Goal: Task Accomplishment & Management: Complete application form

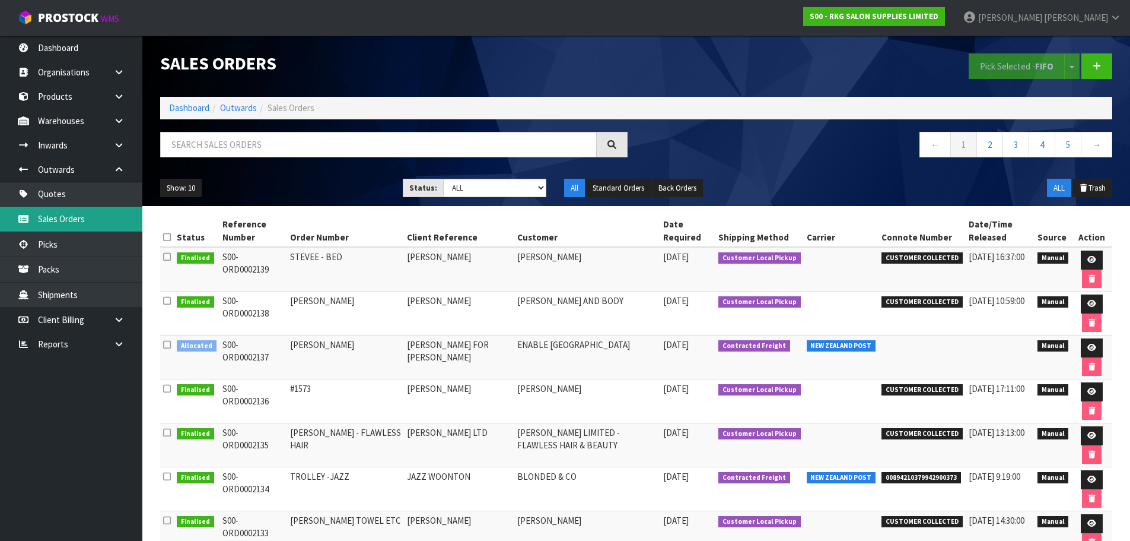
click at [63, 217] on link "Sales Orders" at bounding box center [71, 219] width 142 height 24
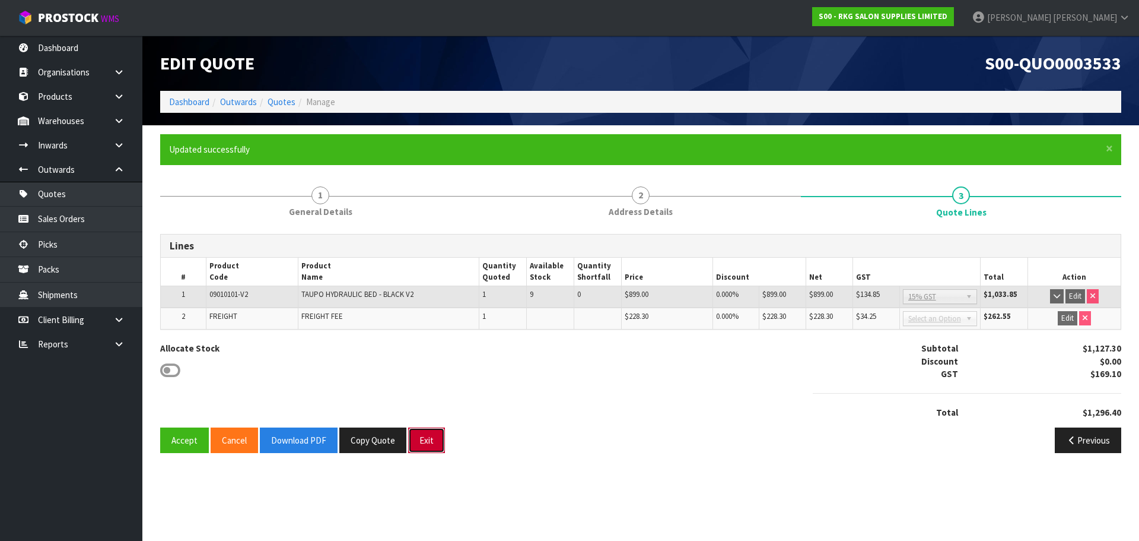
click at [431, 439] on button "Exit" at bounding box center [426, 440] width 37 height 26
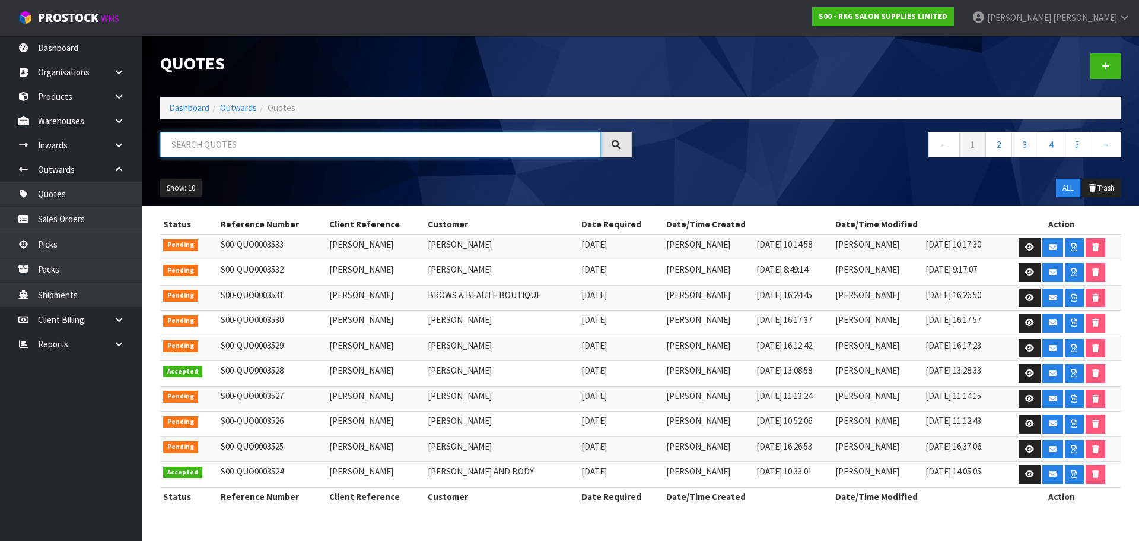
click at [192, 144] on input "text" at bounding box center [380, 145] width 441 height 26
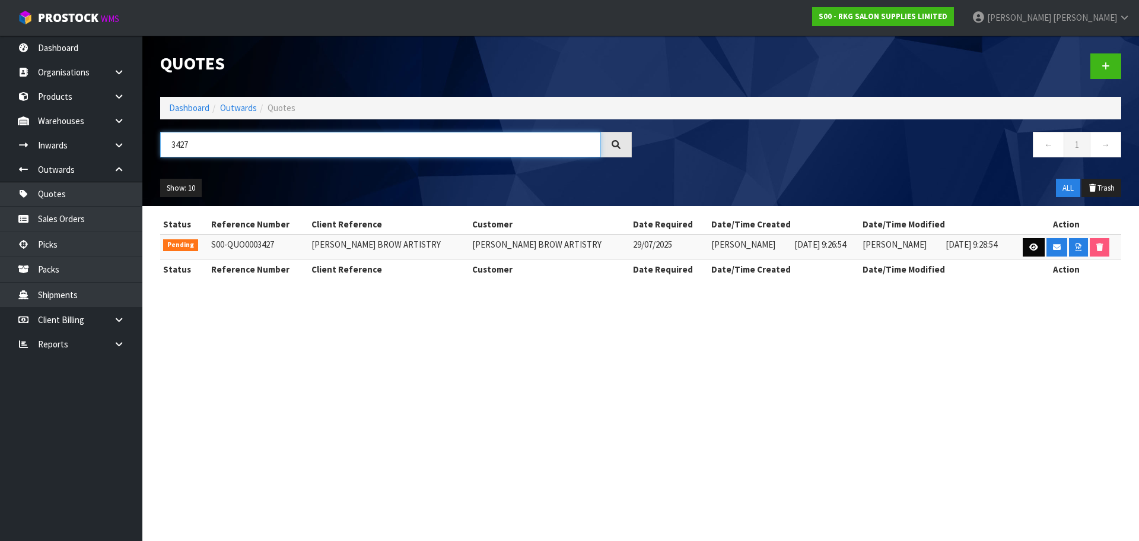
type input "3427"
click at [1036, 247] on icon at bounding box center [1034, 247] width 9 height 8
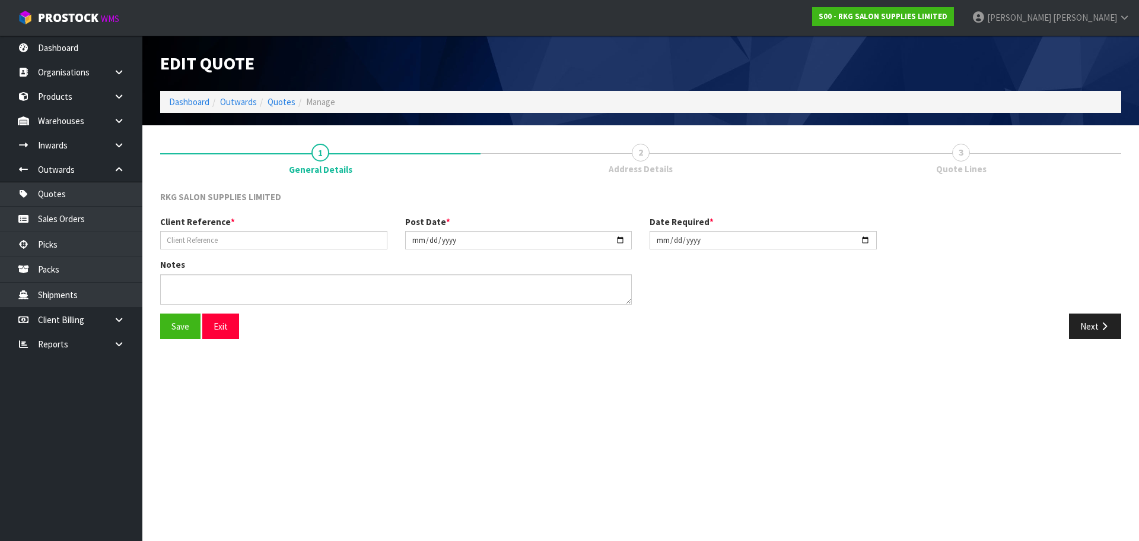
type input "AMANDA GUERIN BROW ARTISTRY"
type input "2025-07-29"
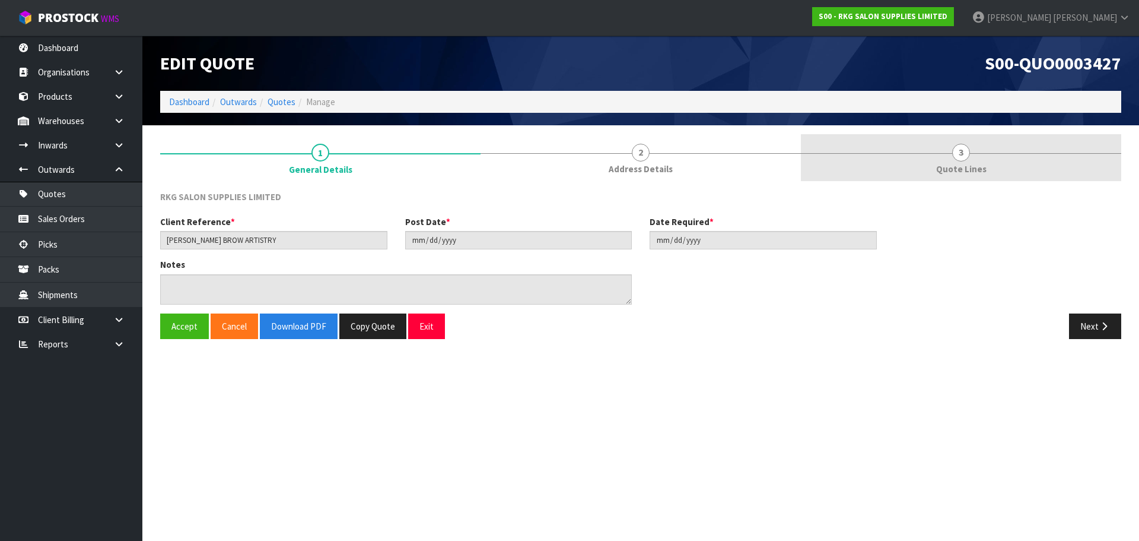
click at [958, 150] on span "3" at bounding box center [961, 153] width 18 height 18
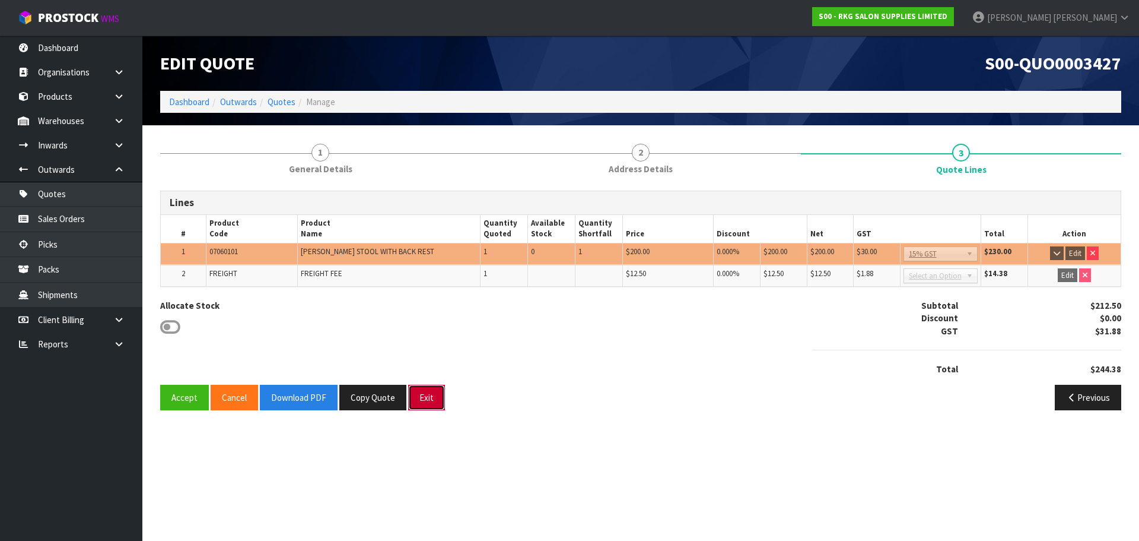
click at [421, 402] on button "Exit" at bounding box center [426, 398] width 37 height 26
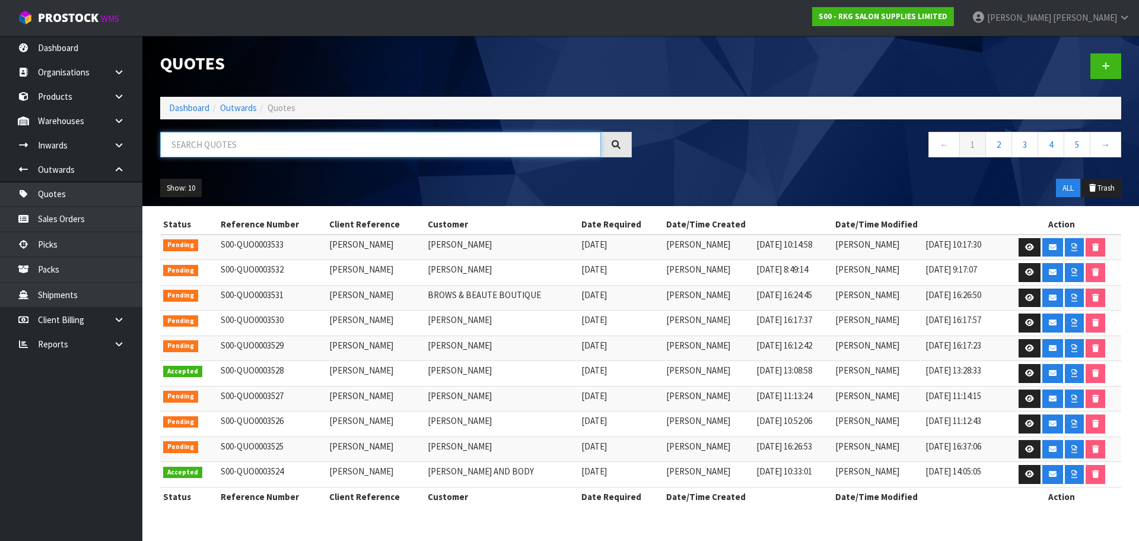
click at [201, 144] on input "text" at bounding box center [380, 145] width 441 height 26
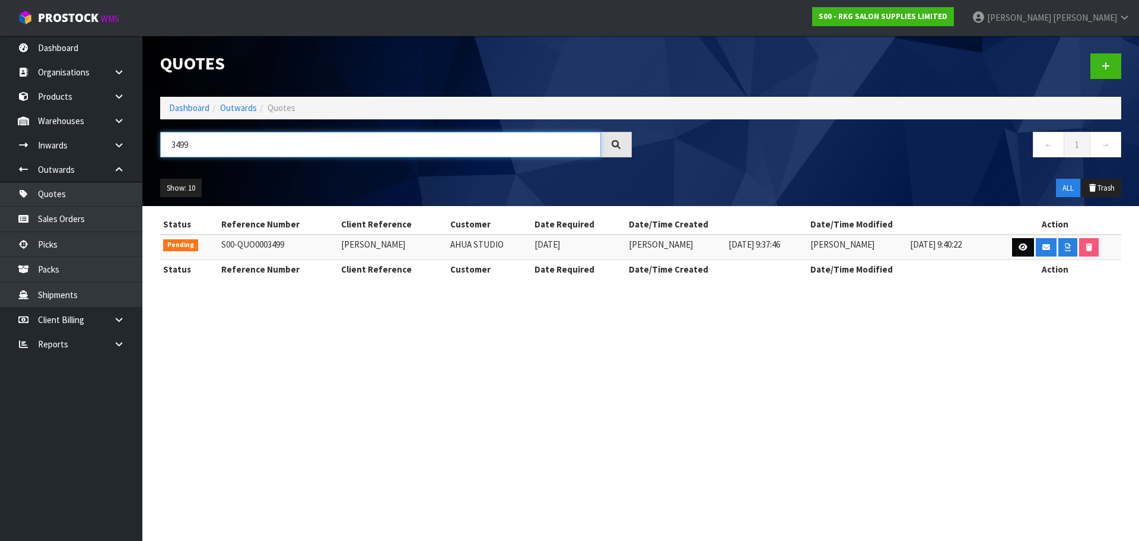
type input "3499"
click at [1017, 247] on link at bounding box center [1023, 247] width 22 height 19
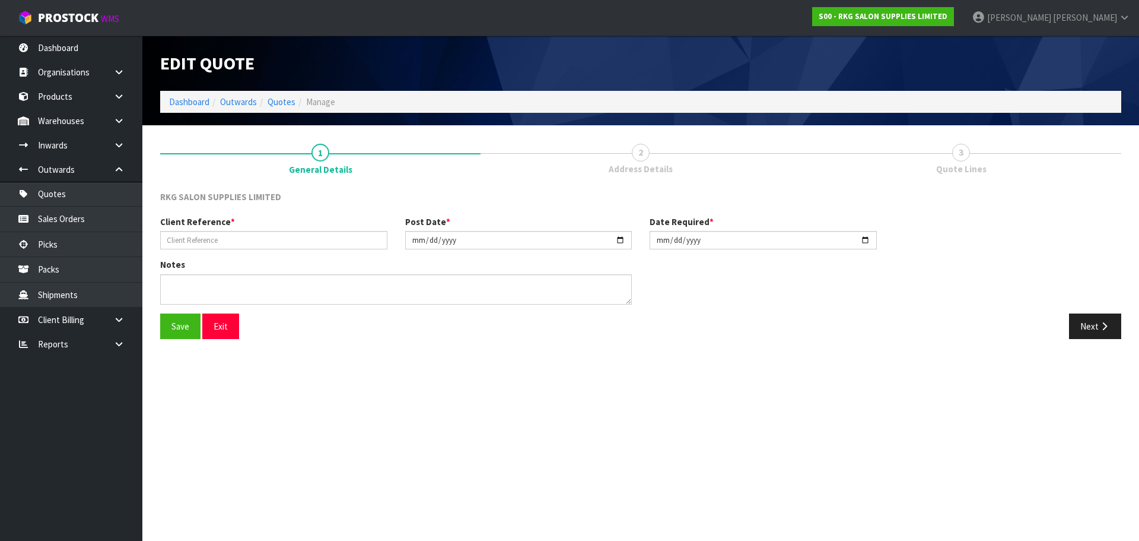
type input "RACHEL AHUA"
type input "2025-08-19"
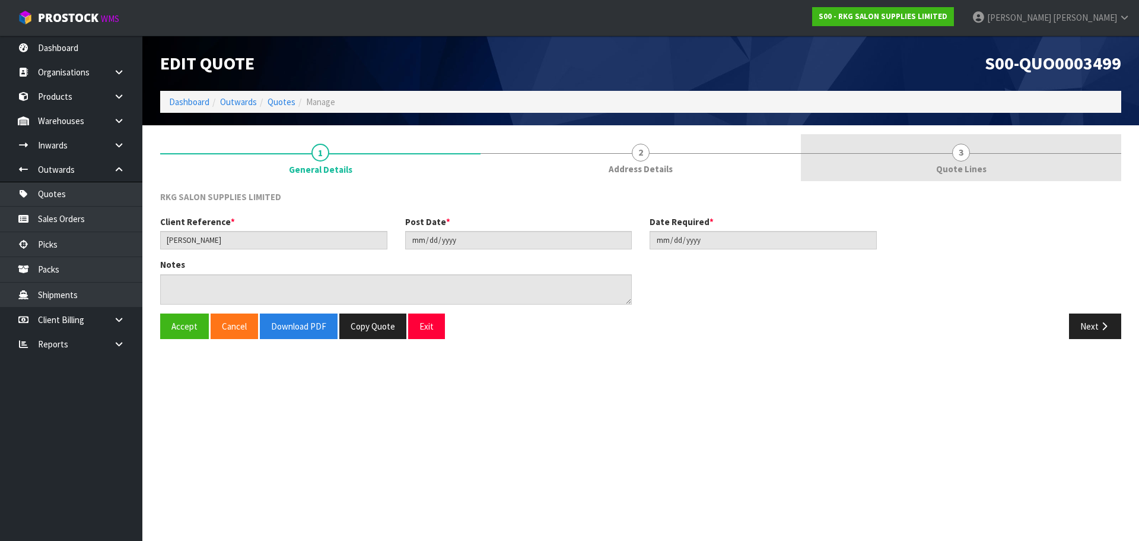
click at [958, 154] on span "3" at bounding box center [961, 153] width 18 height 18
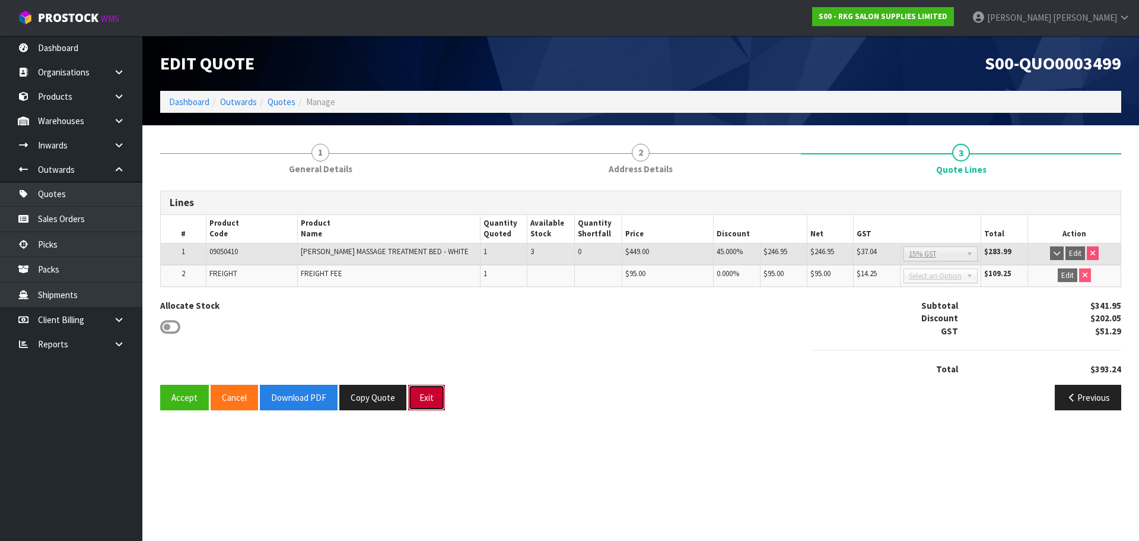
click at [422, 395] on button "Exit" at bounding box center [426, 398] width 37 height 26
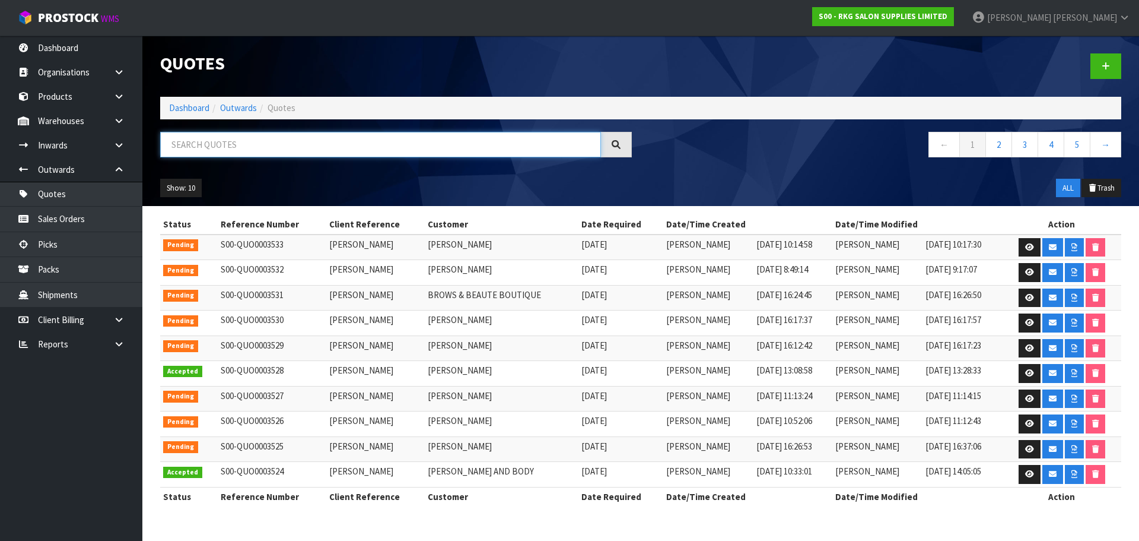
click at [233, 148] on input "text" at bounding box center [380, 145] width 441 height 26
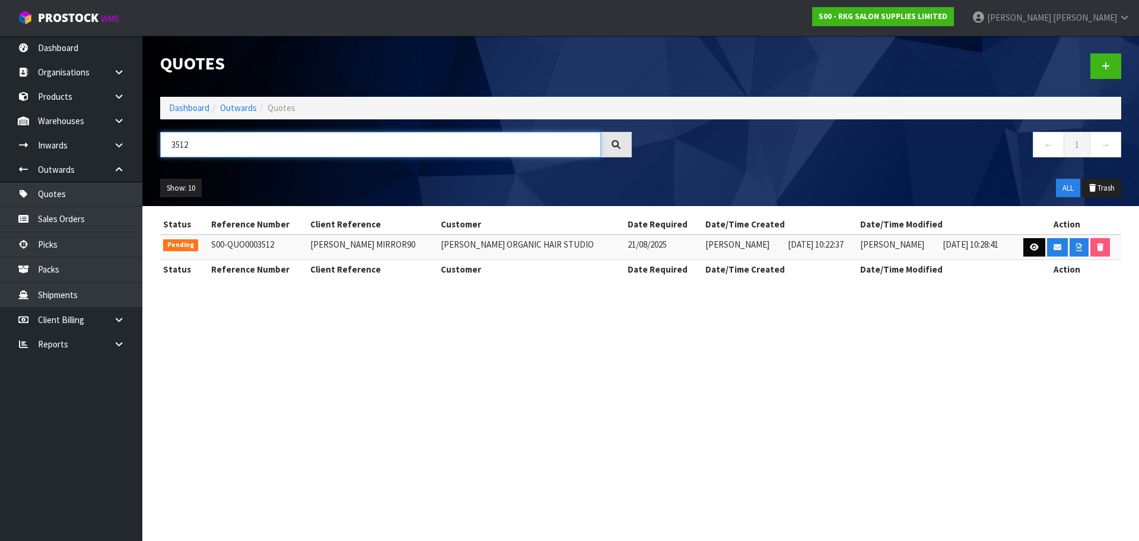
type input "3512"
click at [1032, 250] on icon at bounding box center [1034, 247] width 9 height 8
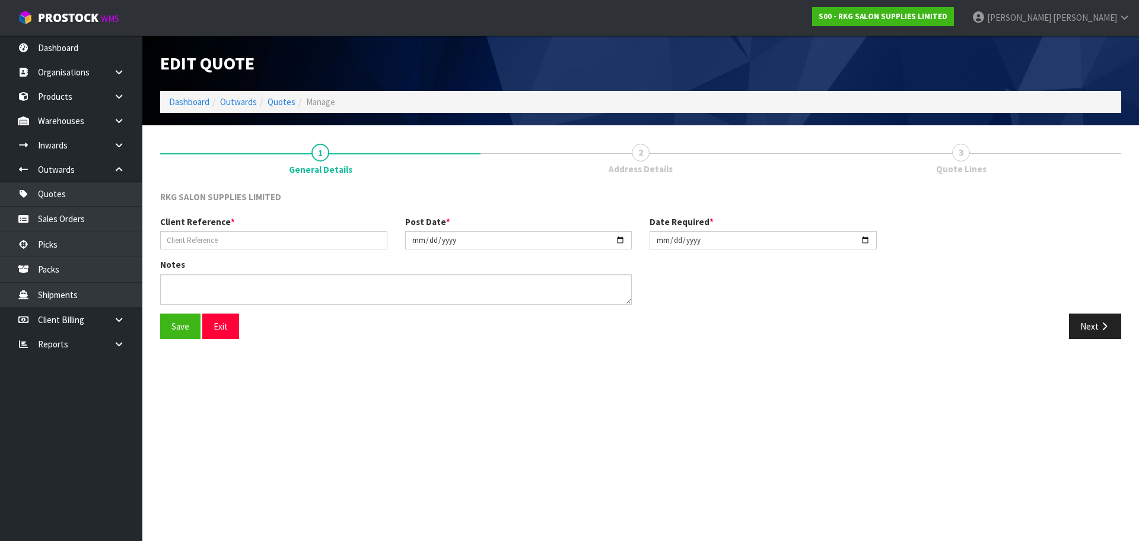
type input "RHONDA DAVIDS MIRROR90"
type input "2025-08-21"
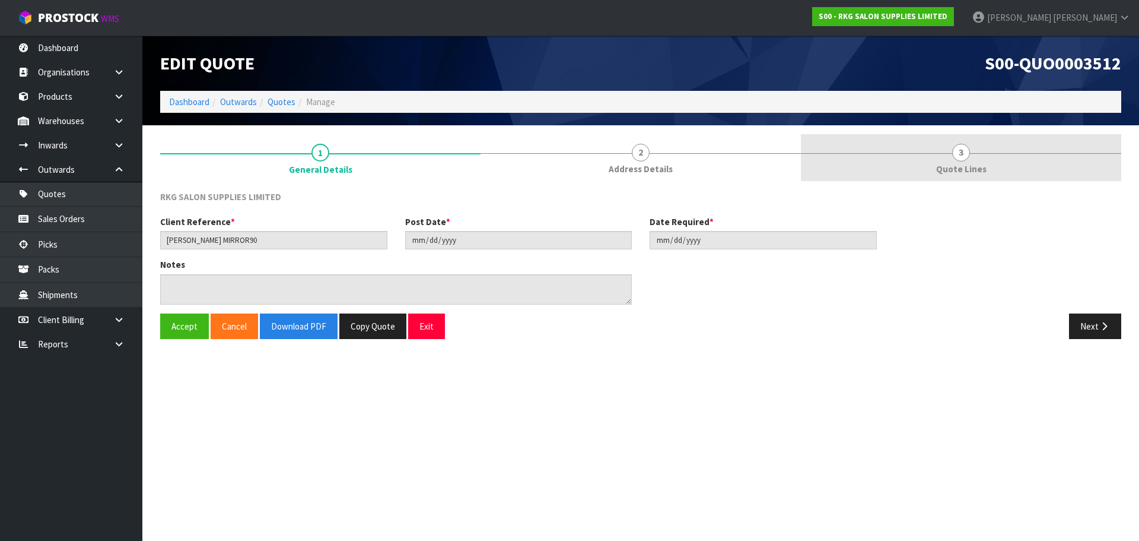
click at [949, 151] on link "3 Quote Lines" at bounding box center [961, 157] width 320 height 47
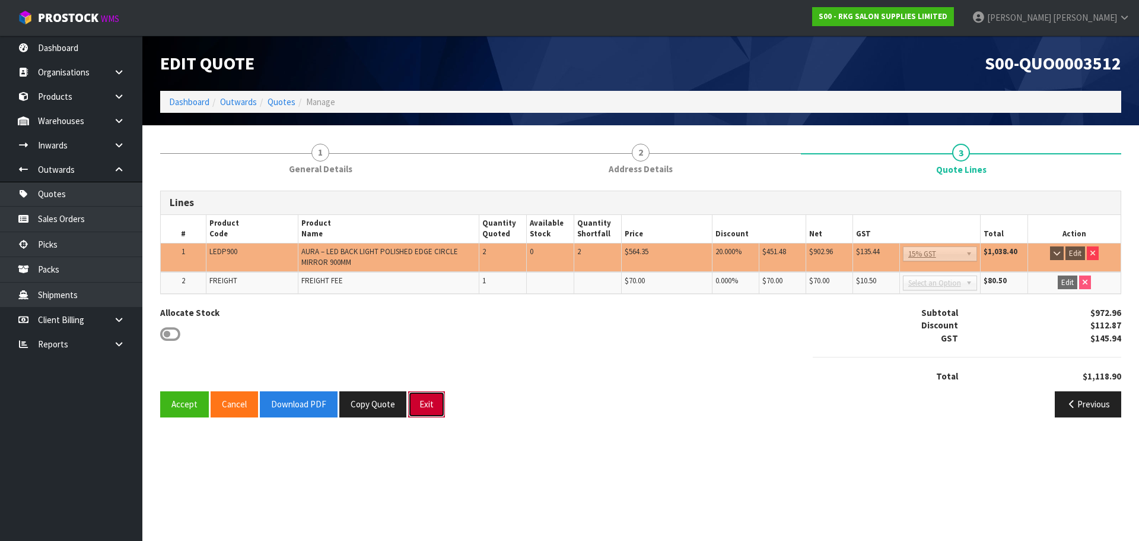
click at [428, 405] on button "Exit" at bounding box center [426, 404] width 37 height 26
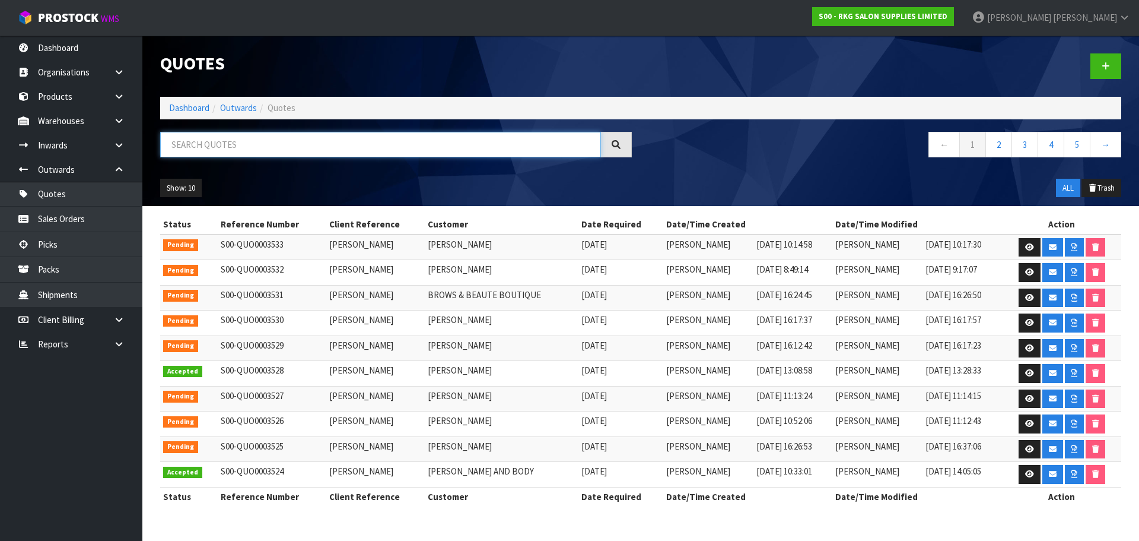
click at [311, 148] on input "text" at bounding box center [380, 145] width 441 height 26
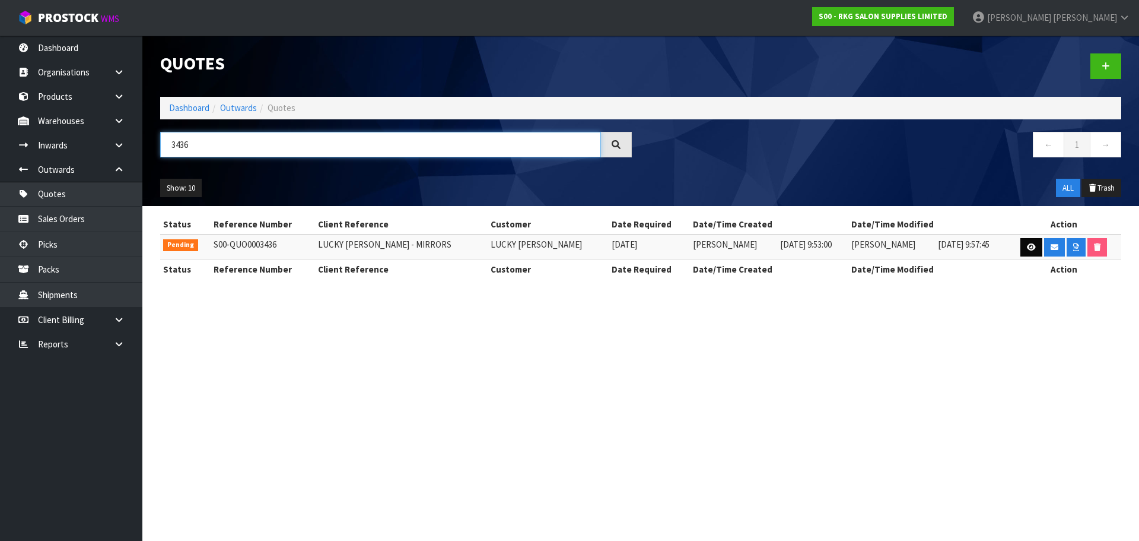
type input "3436"
click at [1027, 249] on icon at bounding box center [1031, 247] width 9 height 8
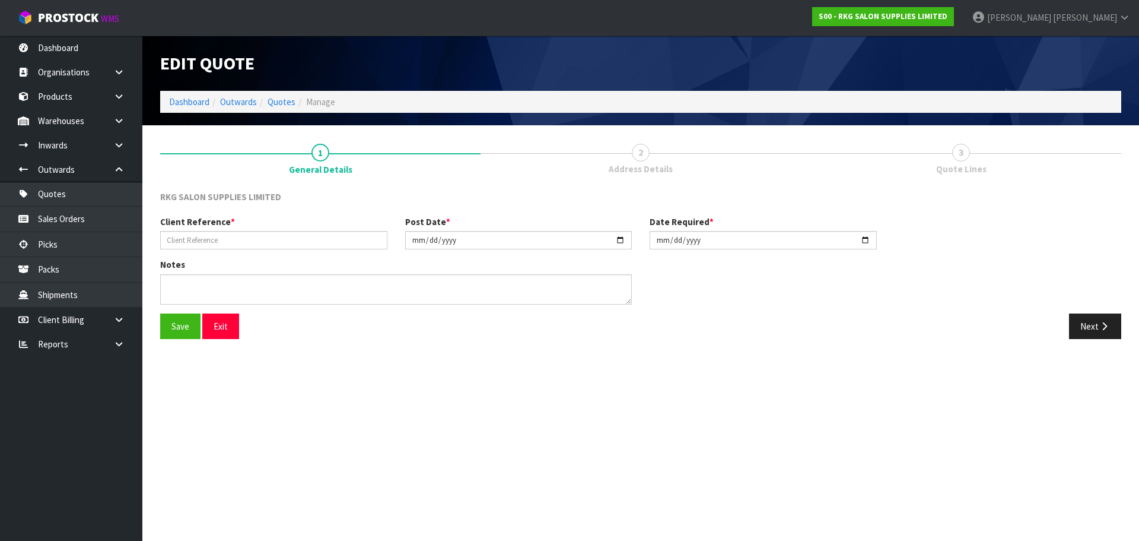
type input "LUCKY SAHOTA - MIRRORS"
type input "2025-07-30"
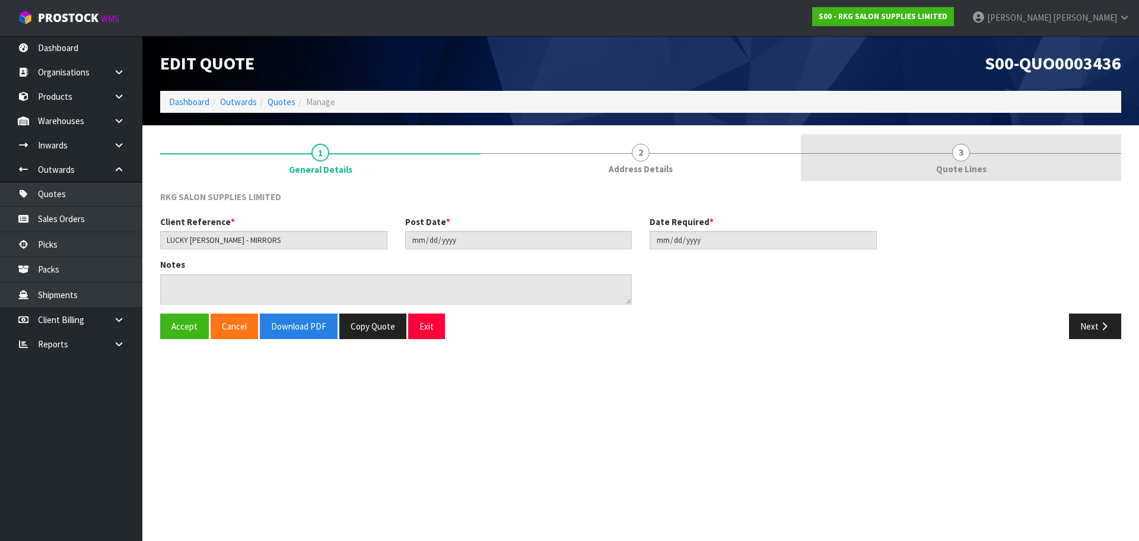
click at [963, 150] on span "3" at bounding box center [961, 153] width 18 height 18
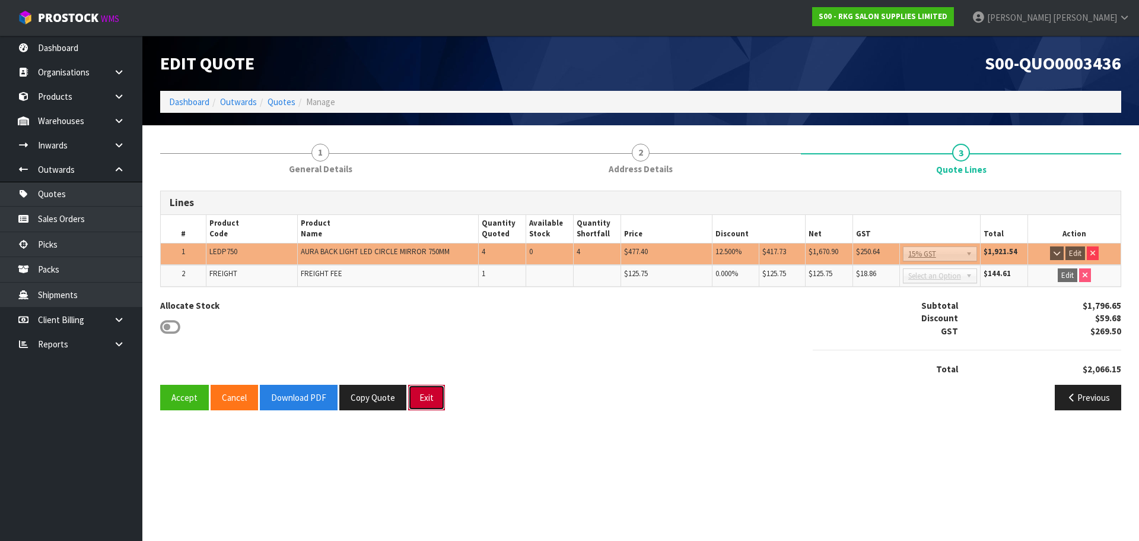
click at [424, 401] on button "Exit" at bounding box center [426, 398] width 37 height 26
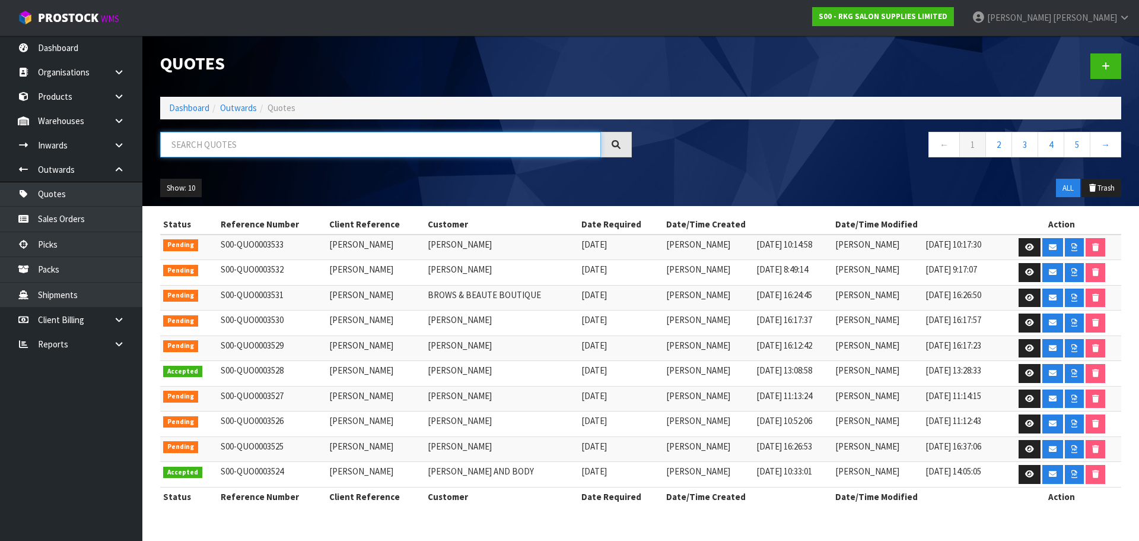
click at [246, 153] on input "text" at bounding box center [380, 145] width 441 height 26
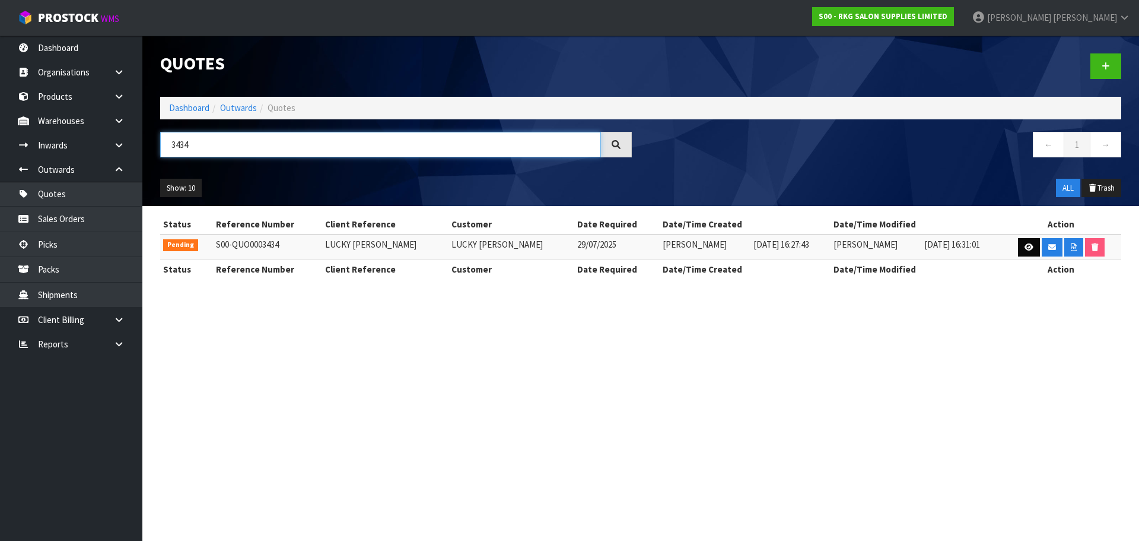
type input "3434"
click at [1025, 249] on icon at bounding box center [1029, 247] width 9 height 8
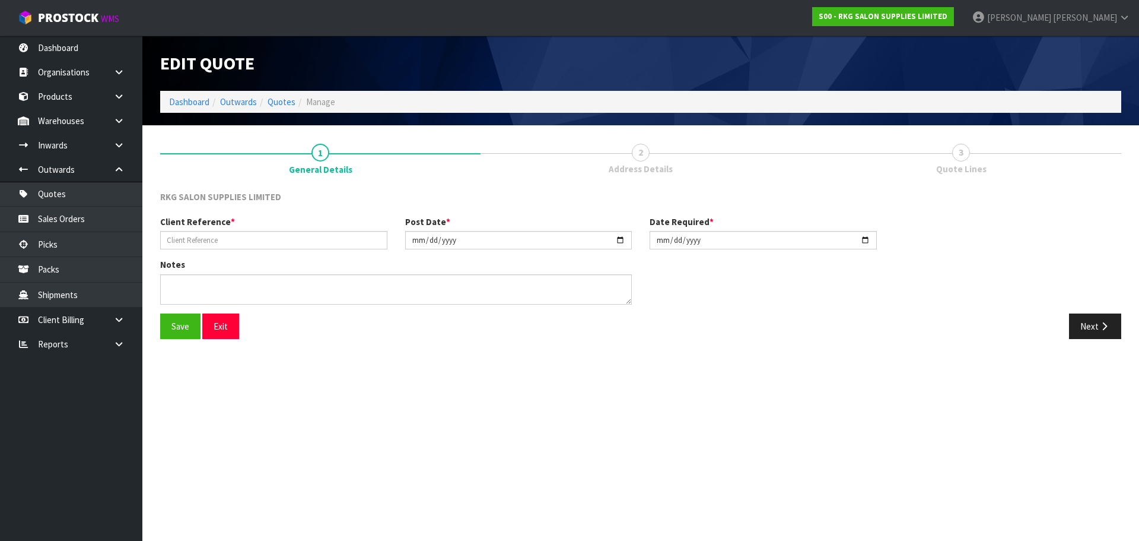
type input "LUCKY SAHOTA"
type input "2025-07-29"
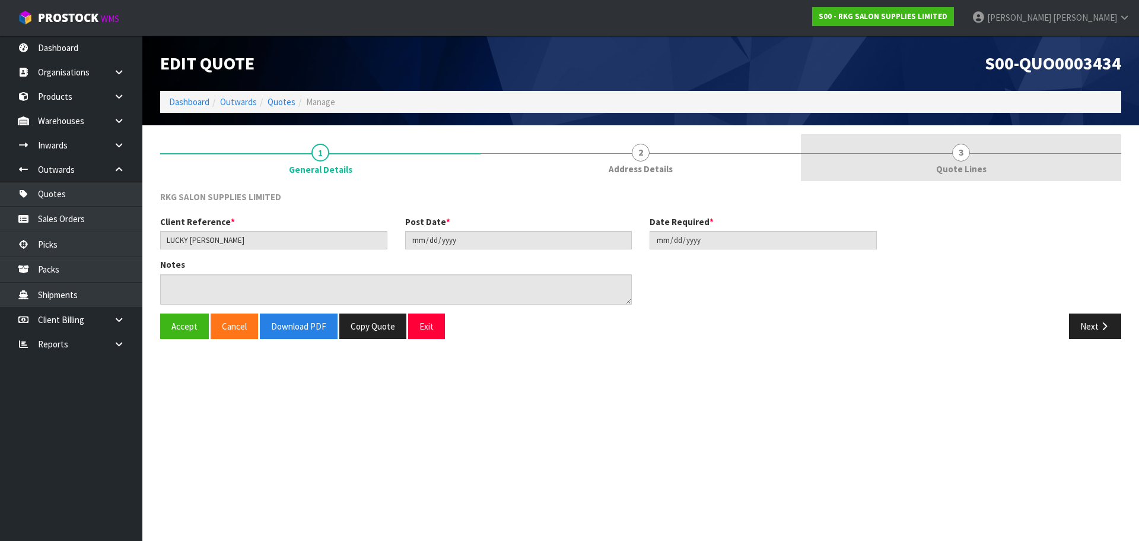
click at [956, 155] on span "3" at bounding box center [961, 153] width 18 height 18
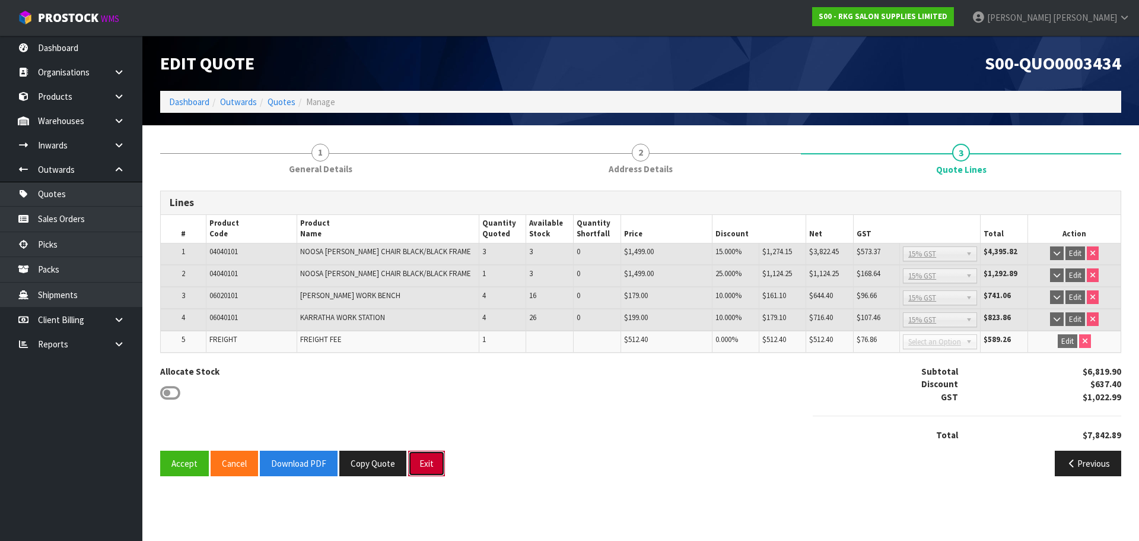
click at [422, 465] on button "Exit" at bounding box center [426, 463] width 37 height 26
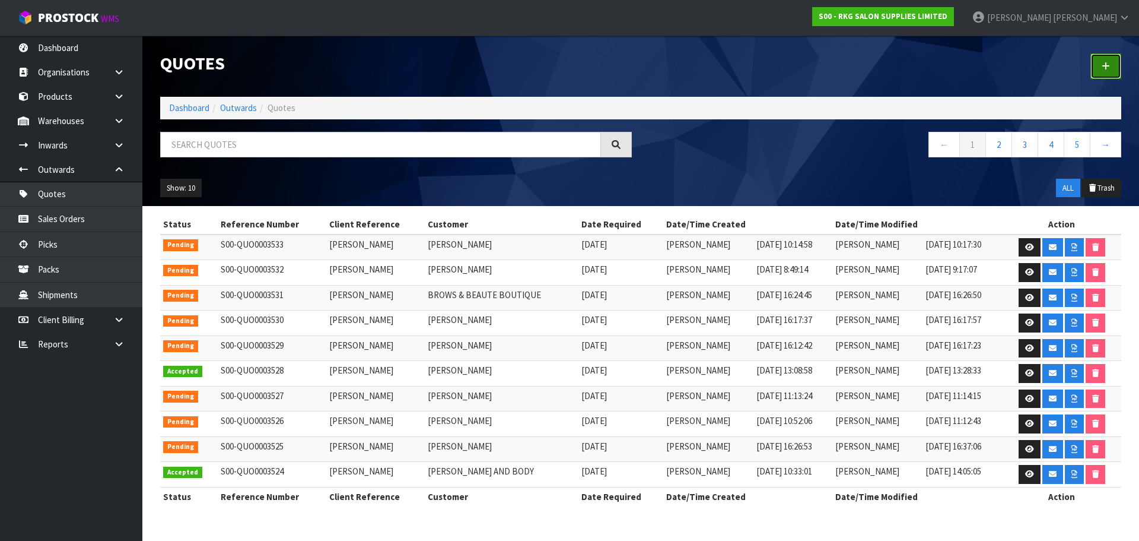
click at [1113, 66] on link at bounding box center [1106, 66] width 31 height 26
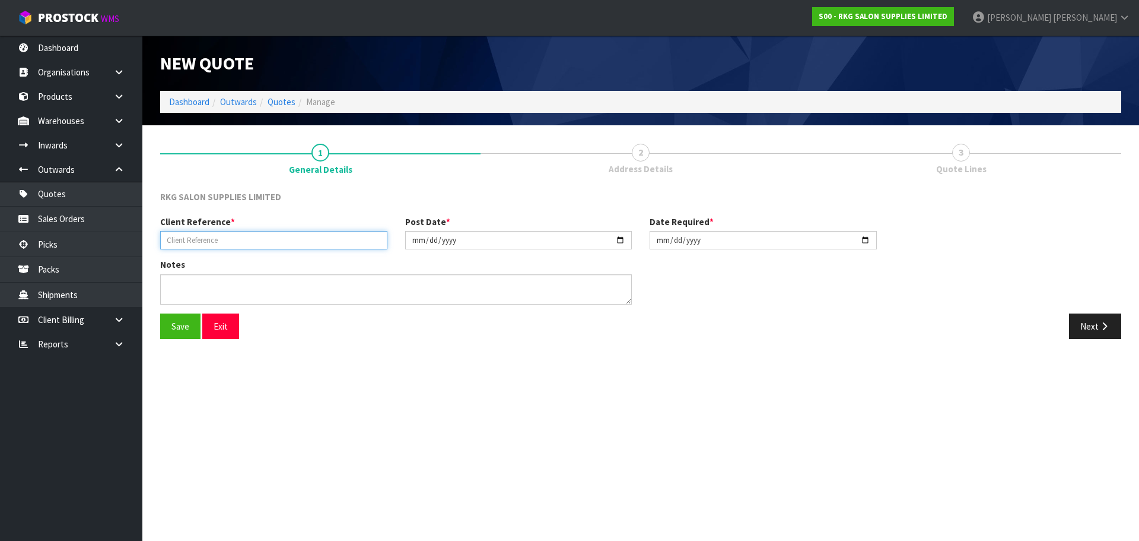
click at [262, 243] on input "text" at bounding box center [273, 240] width 227 height 18
type input "AZAD"
click at [180, 326] on button "Save" at bounding box center [180, 326] width 40 height 26
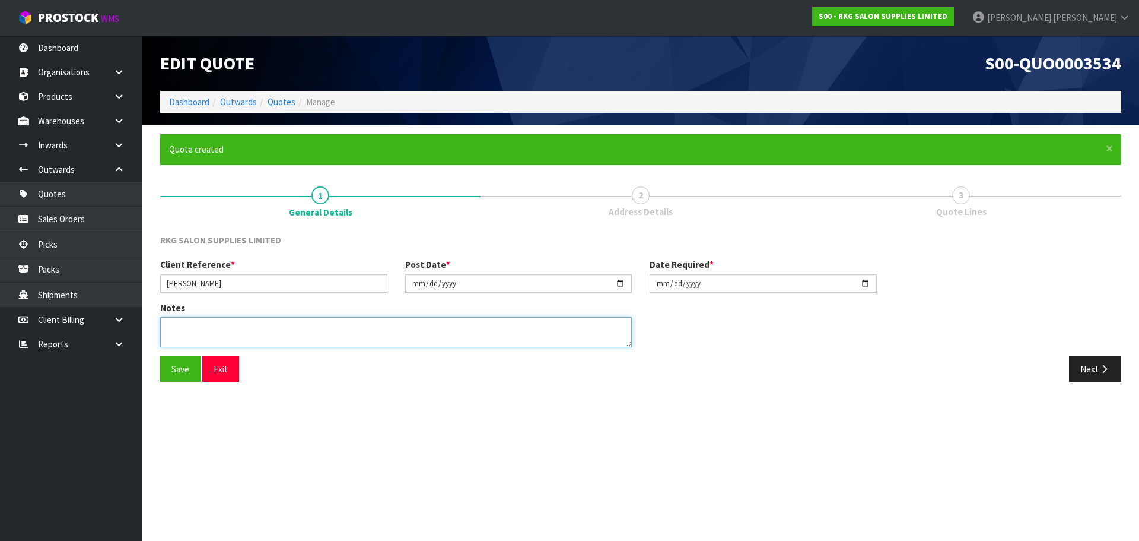
click at [215, 322] on textarea at bounding box center [396, 332] width 472 height 30
type textarea "FOR PICK UP"
drag, startPoint x: 218, startPoint y: 325, endPoint x: 151, endPoint y: 334, distance: 67.1
click at [151, 334] on div "Notes" at bounding box center [396, 328] width 490 height 55
click at [177, 364] on button "Save" at bounding box center [180, 369] width 40 height 26
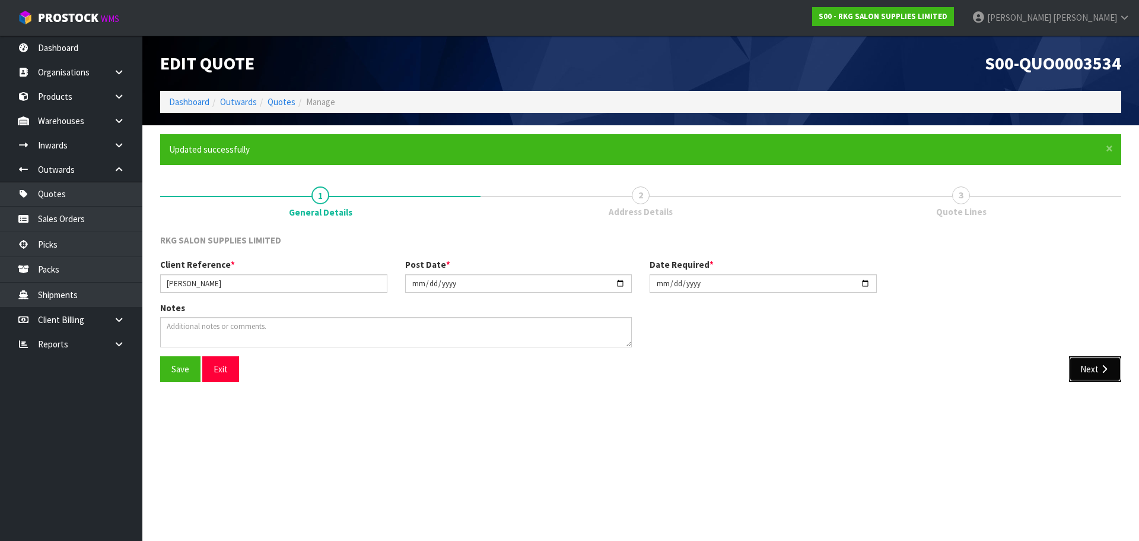
drag, startPoint x: 1081, startPoint y: 364, endPoint x: 615, endPoint y: 326, distance: 468.0
click at [1082, 364] on button "Next" at bounding box center [1095, 369] width 52 height 26
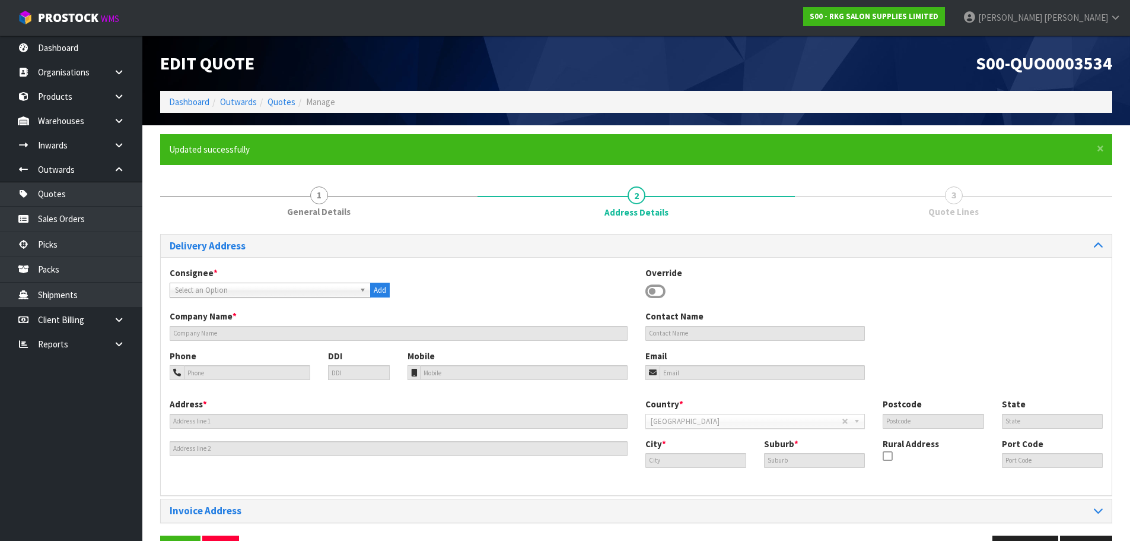
click at [658, 288] on icon at bounding box center [656, 291] width 20 height 18
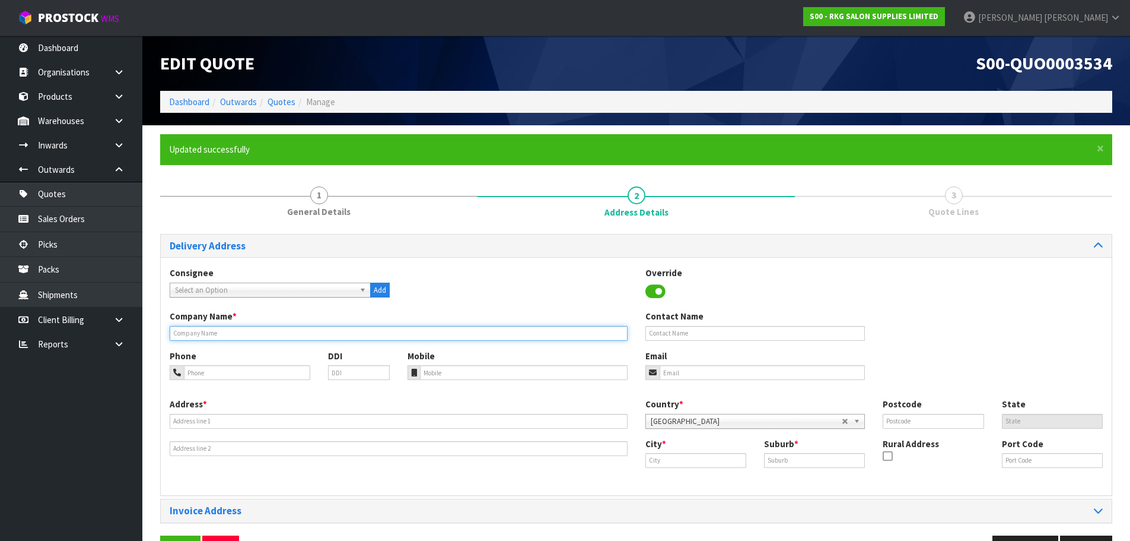
click at [320, 334] on input "text" at bounding box center [399, 333] width 458 height 15
type input "CLIPPER KINGS BARBERSHOP"
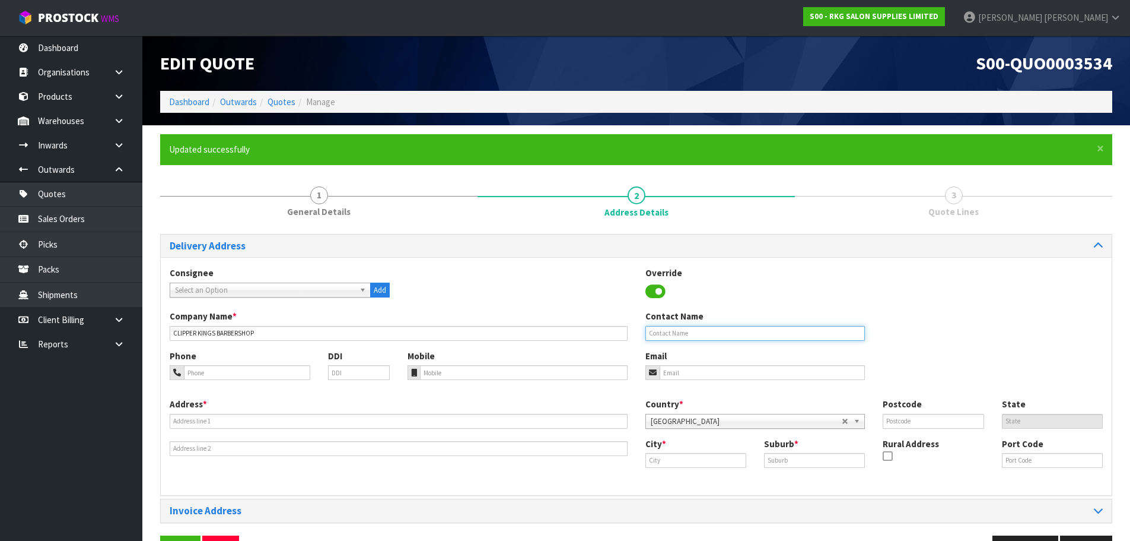
click at [657, 332] on input "text" at bounding box center [756, 333] width 220 height 15
type input "AZAD"
click at [227, 373] on input "tel" at bounding box center [247, 372] width 126 height 15
type input "021-244-7020"
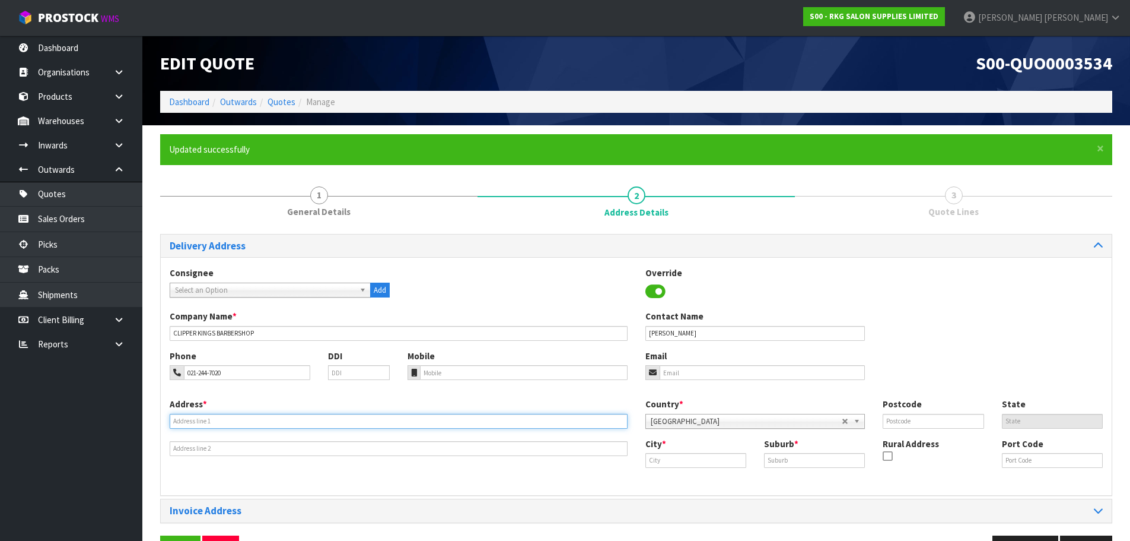
click at [199, 418] on input "text" at bounding box center [399, 421] width 458 height 15
click at [188, 423] on input "78 CKAVERDON DRIVE" at bounding box center [399, 421] width 458 height 15
drag, startPoint x: 234, startPoint y: 423, endPoint x: 153, endPoint y: 419, distance: 82.0
click at [153, 419] on div "× Close Updated successfully 1 General Details 2 Address Details 3 Quote Lines …" at bounding box center [636, 352] width 970 height 436
type input "78 CLAVERDON DRIVE"
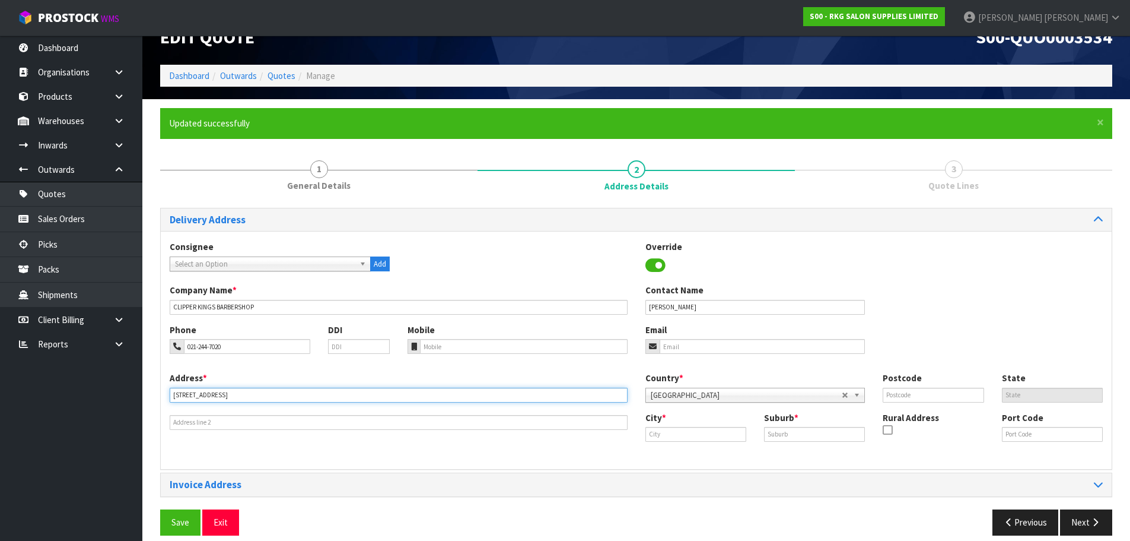
scroll to position [39, 0]
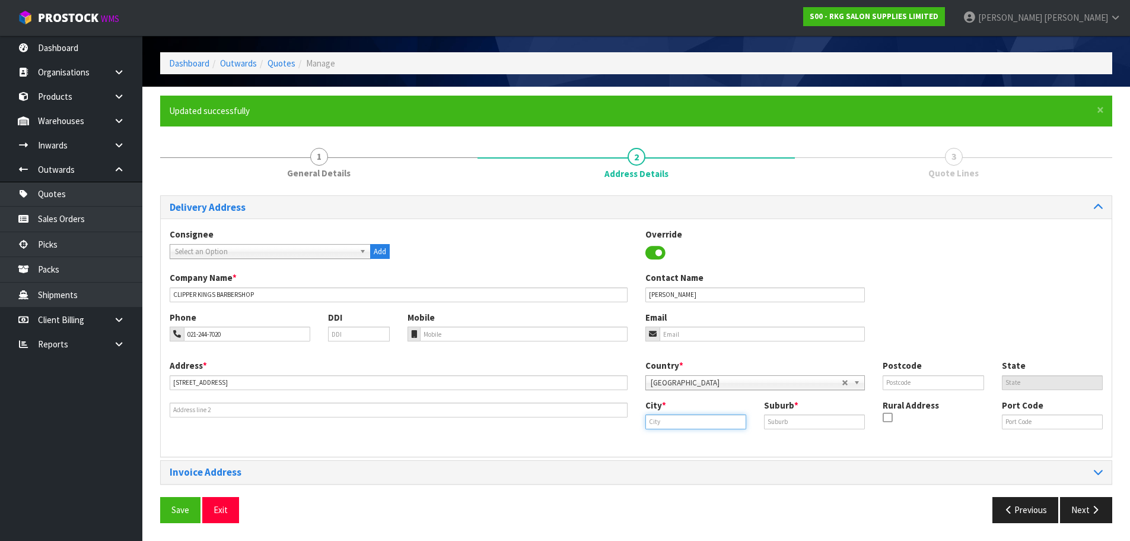
click at [660, 420] on input "text" at bounding box center [696, 421] width 101 height 15
click at [665, 442] on strong "Auckl" at bounding box center [669, 441] width 22 height 11
type input "Auckland"
click at [776, 418] on input "text" at bounding box center [814, 421] width 101 height 15
type input "MASSEY"
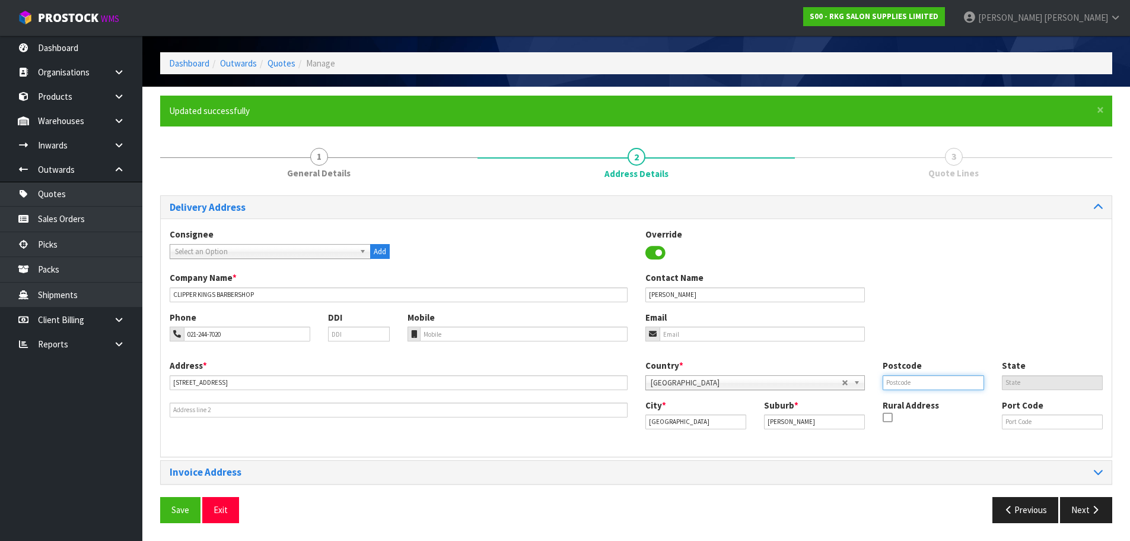
click at [896, 382] on input "text" at bounding box center [933, 382] width 101 height 15
type input "0614"
click at [179, 504] on button "Save" at bounding box center [180, 510] width 40 height 26
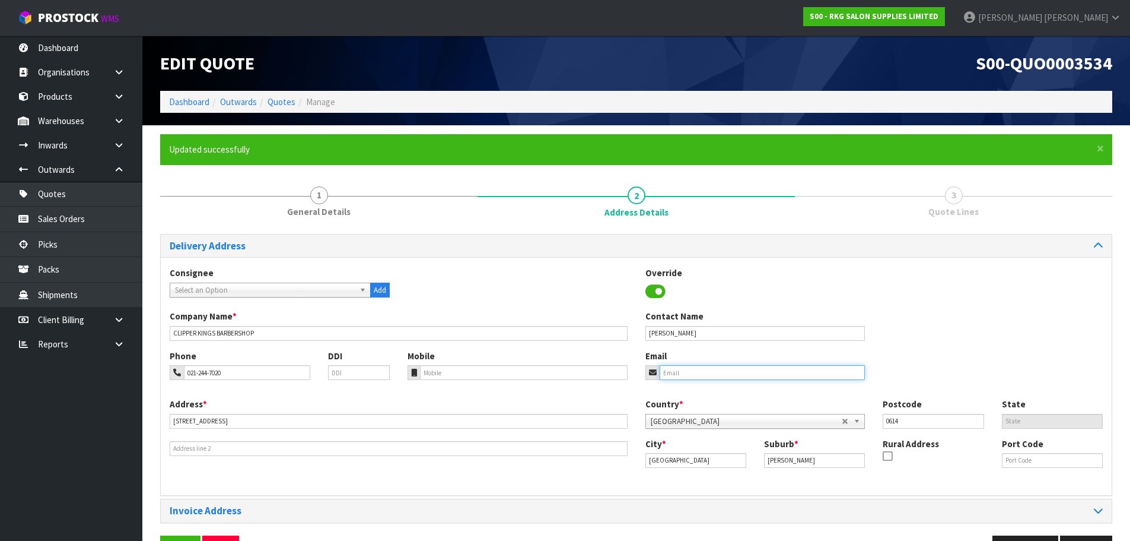
click at [674, 374] on input "email" at bounding box center [763, 372] width 206 height 15
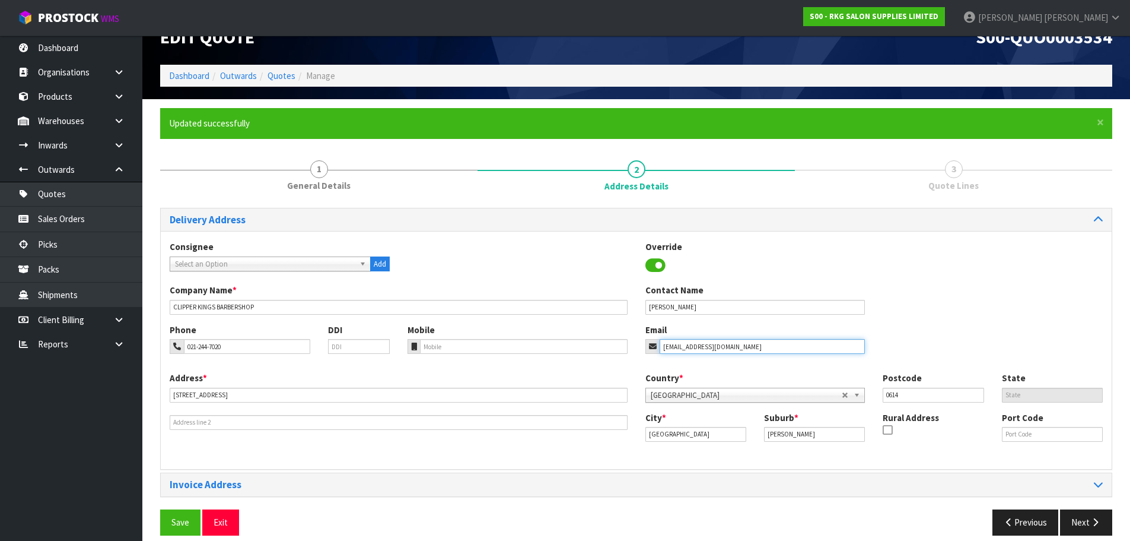
scroll to position [39, 0]
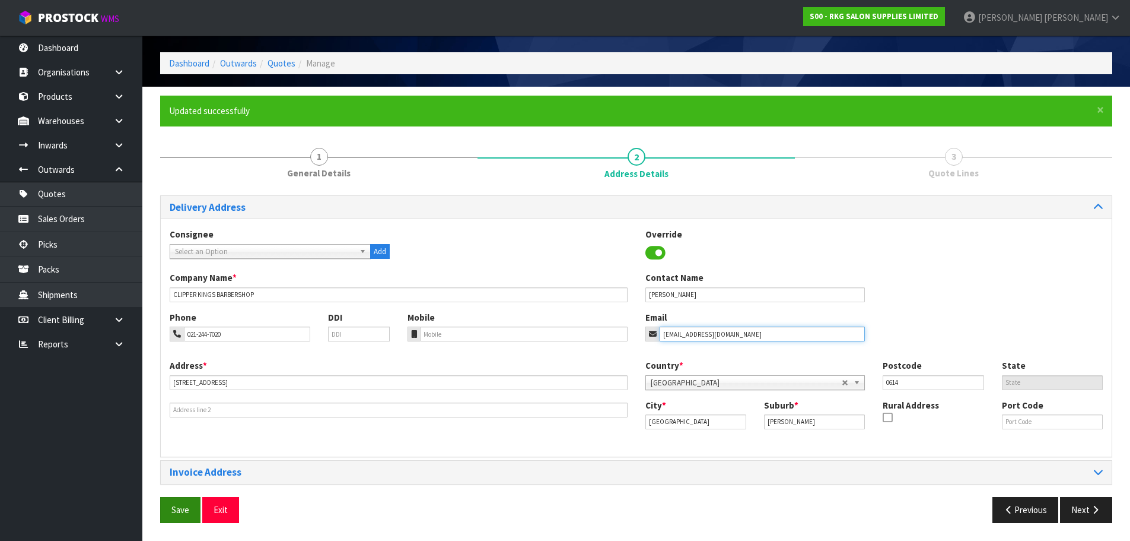
type input "yousifiazad@gmail.com"
click at [185, 510] on button "Save" at bounding box center [180, 510] width 40 height 26
click at [164, 503] on button "Save" at bounding box center [180, 510] width 40 height 26
click at [1071, 509] on button "Next" at bounding box center [1086, 510] width 52 height 26
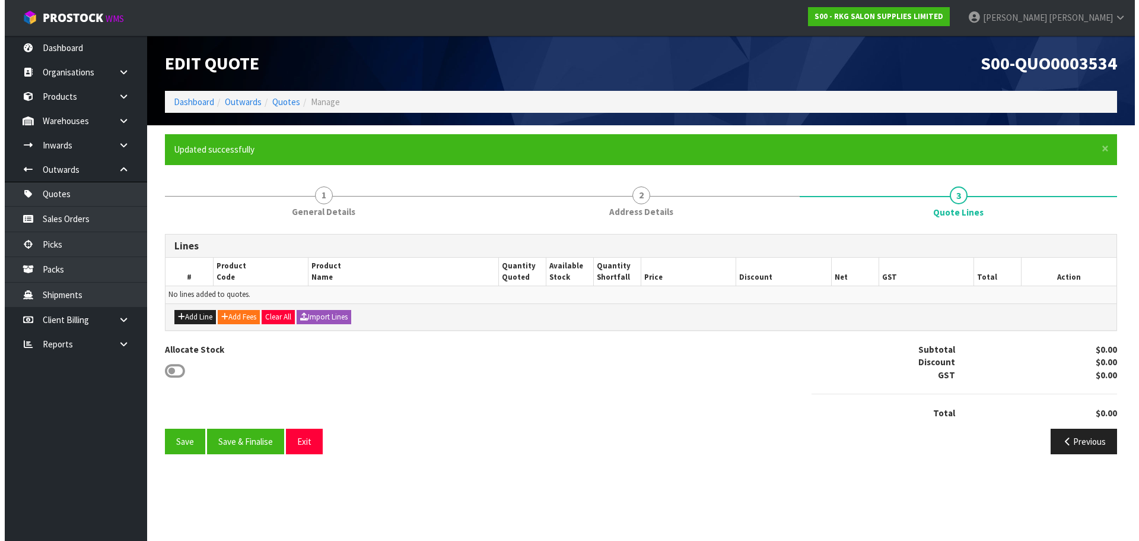
scroll to position [0, 0]
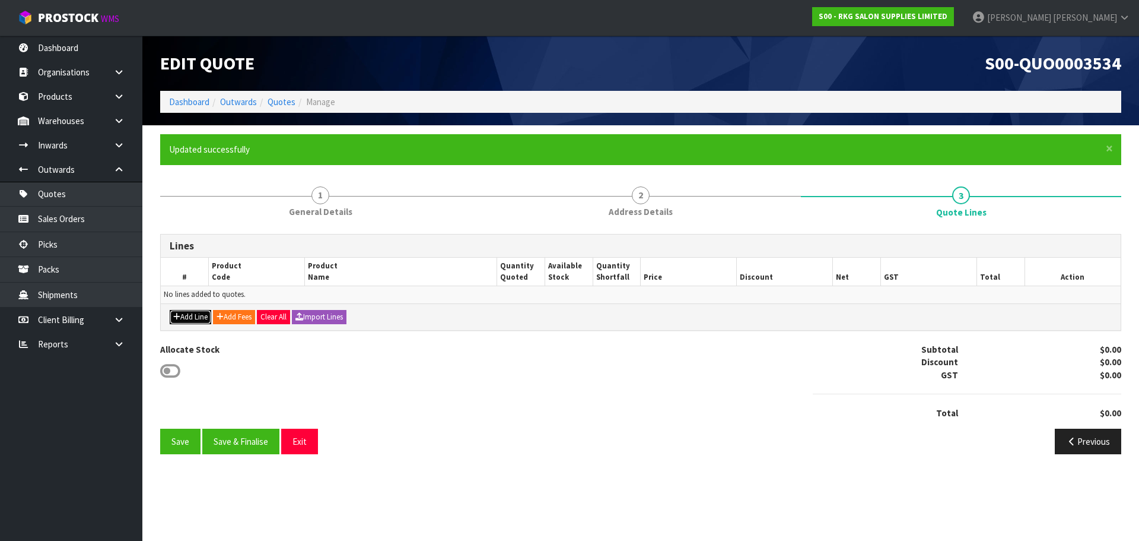
click at [198, 315] on button "Add Line" at bounding box center [191, 317] width 42 height 14
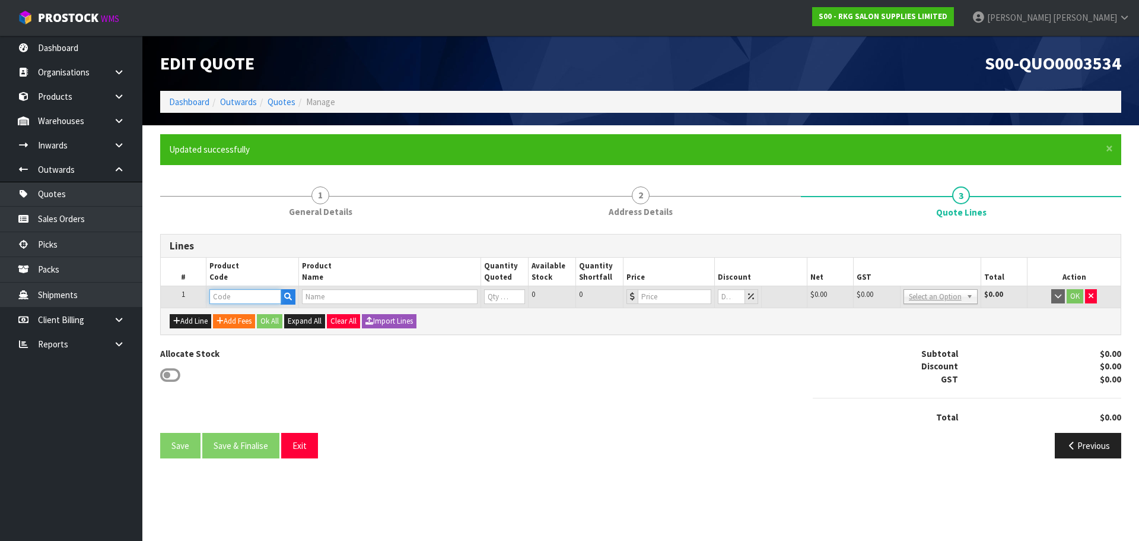
click at [227, 301] on input "text" at bounding box center [244, 296] width 71 height 15
type input "0404"
click at [248, 320] on link "0404 0101" at bounding box center [257, 317] width 94 height 16
type input "04040101"
type input "NOOSA [PERSON_NAME] CHAIR BLACK/BLACK FRAME"
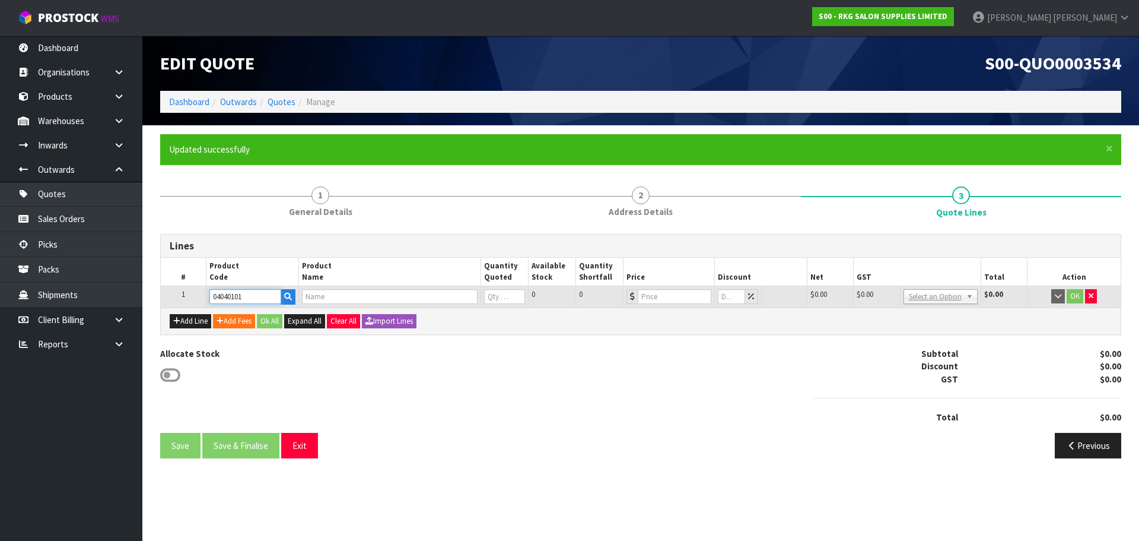
type input "0"
type input "1499"
type input "0"
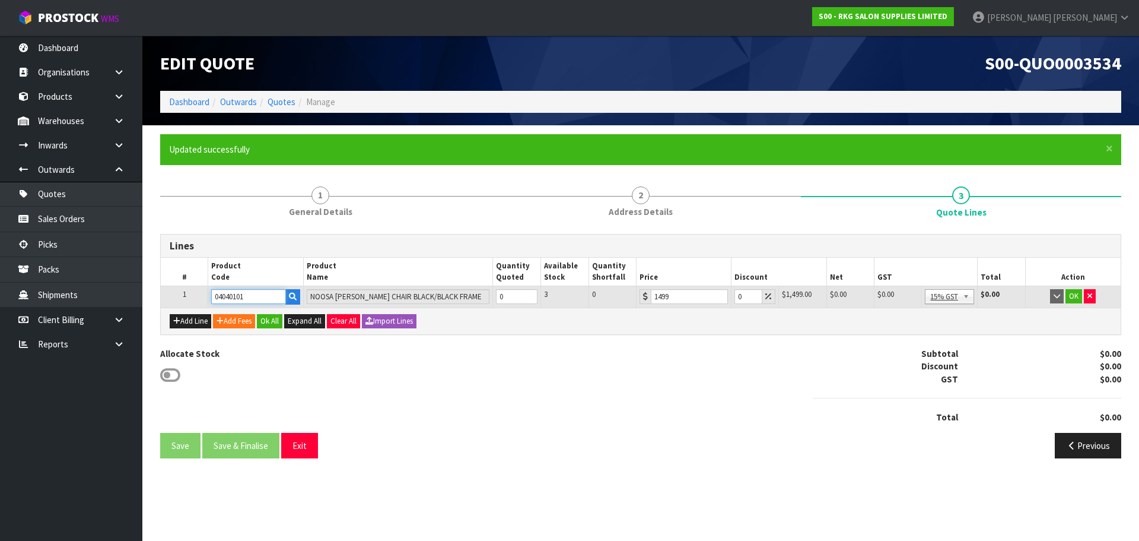
drag, startPoint x: 255, startPoint y: 295, endPoint x: 196, endPoint y: 295, distance: 58.7
click at [196, 295] on tr "1 04040101 NOOSA BARBER CHAIR BLACK/BLACK FRAME 0 3 0 1499 0 $1,499.00 $0.00 $0…" at bounding box center [641, 296] width 960 height 21
drag, startPoint x: 504, startPoint y: 294, endPoint x: 490, endPoint y: 294, distance: 14.2
click at [490, 294] on tr "1 04040101 NOOSA BARBER CHAIR BLACK/BLACK FRAME 0 3 0 1499 0 $1,499.00 $0.00 $0…" at bounding box center [641, 296] width 960 height 21
type input "3"
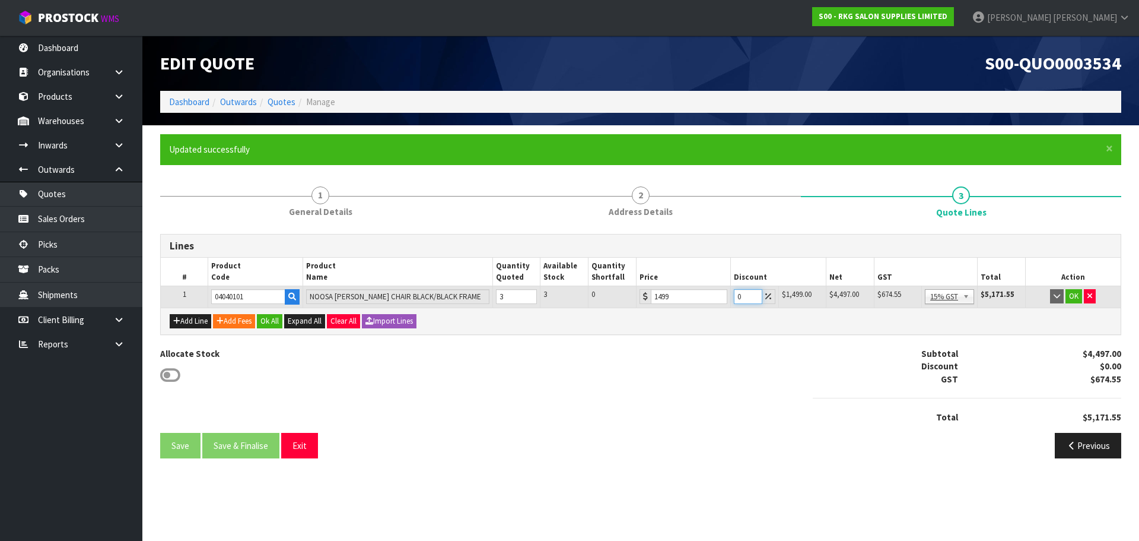
drag, startPoint x: 742, startPoint y: 297, endPoint x: 726, endPoint y: 298, distance: 16.0
click at [726, 298] on tr "1 04040101 NOOSA BARBER CHAIR BLACK/BLACK FRAME 3 3 0 1499 0 $1,499.00 $0.00 $4…" at bounding box center [641, 296] width 960 height 21
drag, startPoint x: 747, startPoint y: 294, endPoint x: 730, endPoint y: 288, distance: 17.9
click at [728, 294] on tr "1 04040101 NOOSA BARBER CHAIR BLACK/BLACK FRAME 3 3 0 1499 20 $1,199.20 $299.80…" at bounding box center [641, 296] width 960 height 21
type input "15"
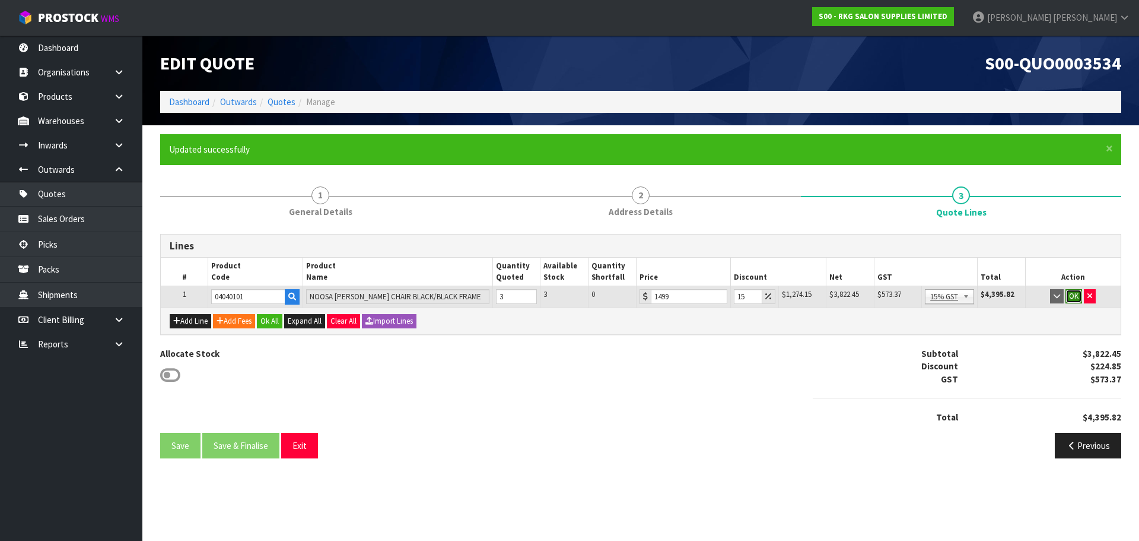
click at [1072, 296] on button "OK" at bounding box center [1074, 296] width 17 height 14
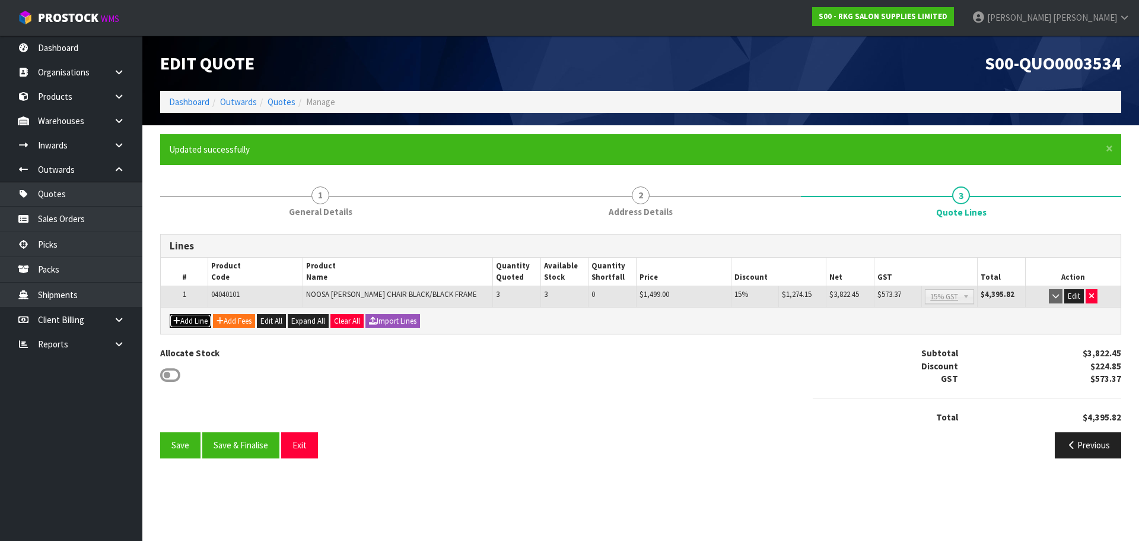
click at [198, 320] on button "Add Line" at bounding box center [191, 321] width 42 height 14
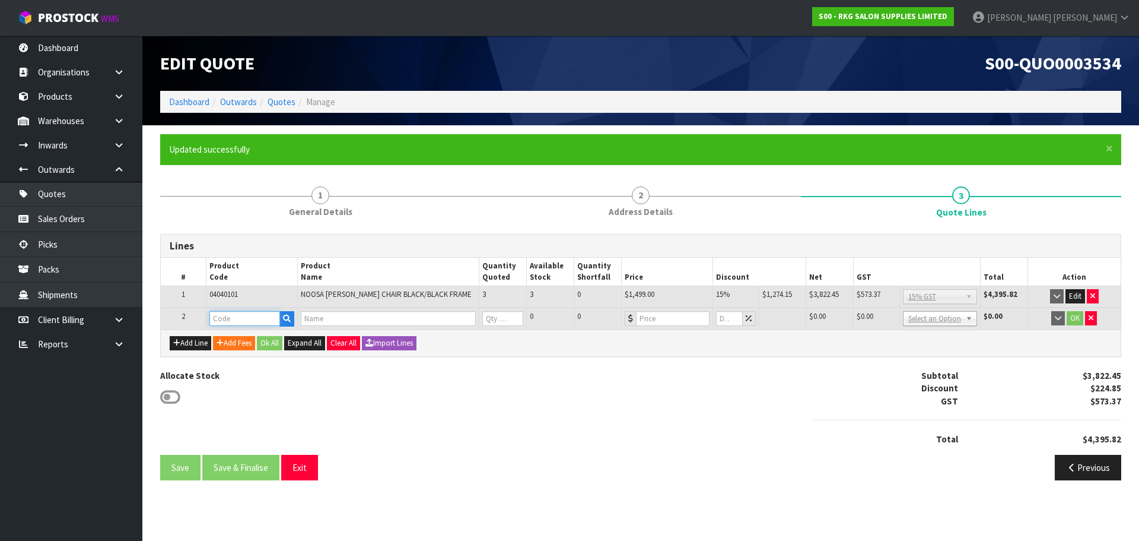
click at [218, 319] on input "text" at bounding box center [244, 318] width 71 height 15
type input "0404"
click at [232, 336] on strong "0404" at bounding box center [231, 338] width 19 height 11
type input "04040101"
type input "NOOSA [PERSON_NAME] CHAIR BLACK/BLACK FRAME"
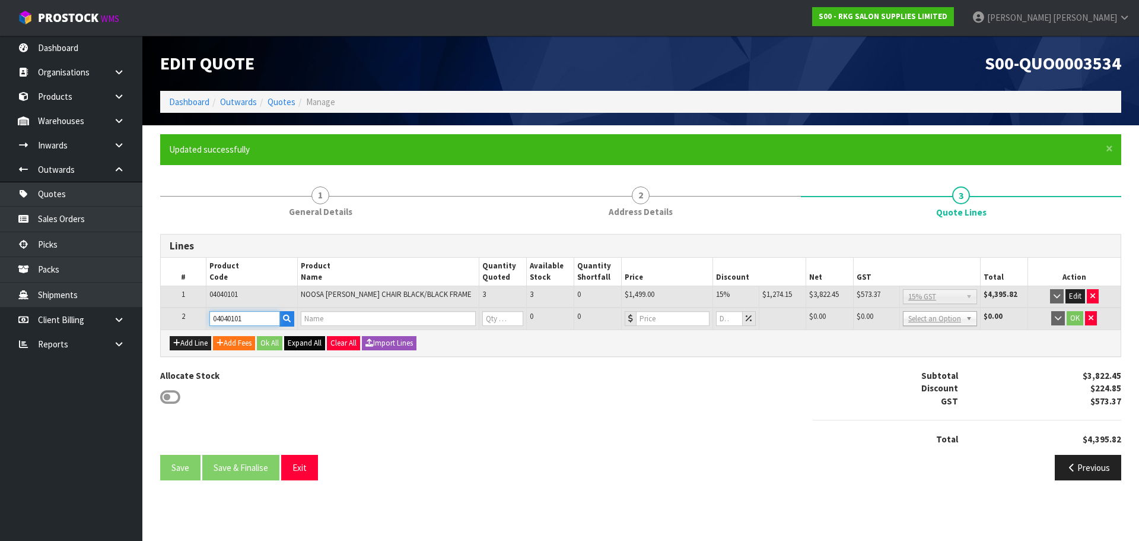
type input "0"
type input "1499"
type input "0"
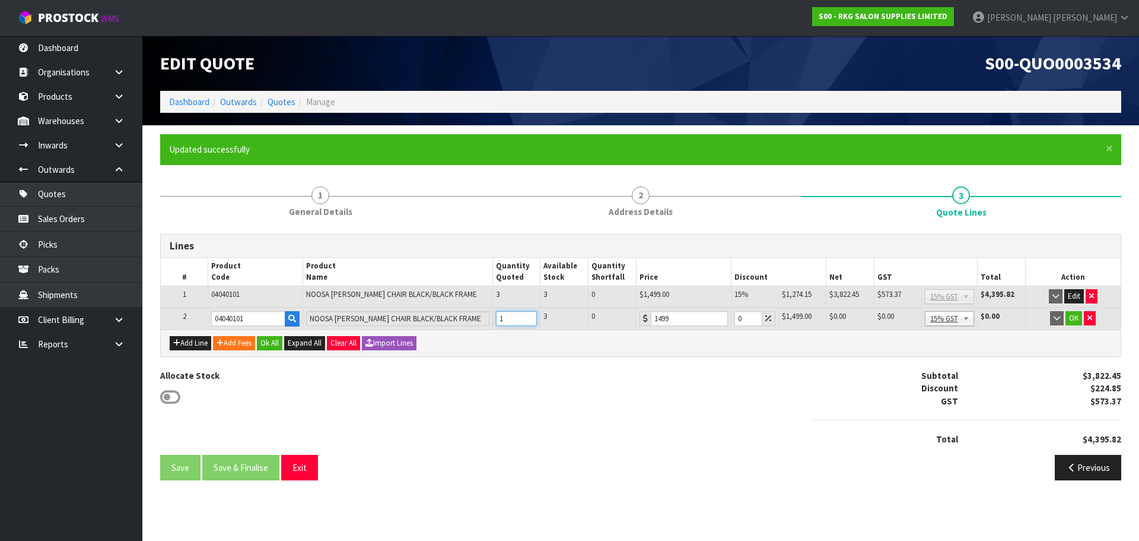
type input "1"
click at [528, 315] on input "1" at bounding box center [517, 318] width 42 height 15
drag, startPoint x: 746, startPoint y: 320, endPoint x: 731, endPoint y: 320, distance: 14.8
click at [731, 320] on td "0" at bounding box center [754, 318] width 47 height 22
drag, startPoint x: 744, startPoint y: 320, endPoint x: 738, endPoint y: 320, distance: 6.5
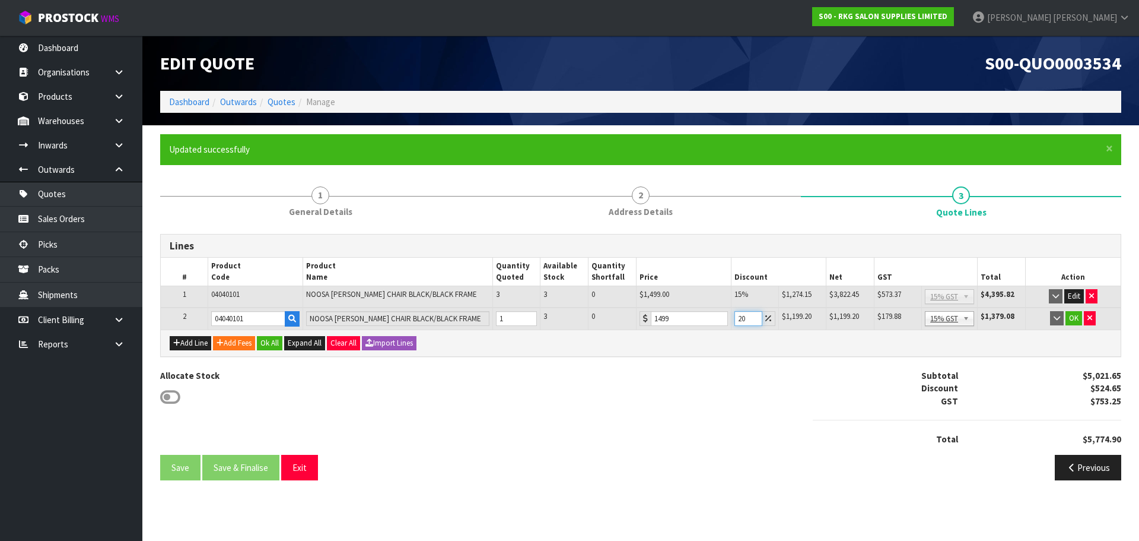
click at [738, 320] on input "20" at bounding box center [749, 318] width 28 height 15
type input "25"
click at [1074, 321] on button "OK" at bounding box center [1074, 318] width 17 height 14
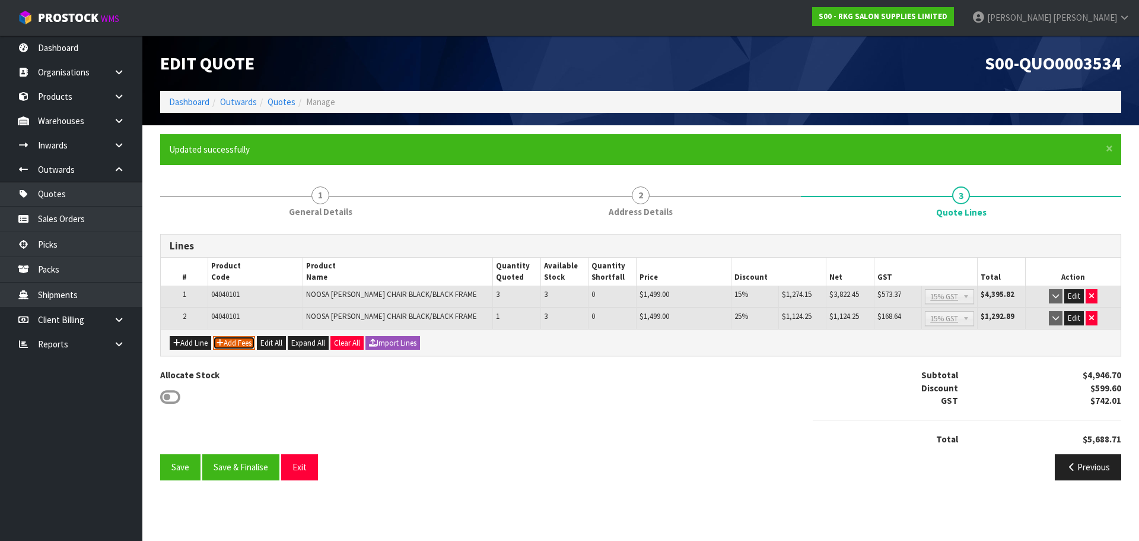
click at [232, 345] on button "Add Fees" at bounding box center [234, 343] width 42 height 14
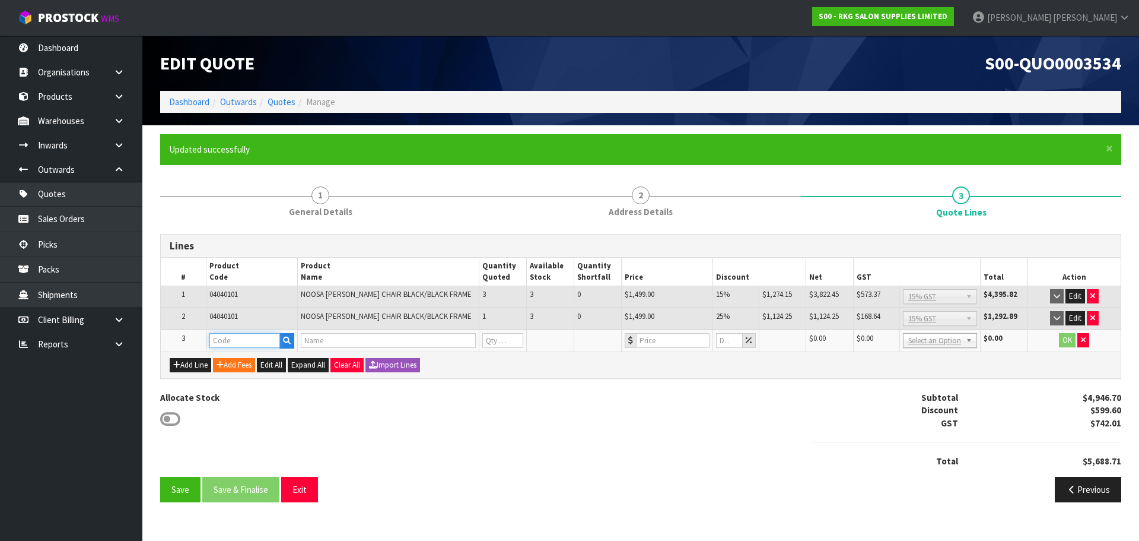
click at [223, 341] on input "text" at bounding box center [244, 340] width 71 height 15
type input "FRE"
click at [230, 363] on strong "FRE" at bounding box center [229, 360] width 15 height 11
type input "FREIGHT"
type input "FREIGHT FEE"
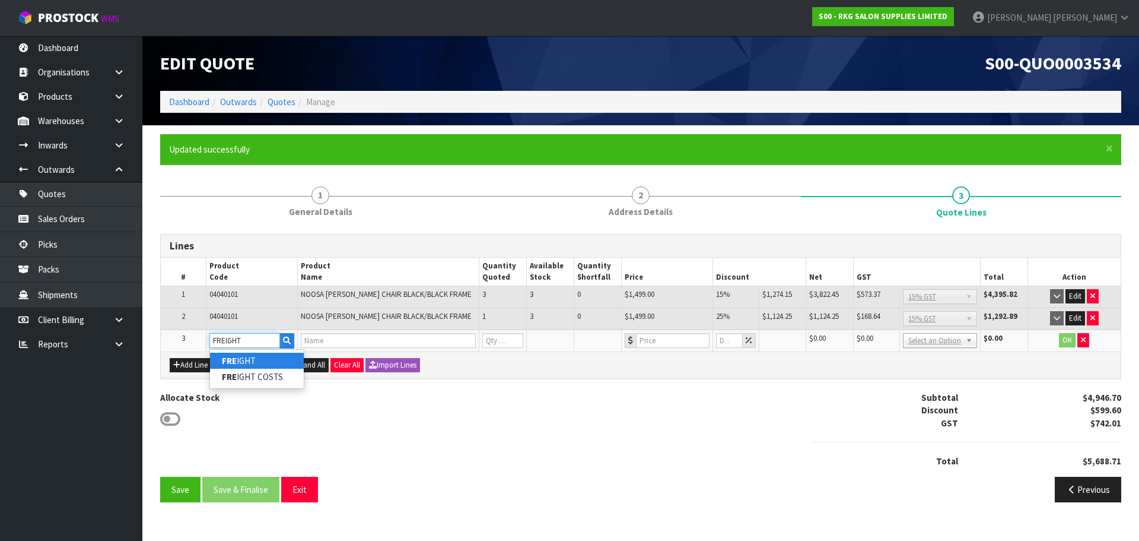
type input "1"
type input "0"
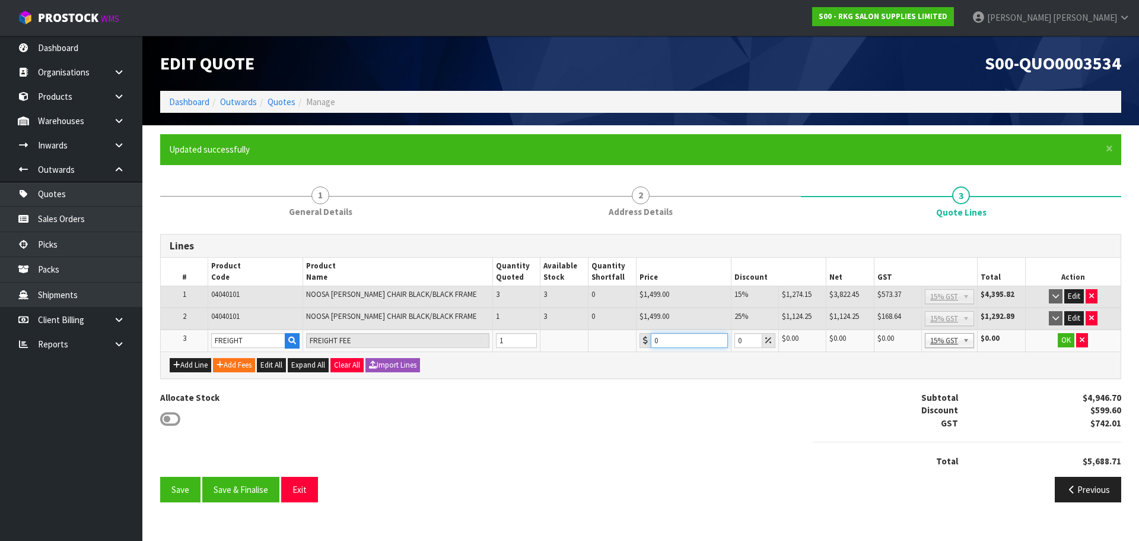
drag, startPoint x: 662, startPoint y: 343, endPoint x: 649, endPoint y: 342, distance: 12.5
click at [649, 342] on div "0" at bounding box center [684, 340] width 88 height 15
type input "267.80"
click at [1068, 343] on button "OK" at bounding box center [1066, 340] width 17 height 14
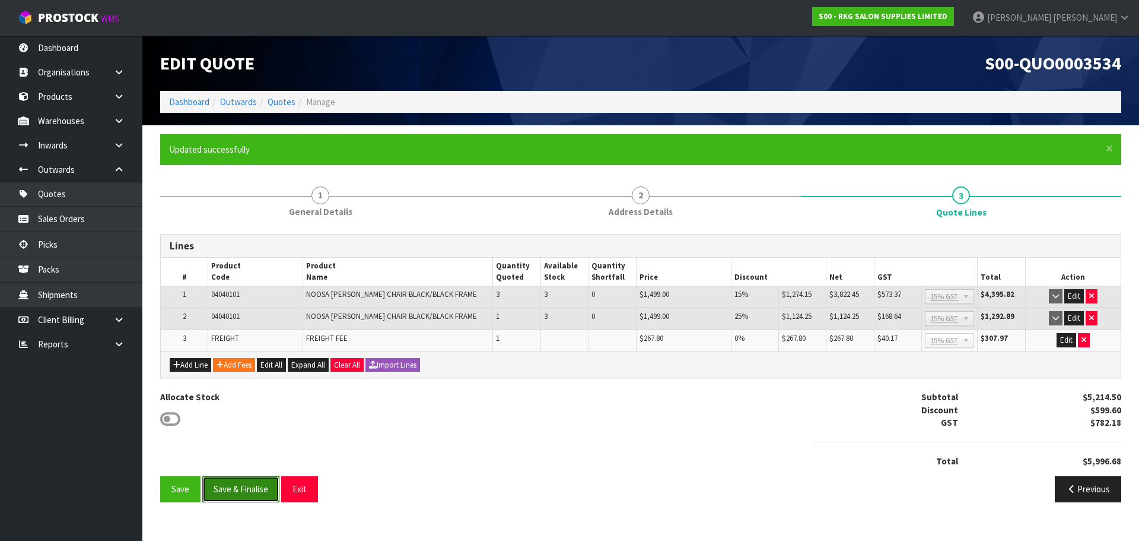
click at [233, 486] on button "Save & Finalise" at bounding box center [240, 489] width 77 height 26
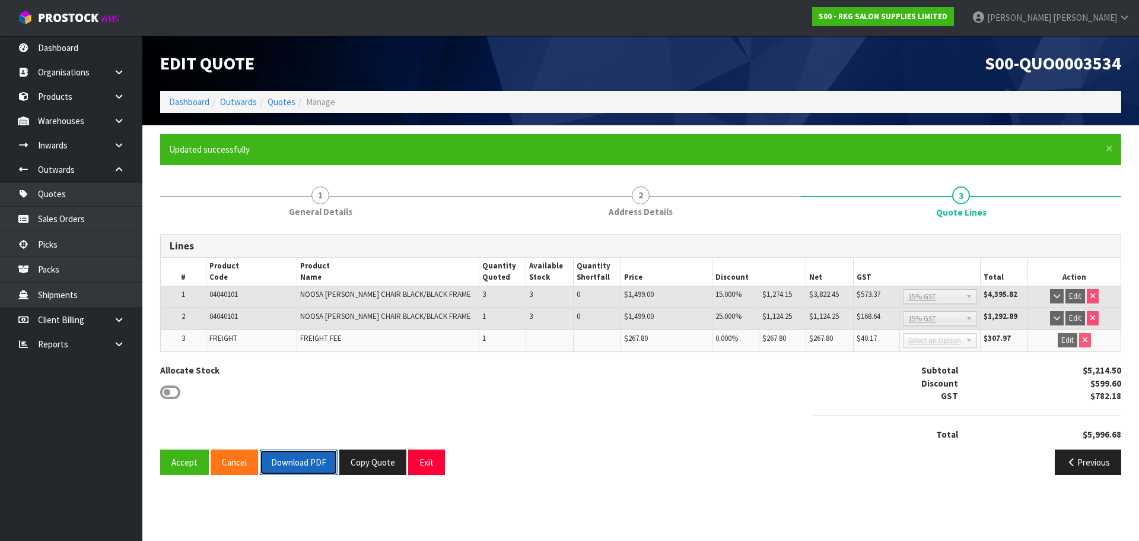
click at [310, 456] on button "Download PDF" at bounding box center [299, 462] width 78 height 26
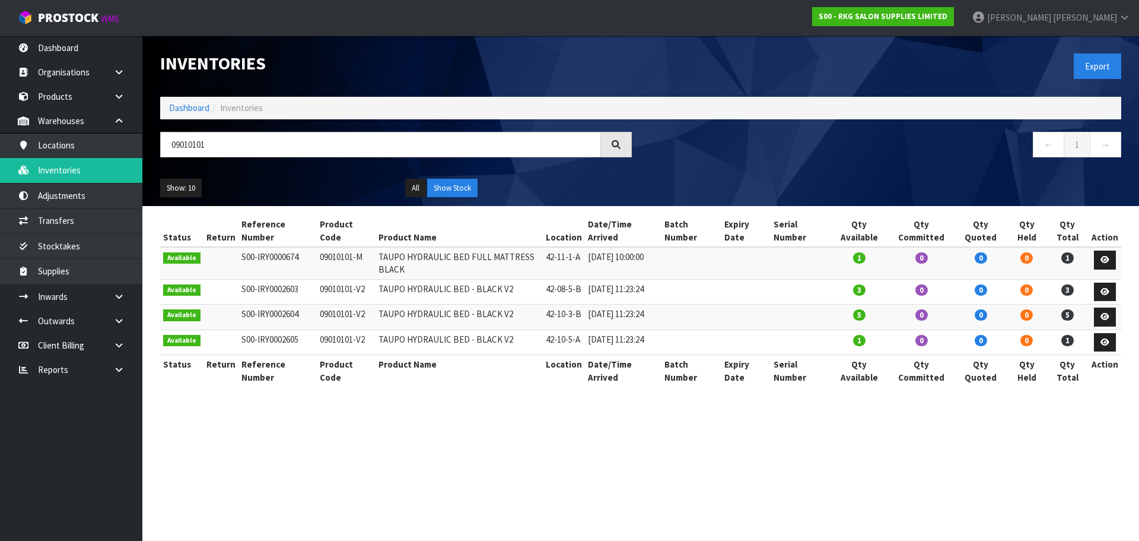
drag, startPoint x: 218, startPoint y: 146, endPoint x: 163, endPoint y: 152, distance: 55.5
click at [163, 152] on input "09010101" at bounding box center [380, 145] width 441 height 26
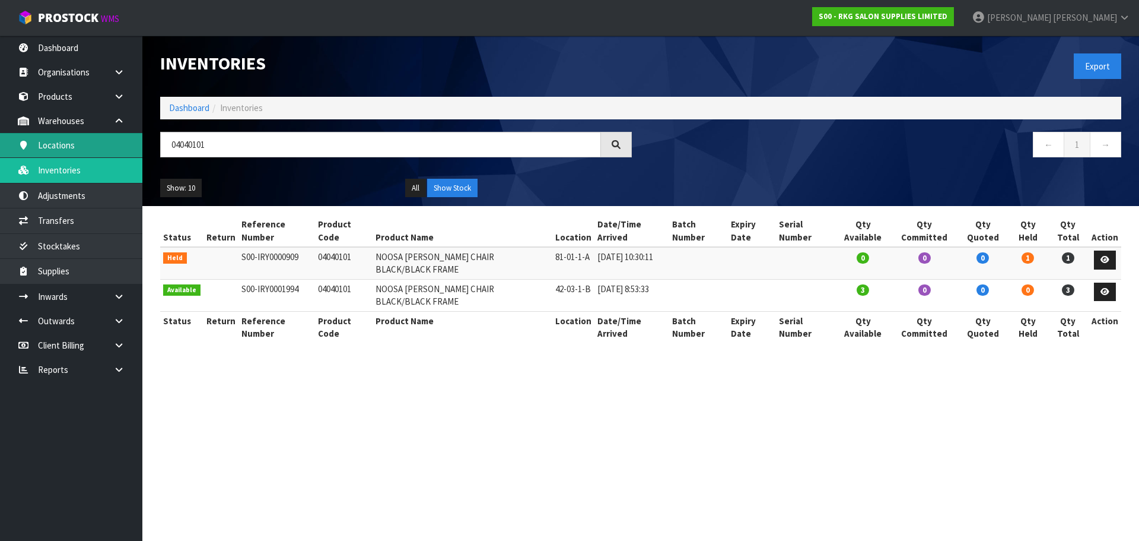
drag, startPoint x: 246, startPoint y: 149, endPoint x: 131, endPoint y: 148, distance: 115.1
click at [131, 148] on body "Toggle navigation ProStock WMS S00 - RKG SALON SUPPLIES LIMITED Marie Miranda L…" at bounding box center [569, 270] width 1139 height 541
type input "NOOSA"
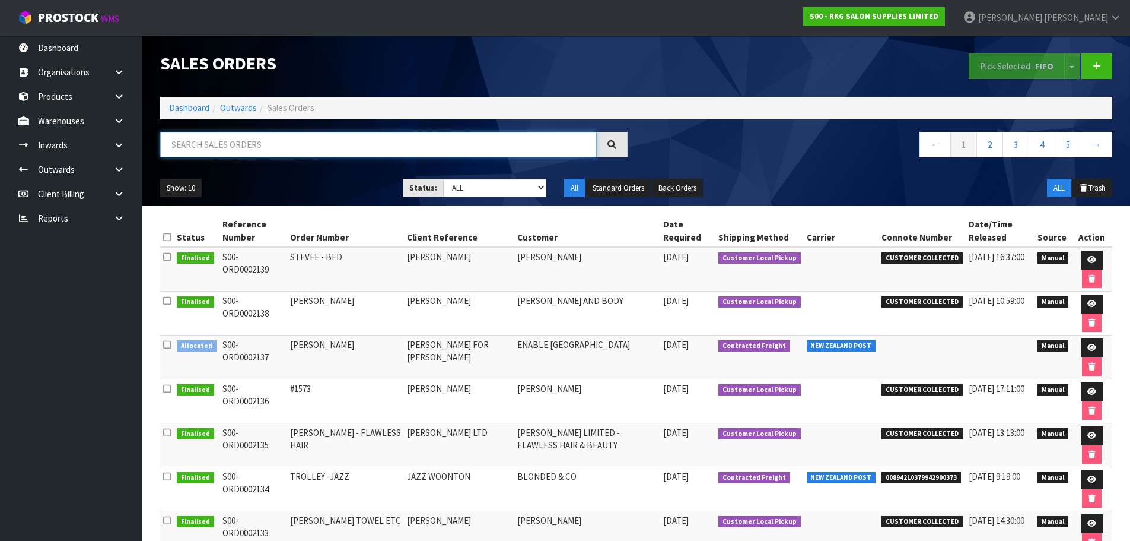
click at [234, 147] on input "text" at bounding box center [378, 145] width 437 height 26
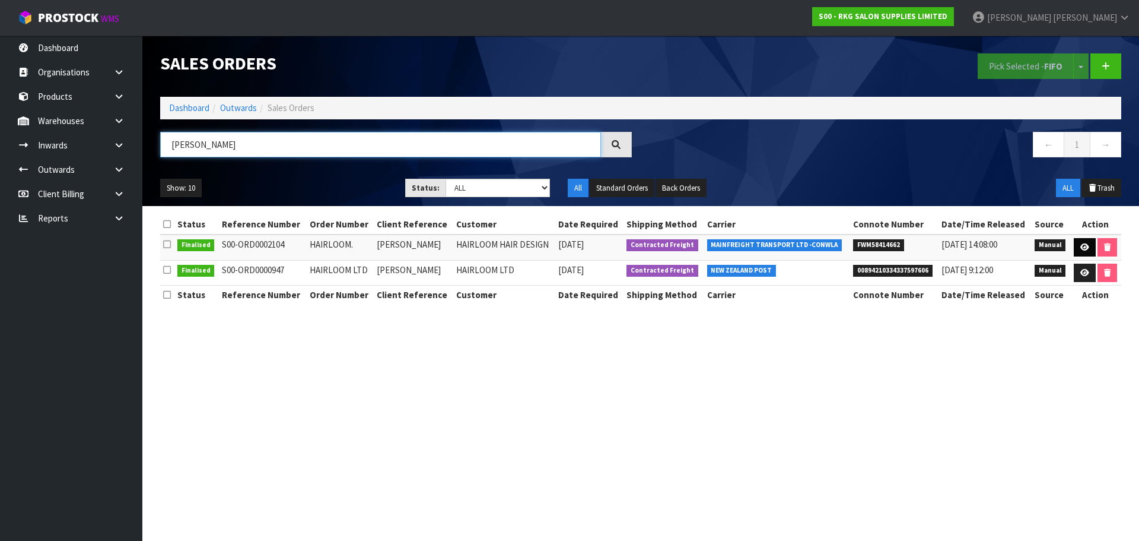
type input "LOUISA"
click at [1084, 245] on icon at bounding box center [1085, 247] width 9 height 8
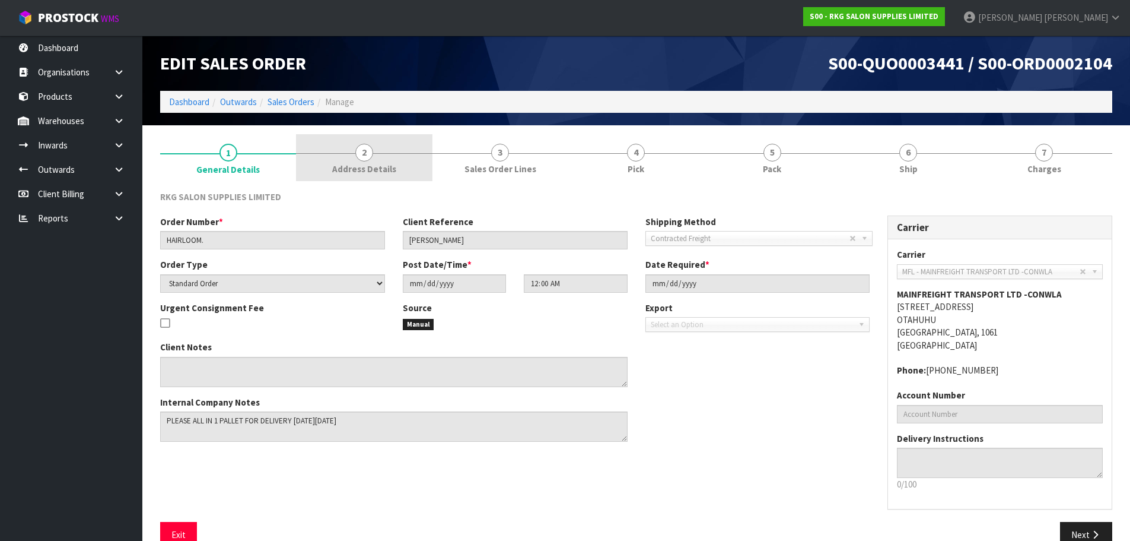
click at [360, 153] on span "2" at bounding box center [364, 153] width 18 height 18
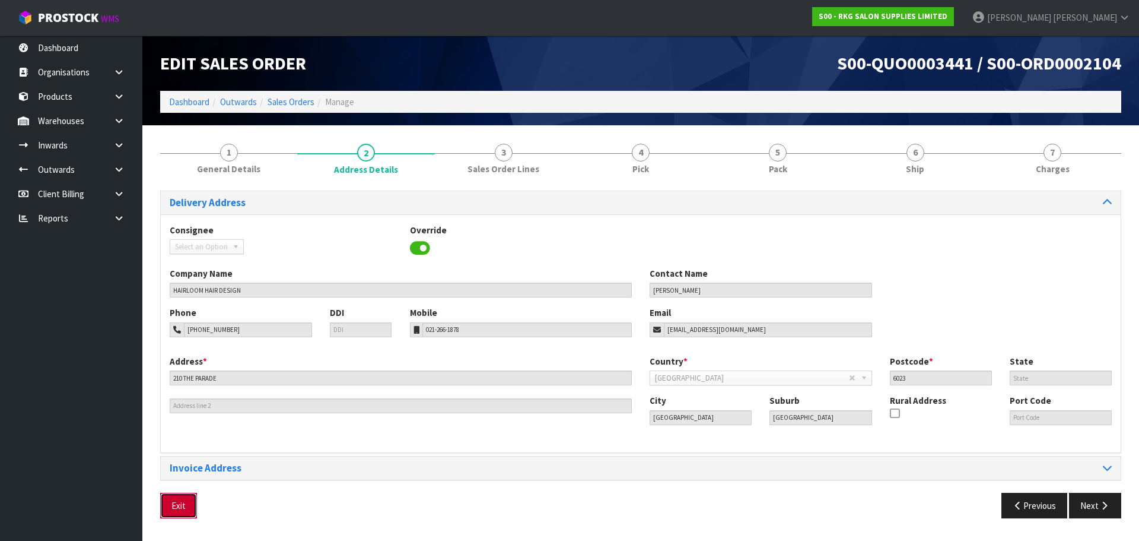
click at [186, 509] on button "Exit" at bounding box center [178, 506] width 37 height 26
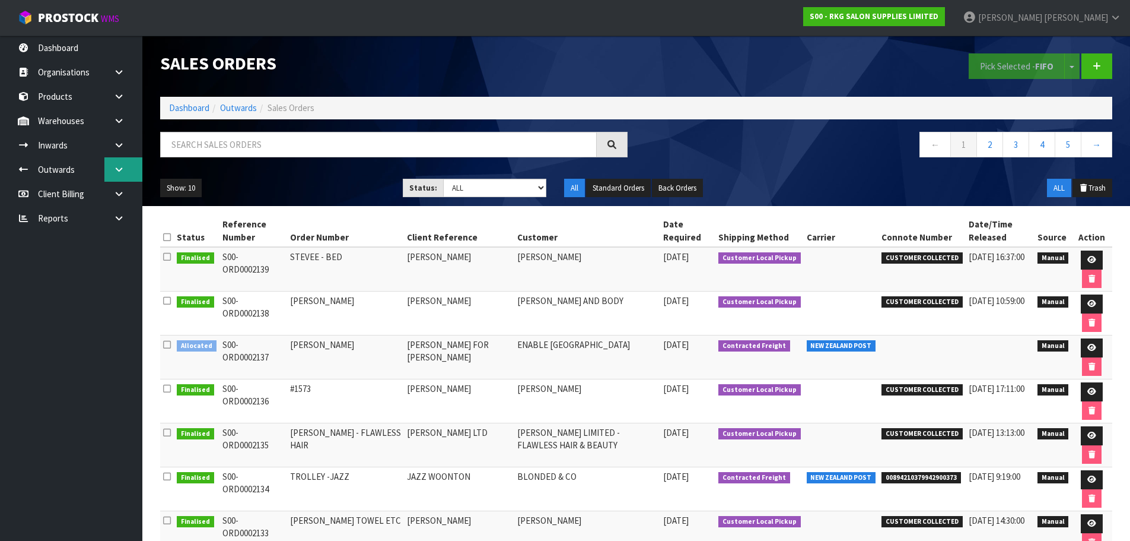
click at [119, 172] on icon at bounding box center [118, 169] width 11 height 9
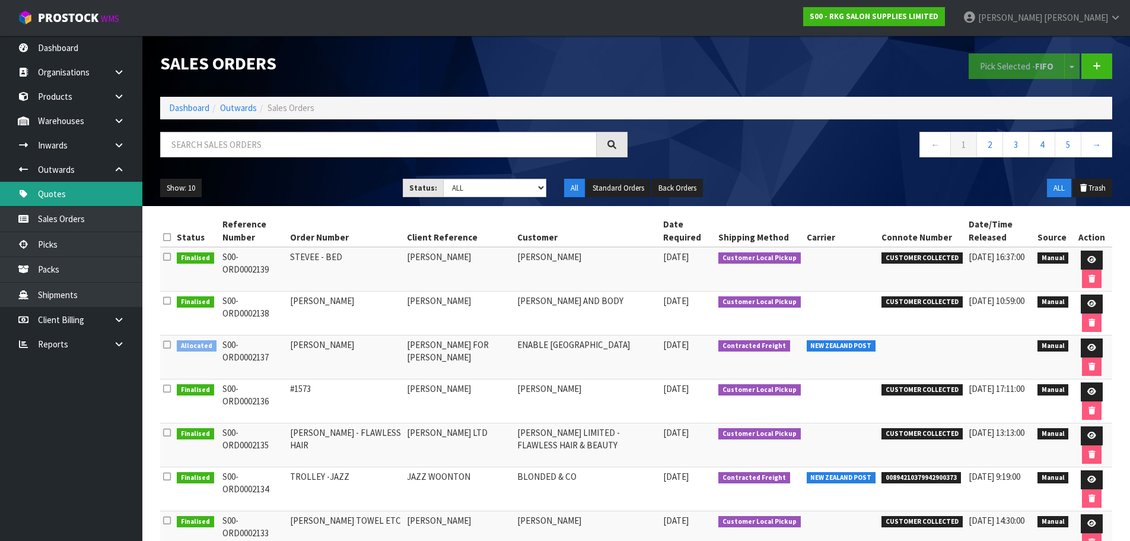
click at [66, 195] on link "Quotes" at bounding box center [71, 194] width 142 height 24
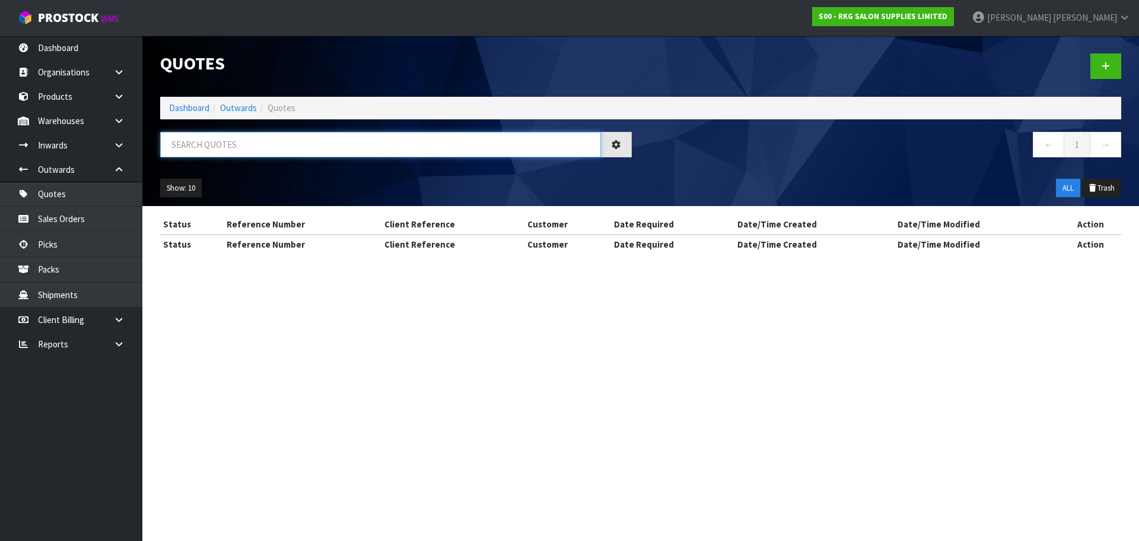
click at [224, 144] on input "text" at bounding box center [380, 145] width 441 height 26
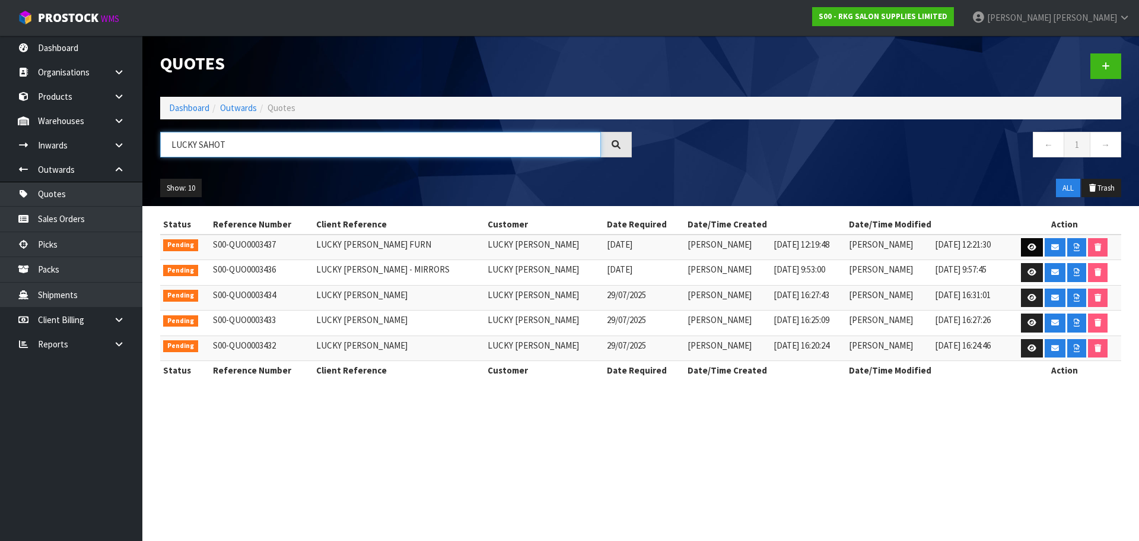
type input "LUCKY SAHOT"
click at [1028, 248] on icon at bounding box center [1032, 247] width 9 height 8
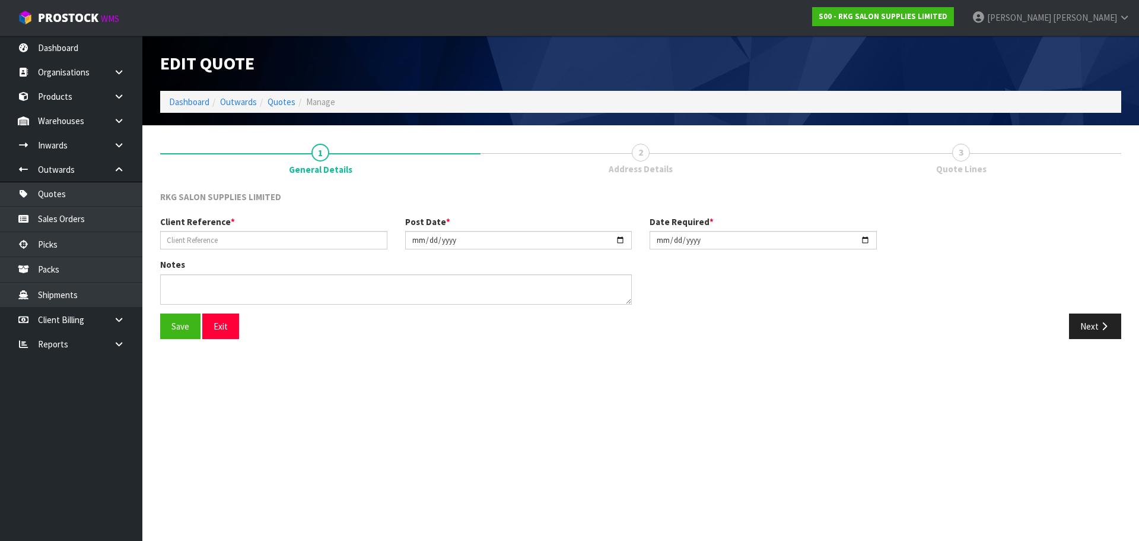
type input "LUCKY SAHOTA - BARBER FURN"
type input "2025-07-30"
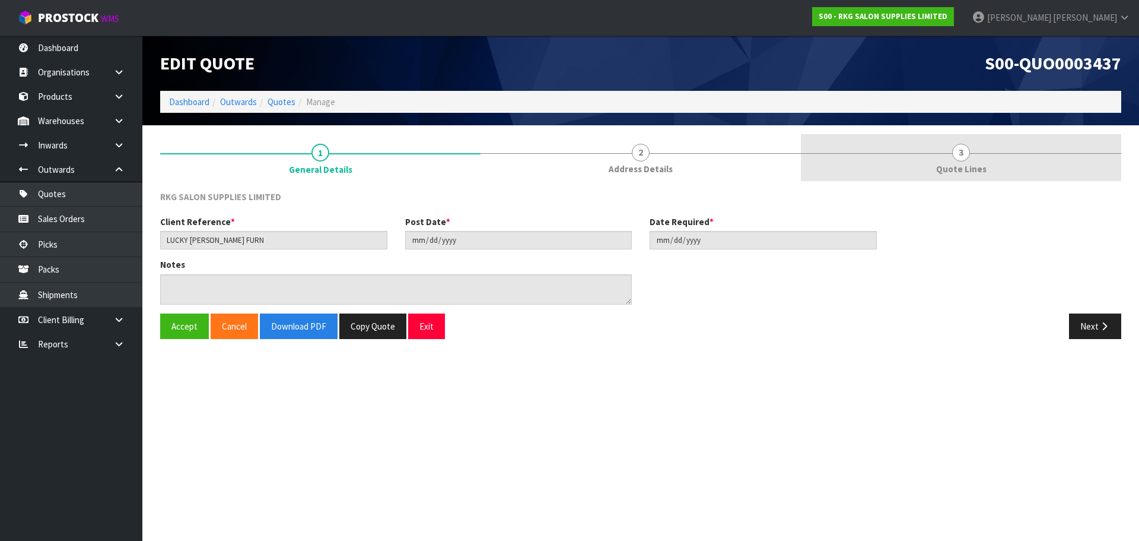
click at [959, 151] on span "3" at bounding box center [961, 153] width 18 height 18
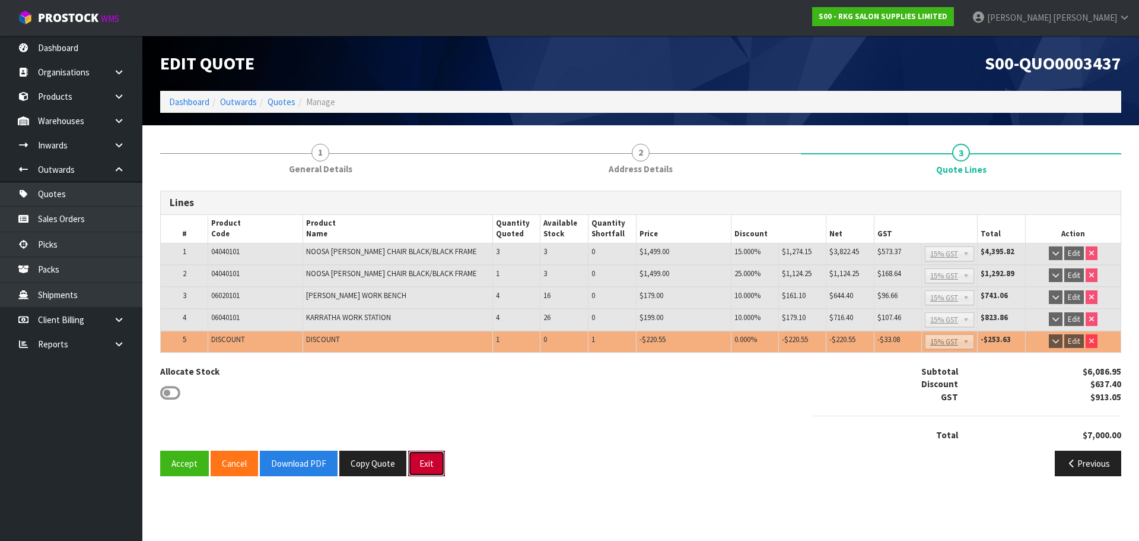
drag, startPoint x: 424, startPoint y: 463, endPoint x: 430, endPoint y: 449, distance: 14.7
click at [424, 463] on button "Exit" at bounding box center [426, 463] width 37 height 26
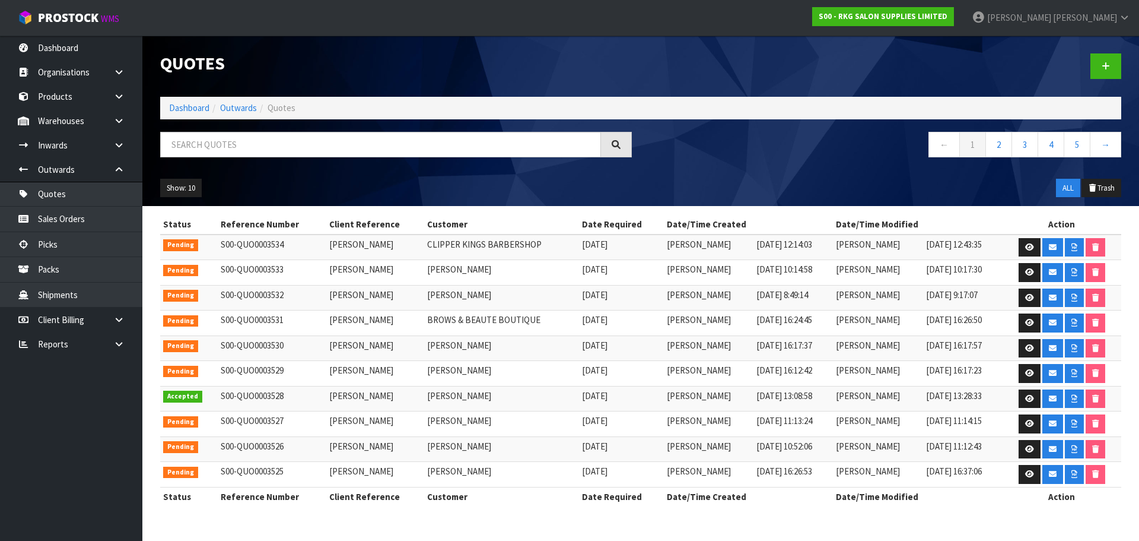
click at [1040, 247] on td at bounding box center [1061, 247] width 119 height 26
click at [1031, 247] on icon at bounding box center [1029, 247] width 9 height 8
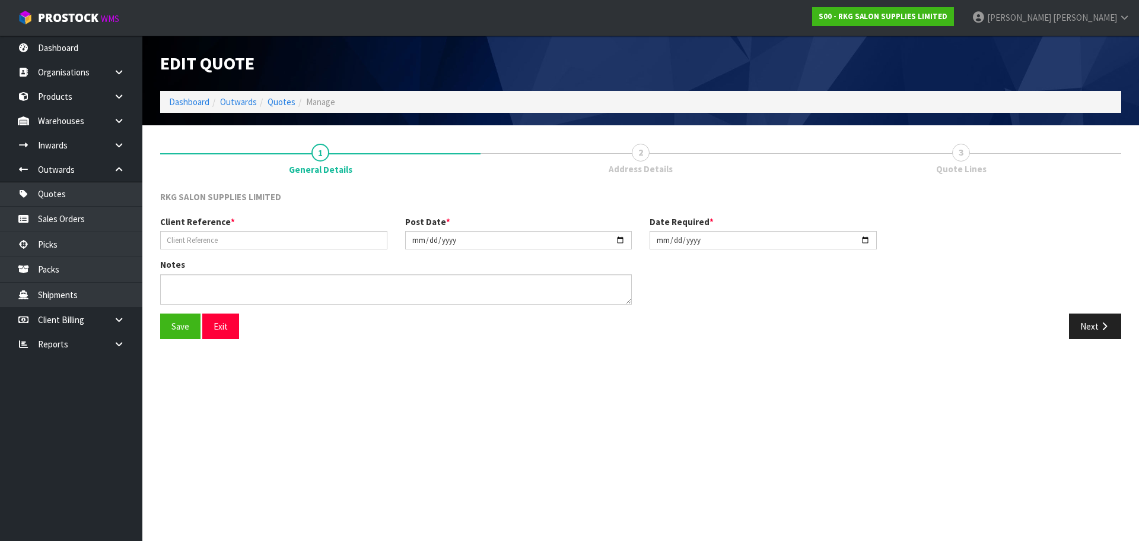
type input "[PERSON_NAME]"
type input "2025-08-28"
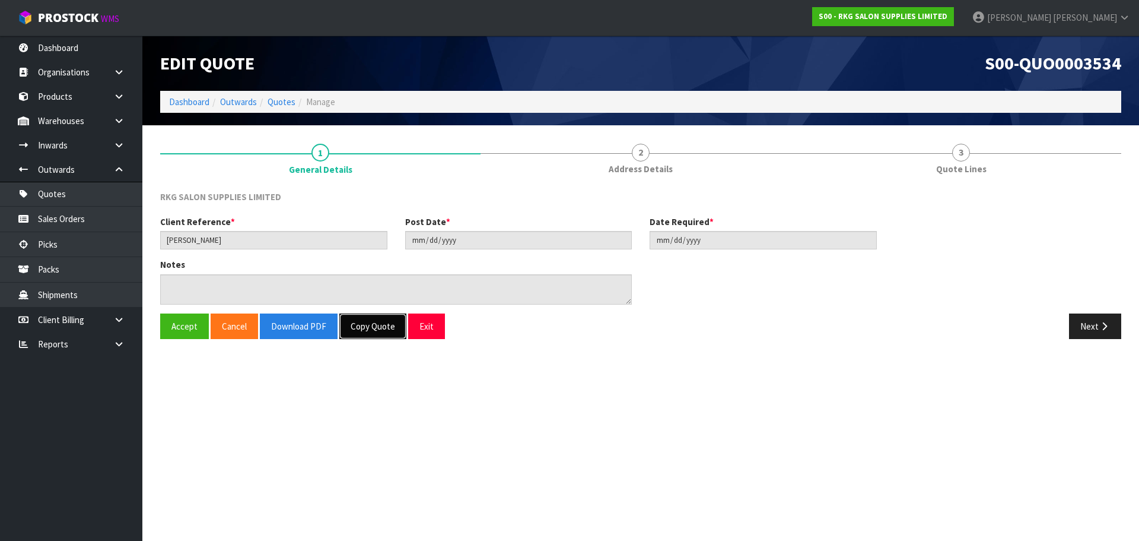
click at [369, 326] on button "Copy Quote" at bounding box center [372, 326] width 67 height 26
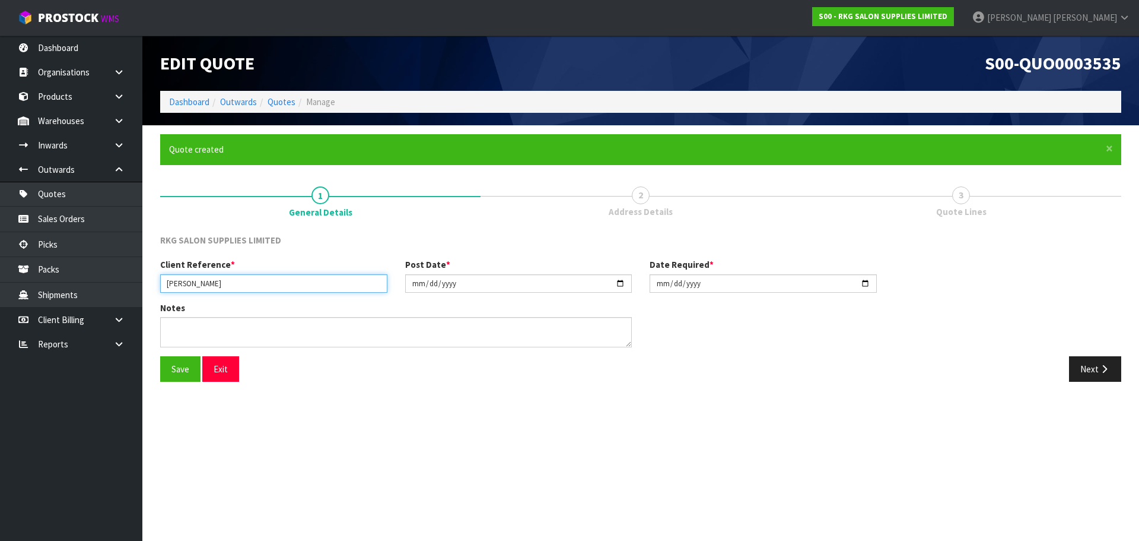
click at [213, 281] on input "[PERSON_NAME]" at bounding box center [273, 283] width 227 height 18
type input "AZAD2"
click at [179, 371] on button "Save" at bounding box center [180, 369] width 40 height 26
click at [1103, 367] on icon "button" at bounding box center [1104, 368] width 11 height 9
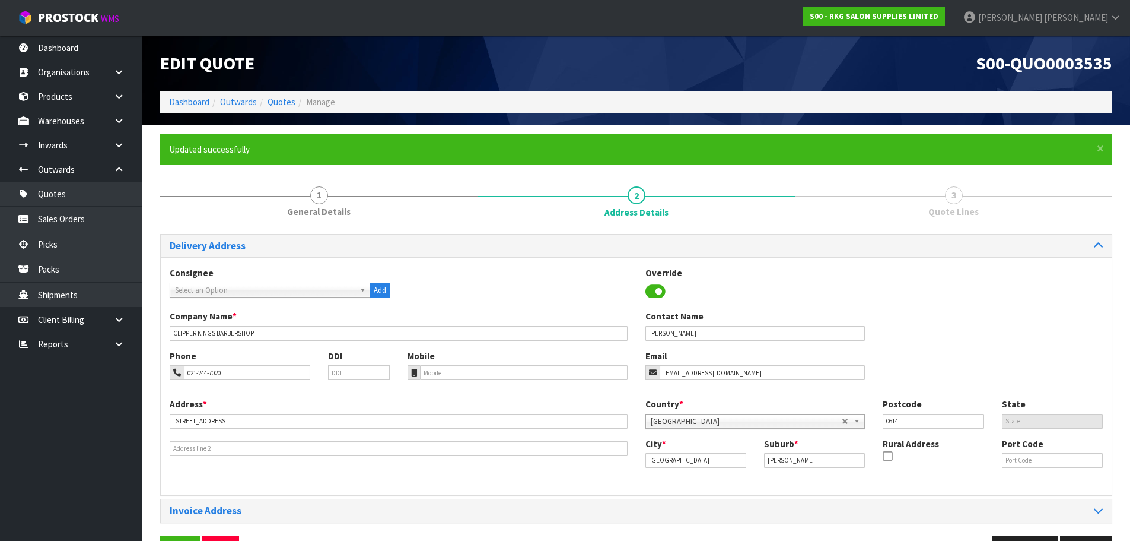
scroll to position [39, 0]
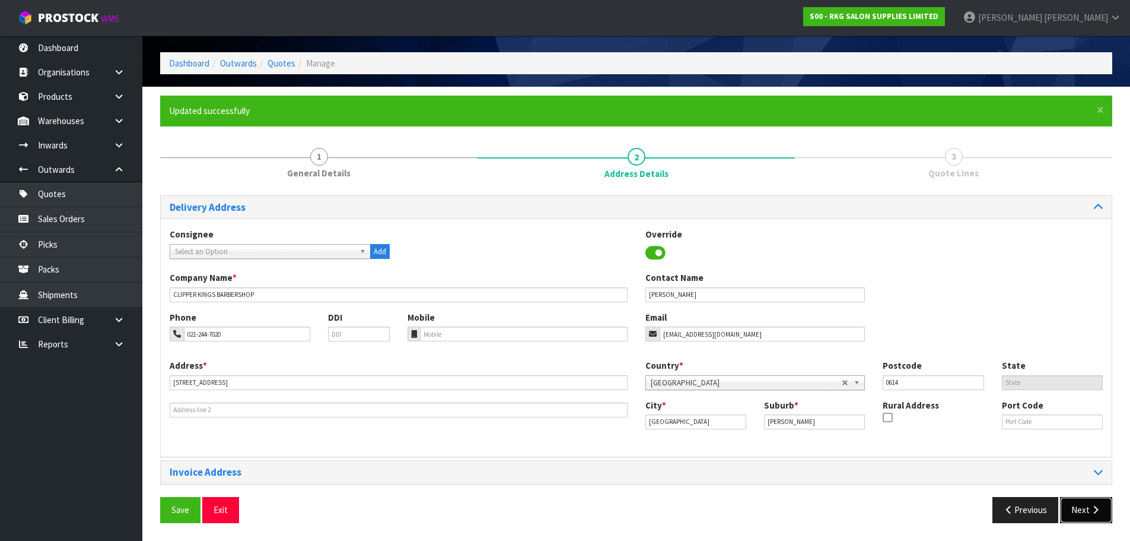
click at [1084, 504] on button "Next" at bounding box center [1086, 510] width 52 height 26
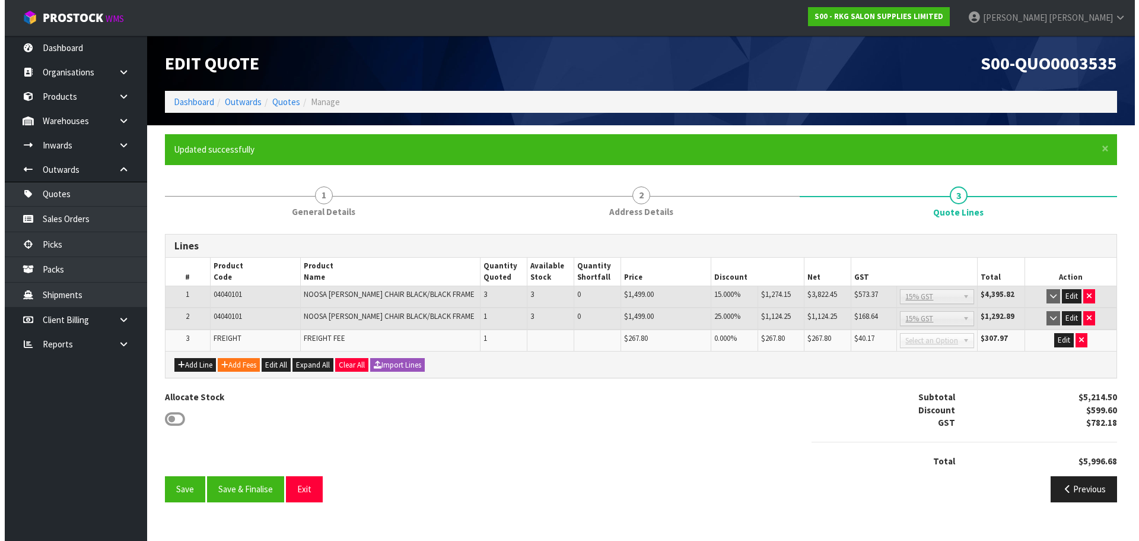
scroll to position [0, 0]
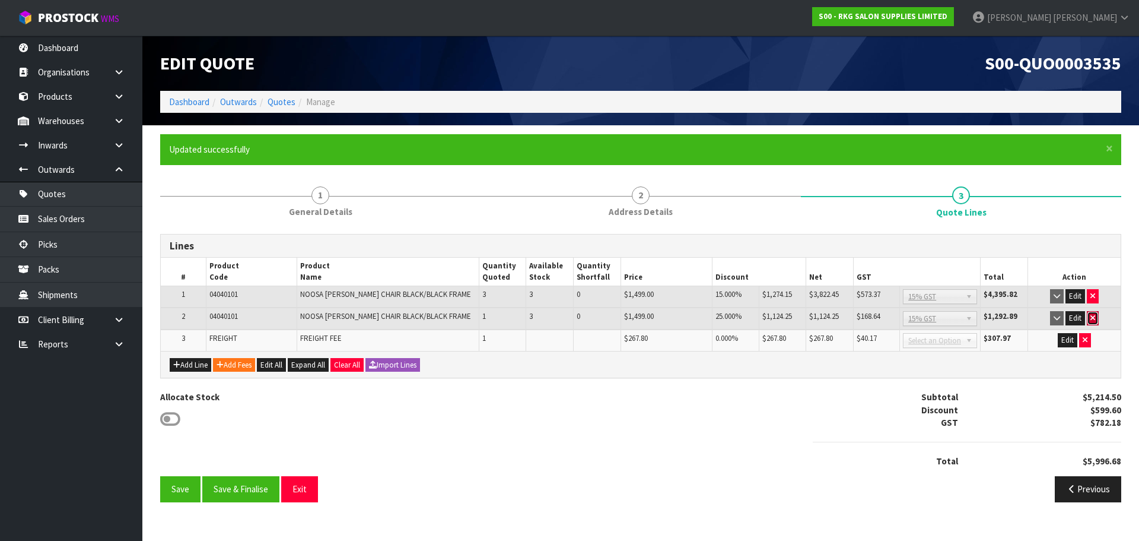
click at [1095, 319] on icon "button" at bounding box center [1093, 318] width 5 height 8
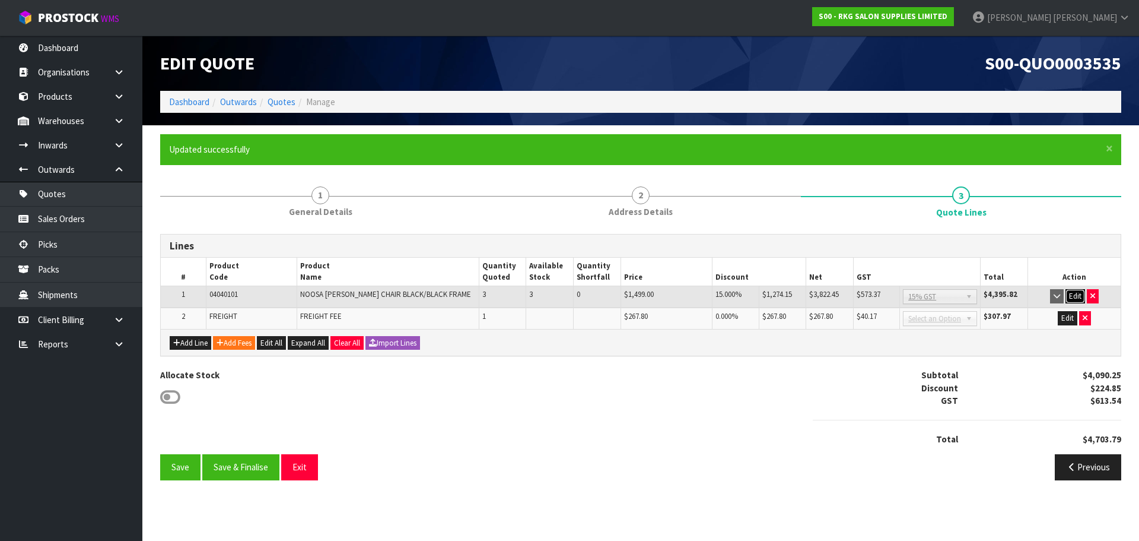
click at [1075, 297] on button "Edit" at bounding box center [1076, 296] width 20 height 14
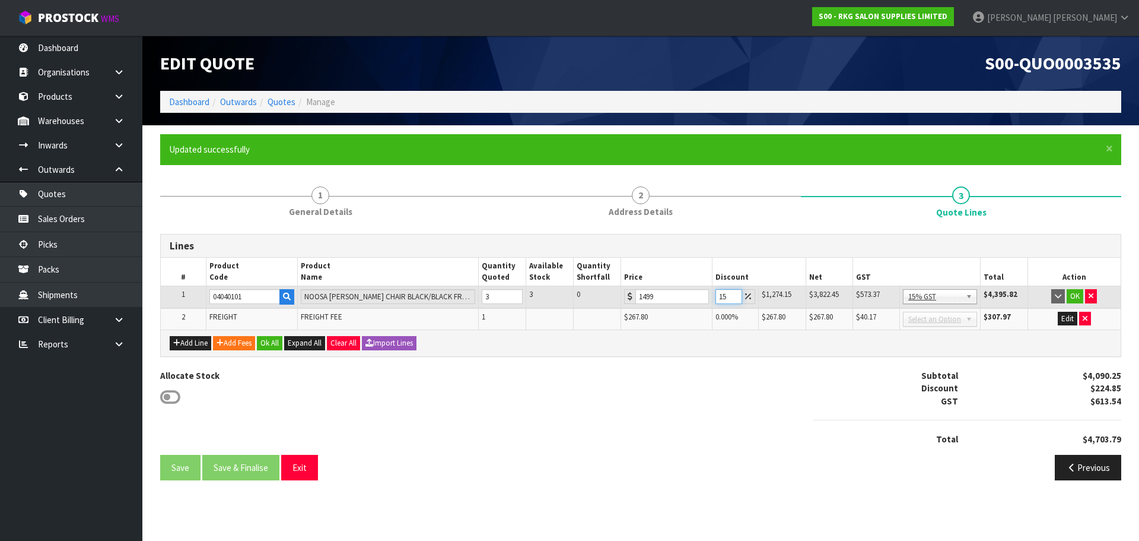
drag, startPoint x: 725, startPoint y: 296, endPoint x: 717, endPoint y: 296, distance: 8.3
click at [717, 296] on input "15" at bounding box center [729, 296] width 27 height 15
type input "5"
drag, startPoint x: 494, startPoint y: 297, endPoint x: 477, endPoint y: 297, distance: 17.8
click at [477, 297] on tr "1 04040101 NOOSA BARBER CHAIR BLACK/BLACK FRAME 3 3 0 1499 5 $1,424.05 $74.95 $…" at bounding box center [641, 297] width 960 height 22
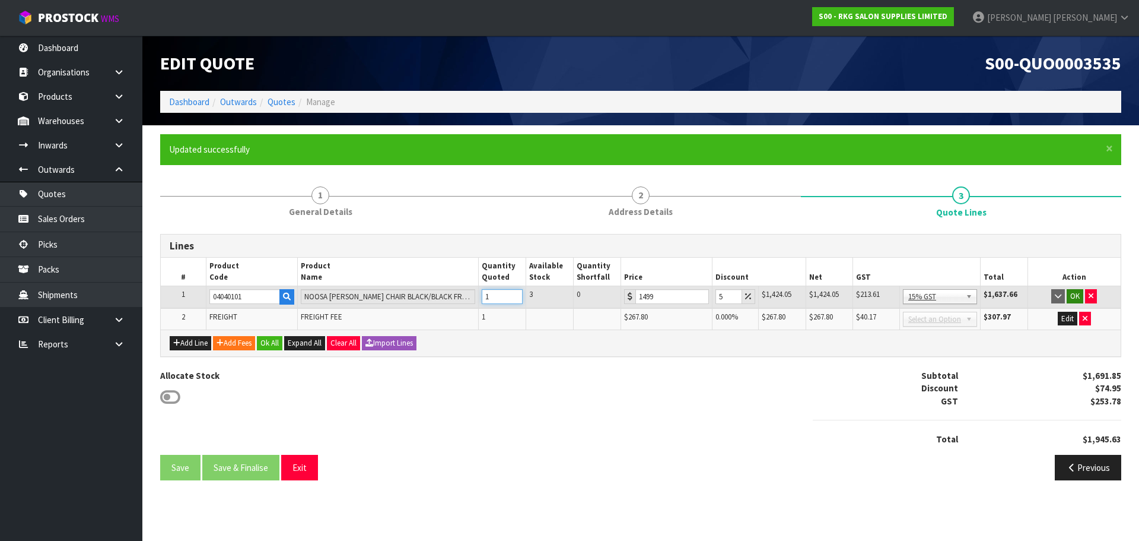
type input "1"
click at [1076, 297] on button "OK" at bounding box center [1075, 296] width 17 height 14
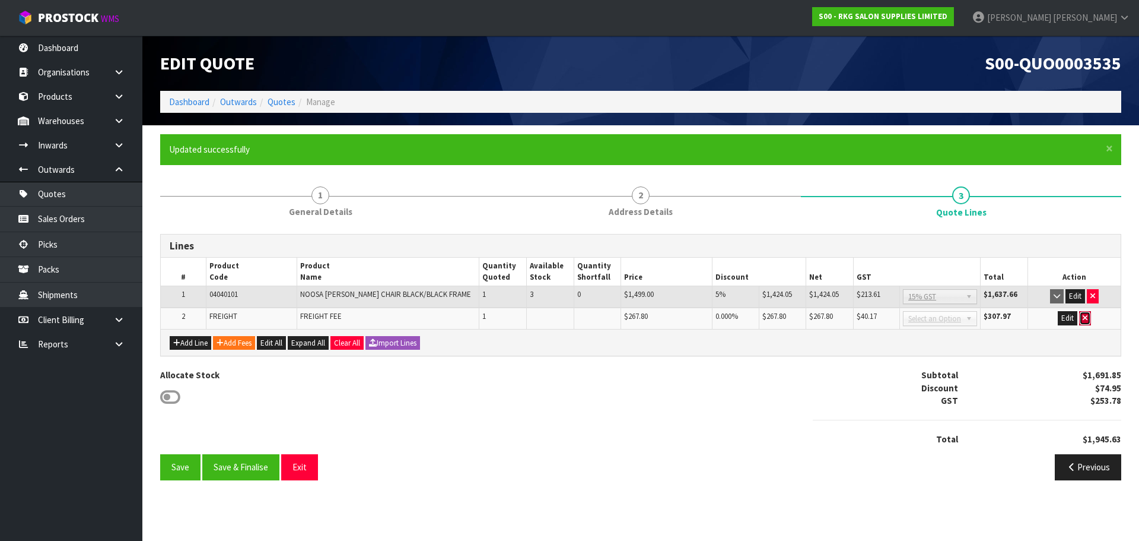
click at [1085, 321] on icon "button" at bounding box center [1085, 318] width 5 height 8
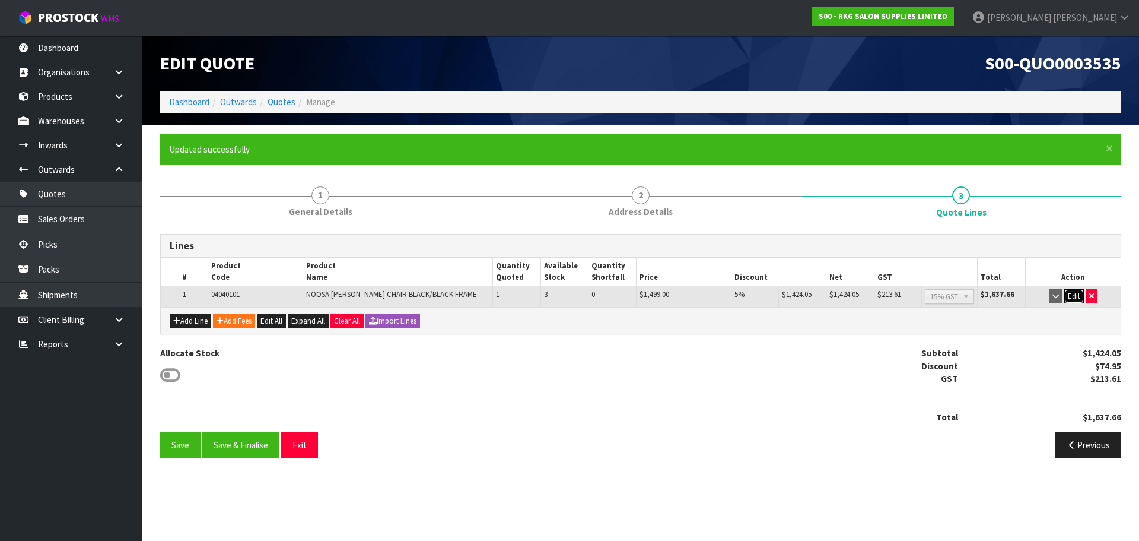
click at [1074, 294] on button "Edit" at bounding box center [1075, 296] width 20 height 14
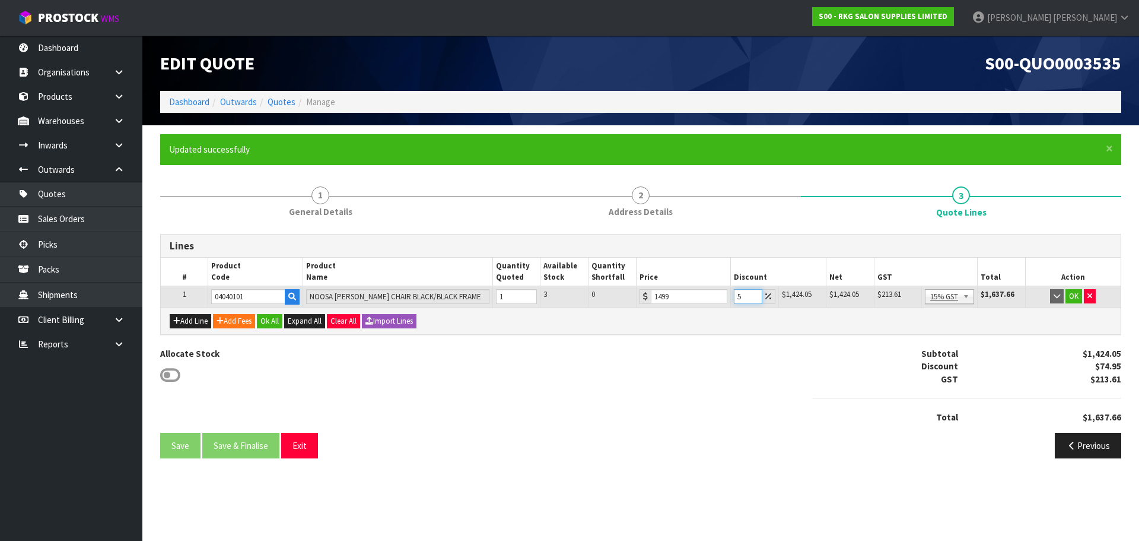
drag, startPoint x: 745, startPoint y: 298, endPoint x: 729, endPoint y: 298, distance: 16.0
click at [729, 298] on tr "1 04040101 NOOSA BARBER CHAIR BLACK/BLACK FRAME 1 3 0 1499 5 $1,424.05 $74.95 $…" at bounding box center [641, 296] width 960 height 21
type input "15"
click at [1075, 298] on button "OK" at bounding box center [1074, 296] width 17 height 14
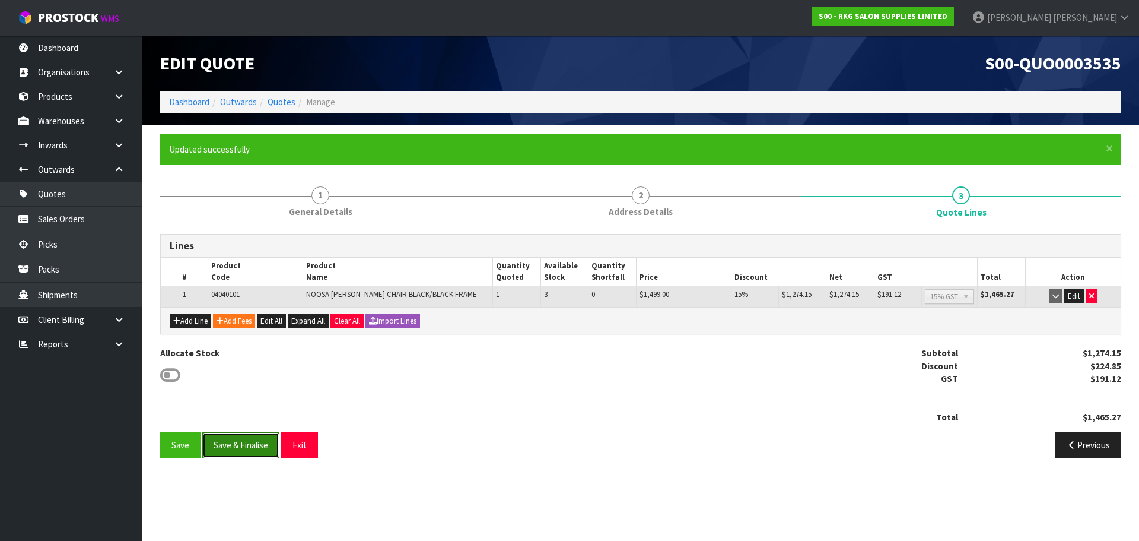
click at [249, 445] on button "Save & Finalise" at bounding box center [240, 445] width 77 height 26
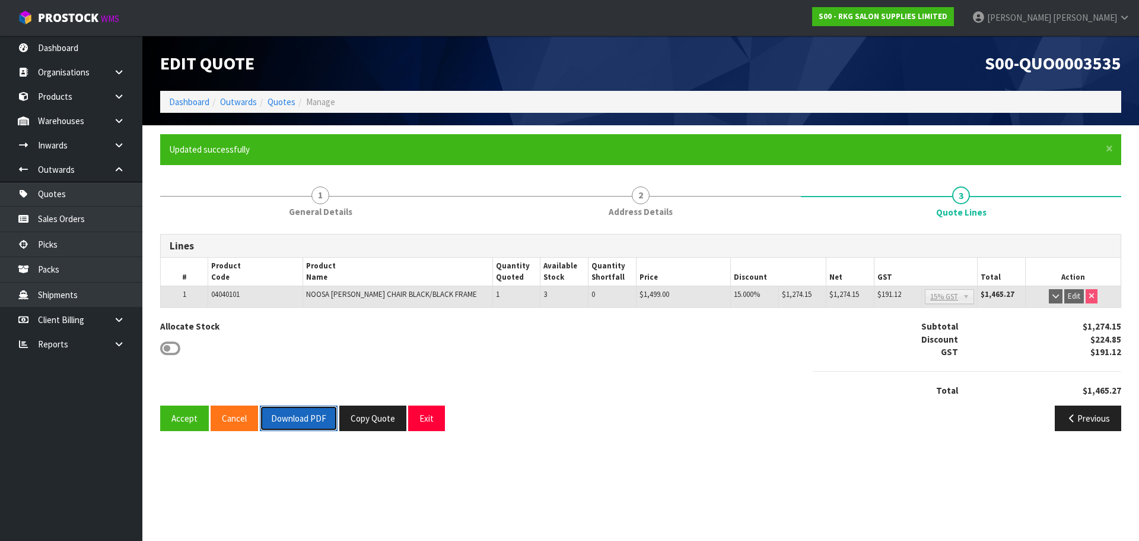
click at [298, 424] on button "Download PDF" at bounding box center [299, 418] width 78 height 26
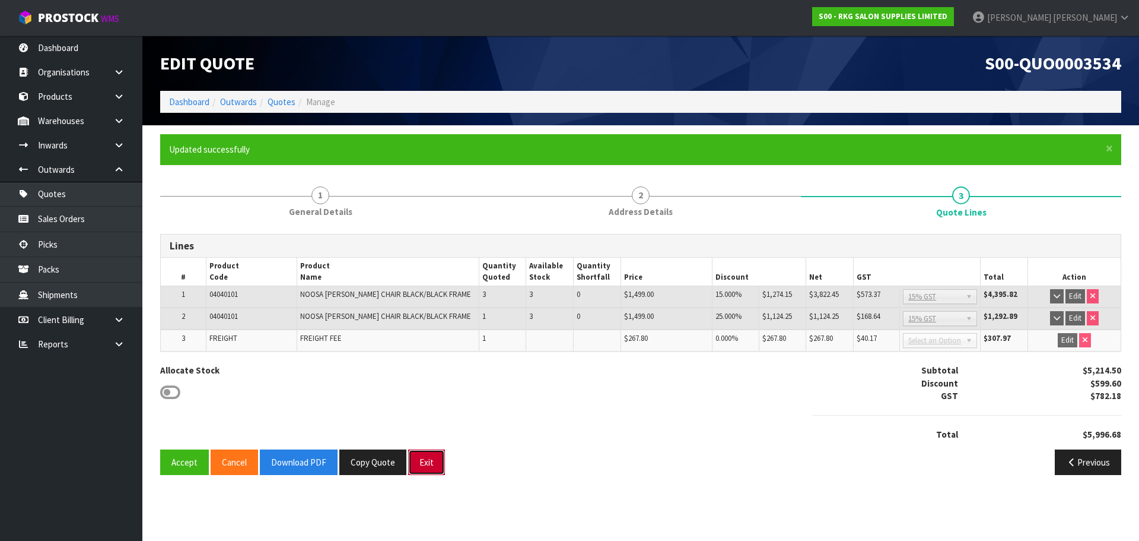
click at [428, 459] on button "Exit" at bounding box center [426, 462] width 37 height 26
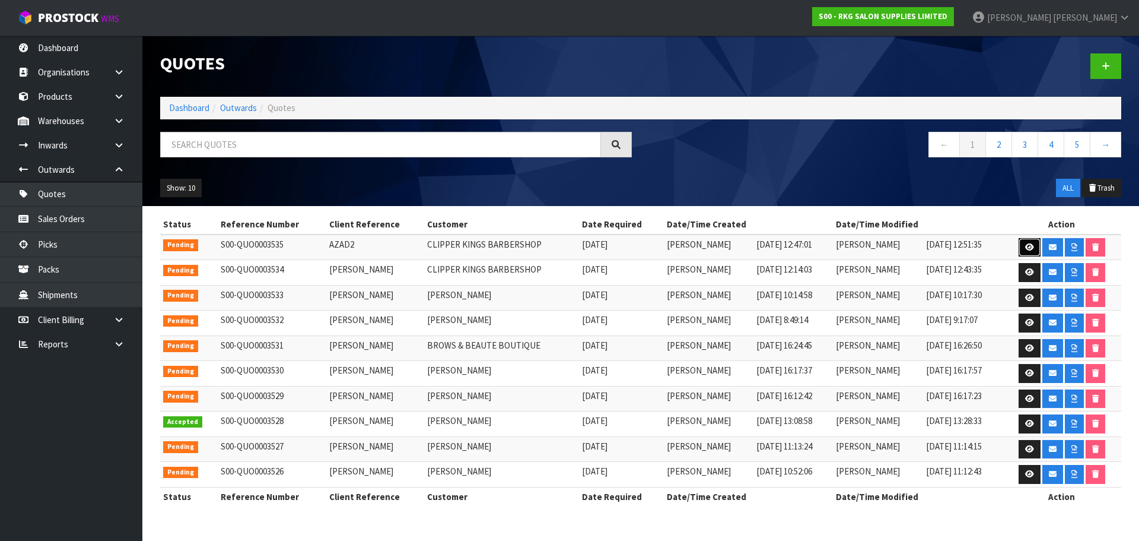
click at [1028, 249] on icon at bounding box center [1029, 247] width 9 height 8
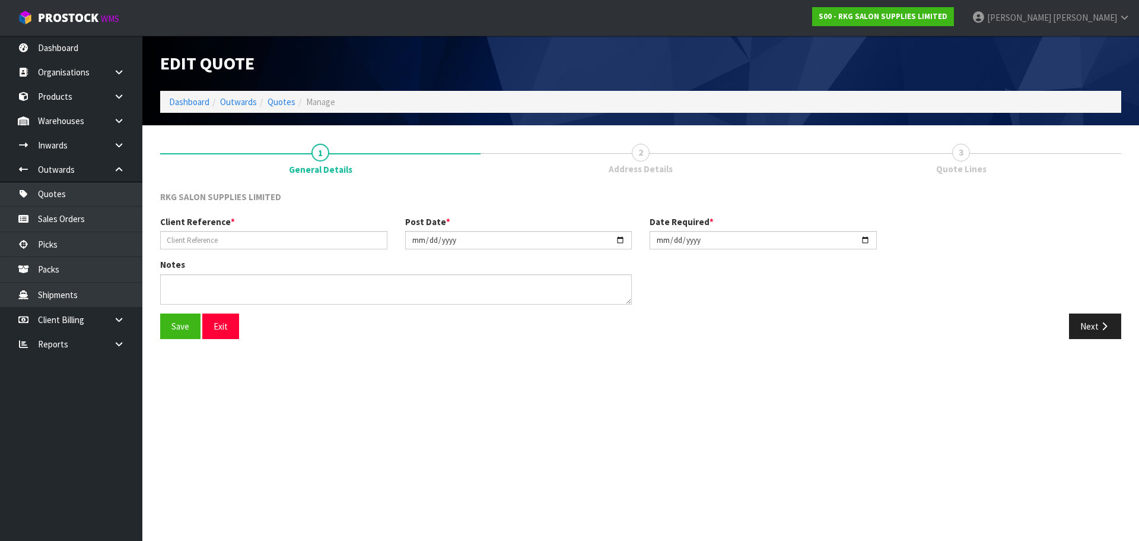
type input "AZAD2"
type input "[DATE]"
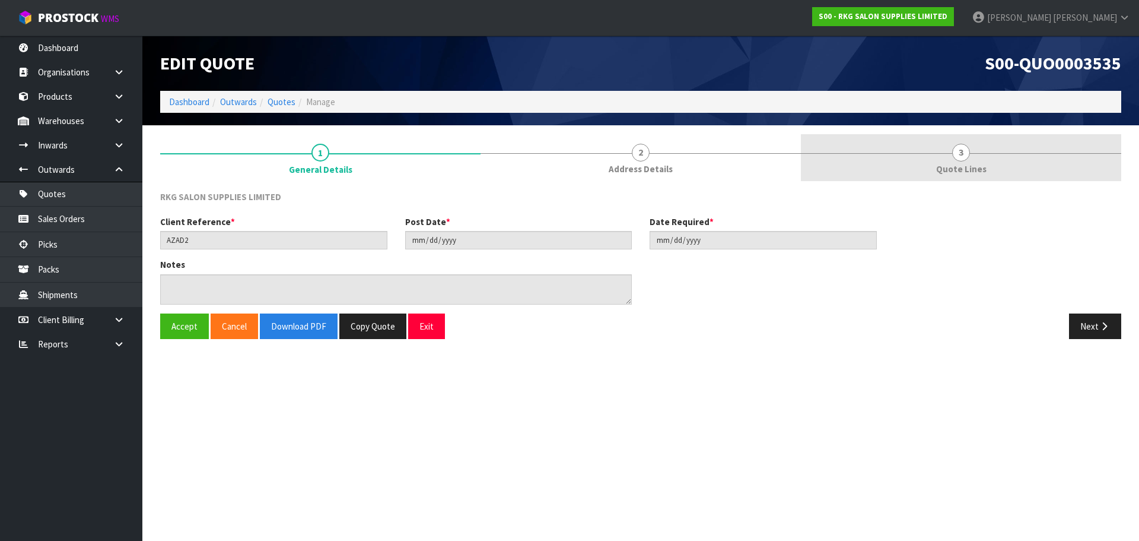
click at [961, 155] on span "3" at bounding box center [961, 153] width 18 height 18
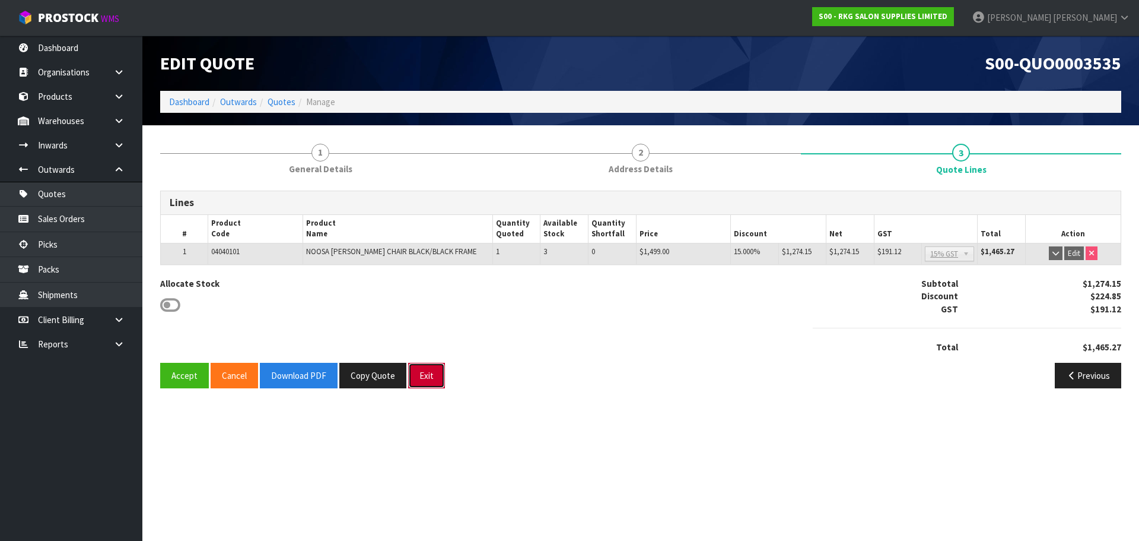
click at [428, 376] on button "Exit" at bounding box center [426, 376] width 37 height 26
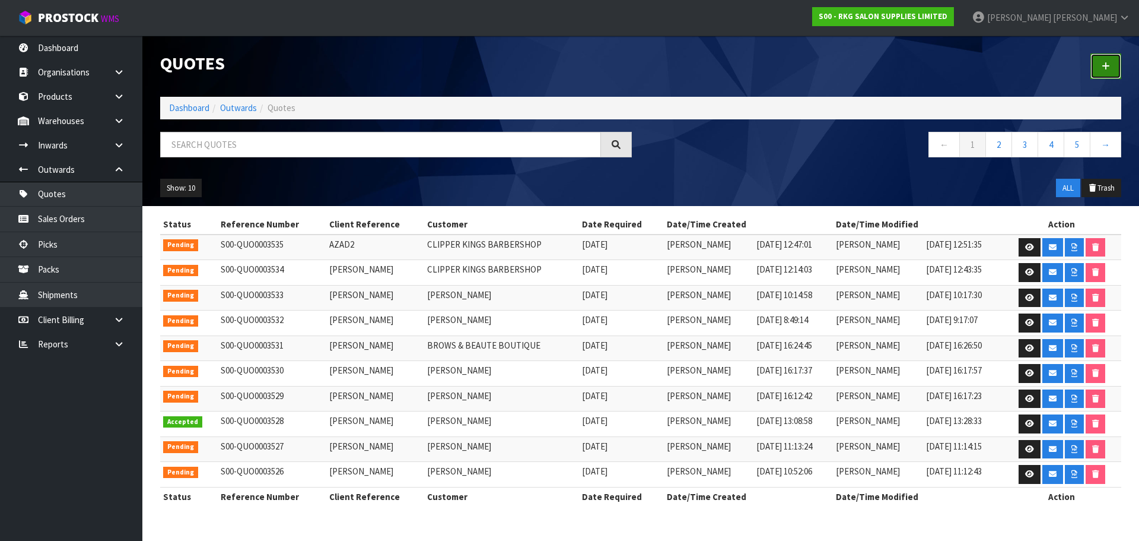
click at [1100, 66] on link at bounding box center [1106, 66] width 31 height 26
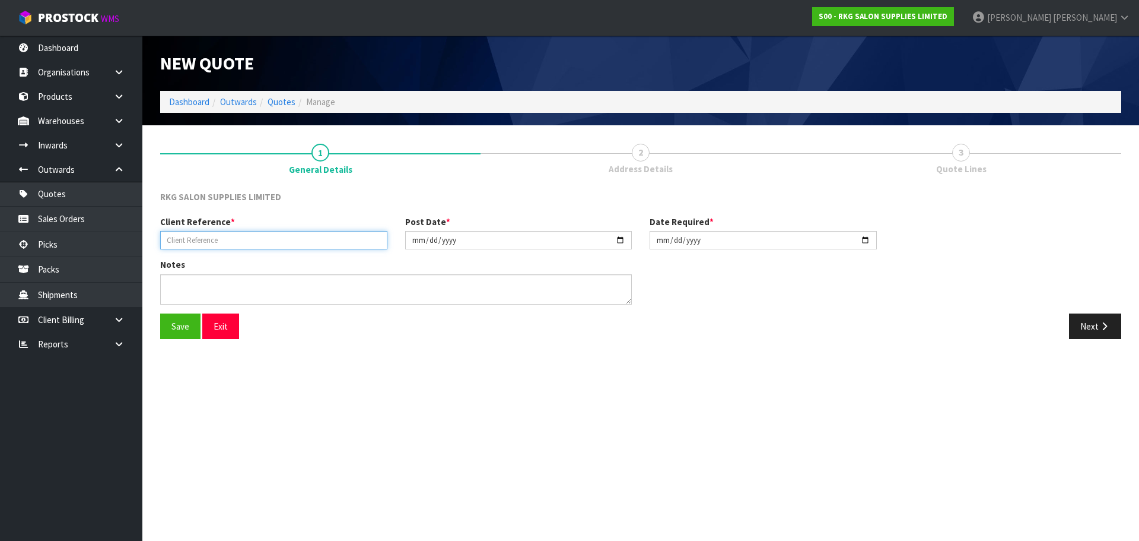
click at [204, 238] on input "text" at bounding box center [273, 240] width 227 height 18
type input "[PERSON_NAME]"
click at [166, 331] on button "Save" at bounding box center [180, 326] width 40 height 26
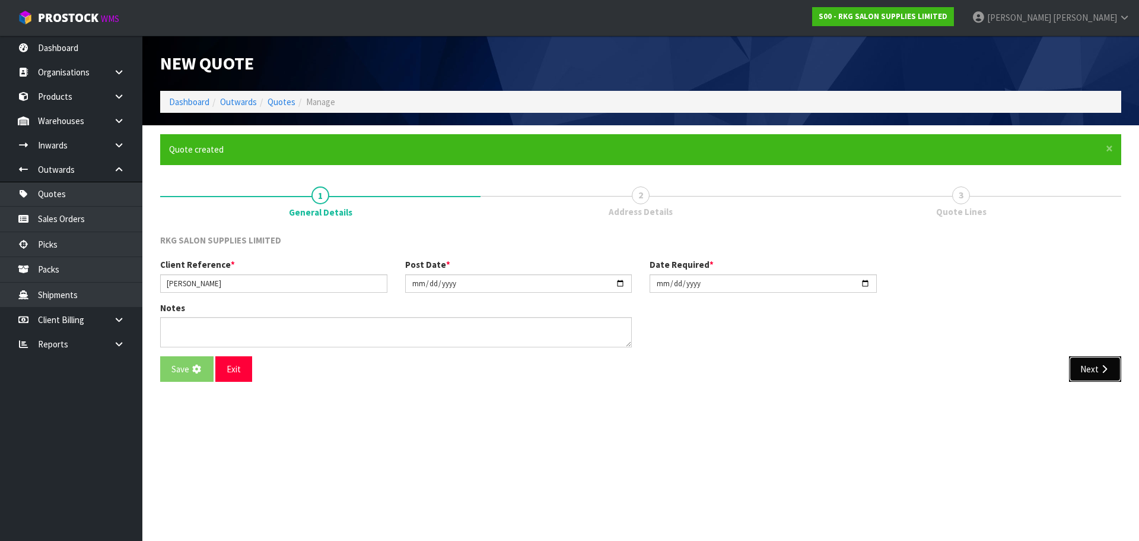
click at [1093, 366] on button "Next" at bounding box center [1095, 369] width 52 height 26
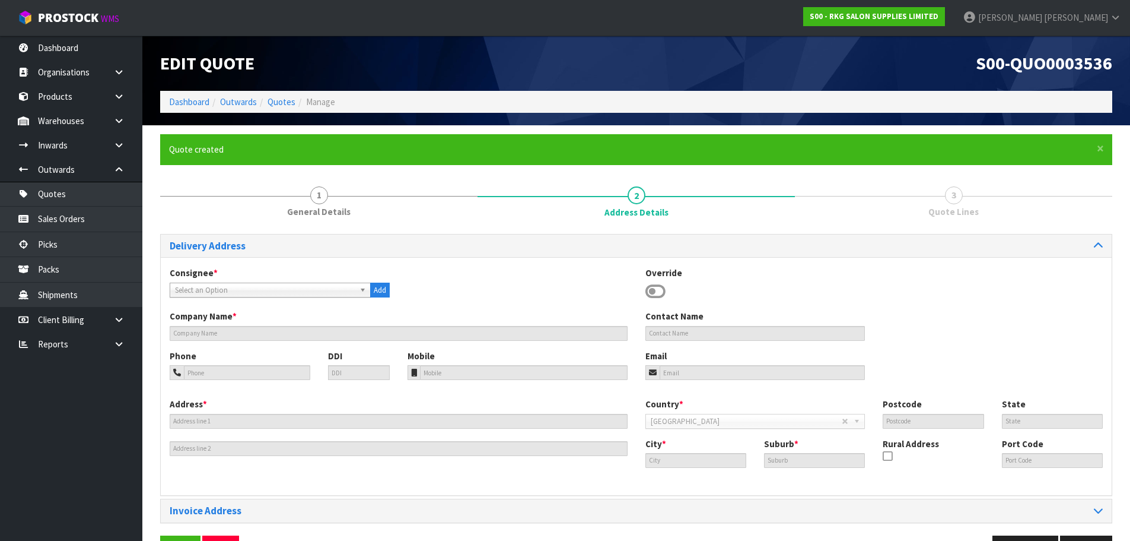
click at [654, 287] on icon at bounding box center [656, 291] width 20 height 18
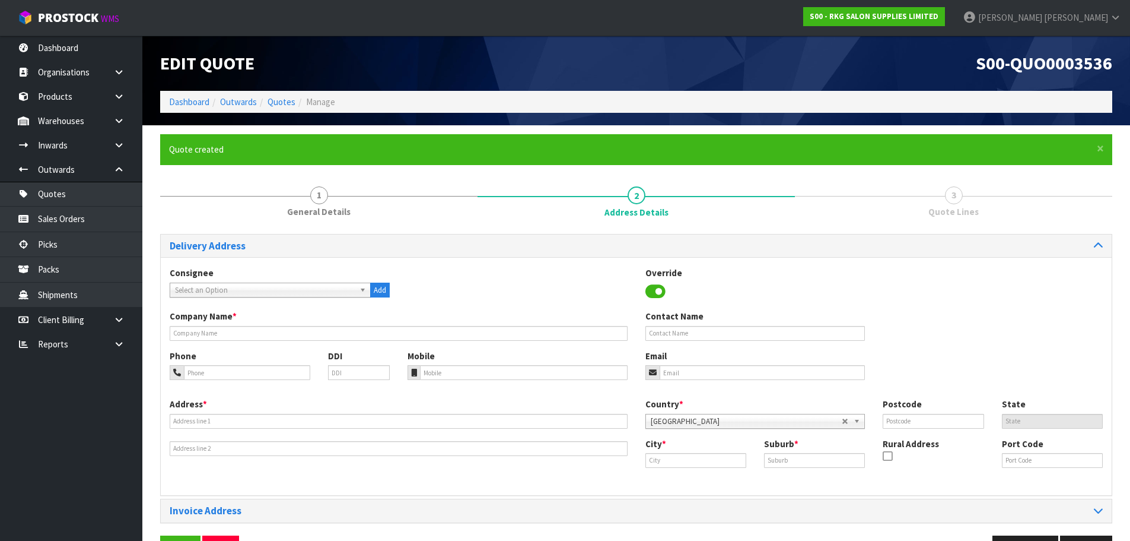
click at [249, 326] on div "Company Name *" at bounding box center [399, 325] width 476 height 30
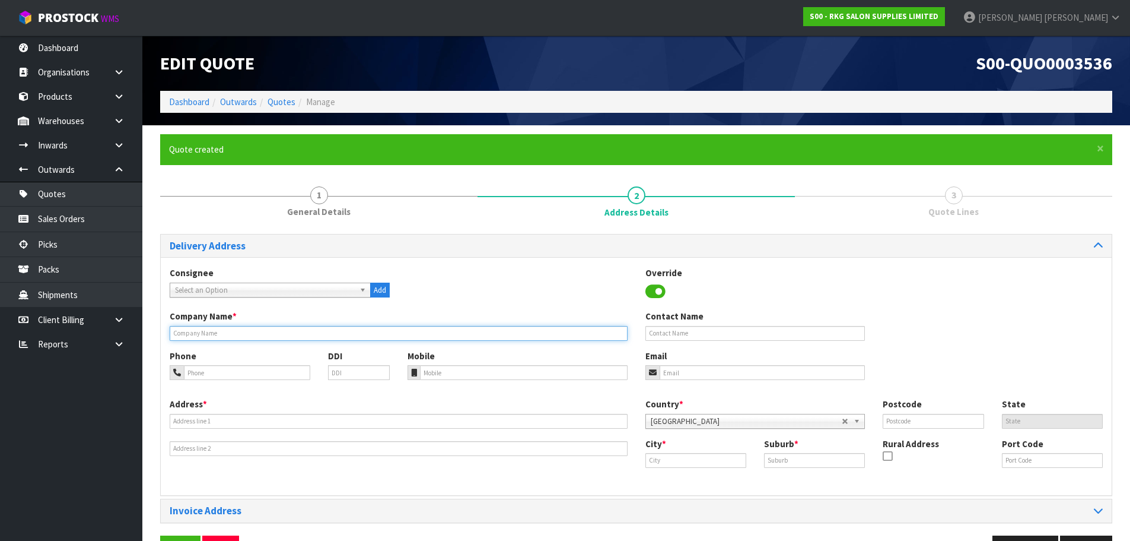
click at [246, 329] on input "text" at bounding box center [399, 333] width 458 height 15
type input "ICONIC HAIR AND BEAUTY LIMITED"
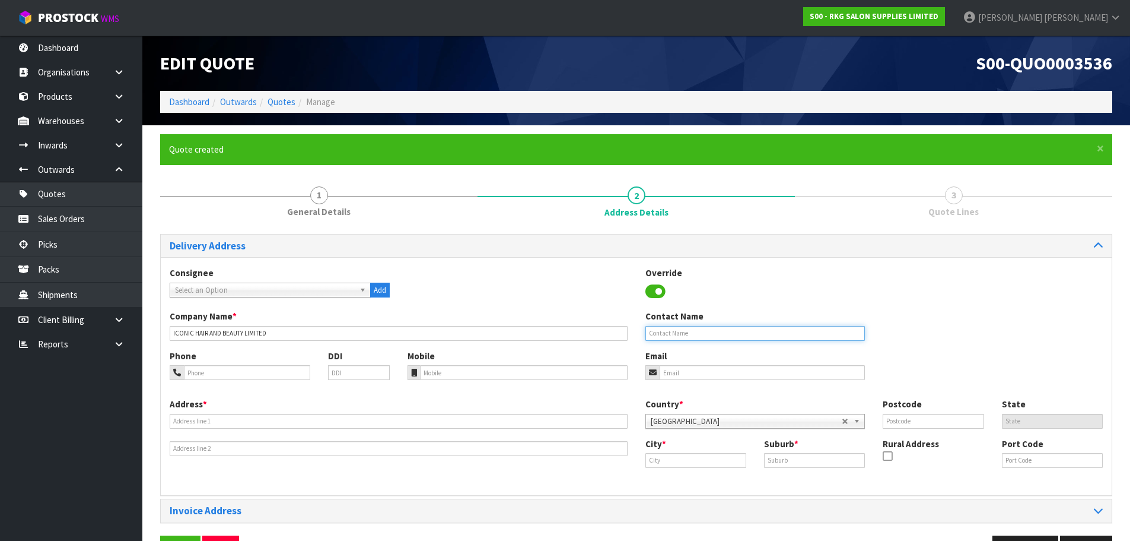
click at [650, 335] on input "text" at bounding box center [756, 333] width 220 height 15
type input "[PERSON_NAME]"
click at [696, 372] on input "email" at bounding box center [763, 372] width 206 height 15
paste input "navpreet.1489@gmail.com"
type input "navpreet.1489@gmail.com"
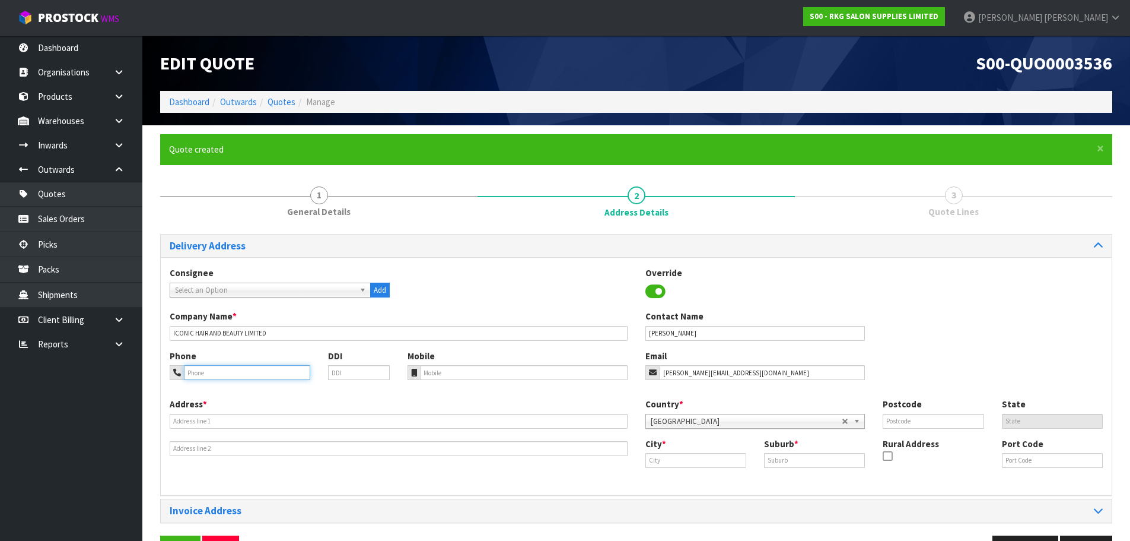
click at [246, 374] on input "tel" at bounding box center [247, 372] width 126 height 15
type input "027-3600-502"
click at [201, 420] on input "text" at bounding box center [399, 421] width 458 height 15
type input "352 HERETAUNGA ST WEST"
click at [690, 458] on input "text" at bounding box center [696, 460] width 101 height 15
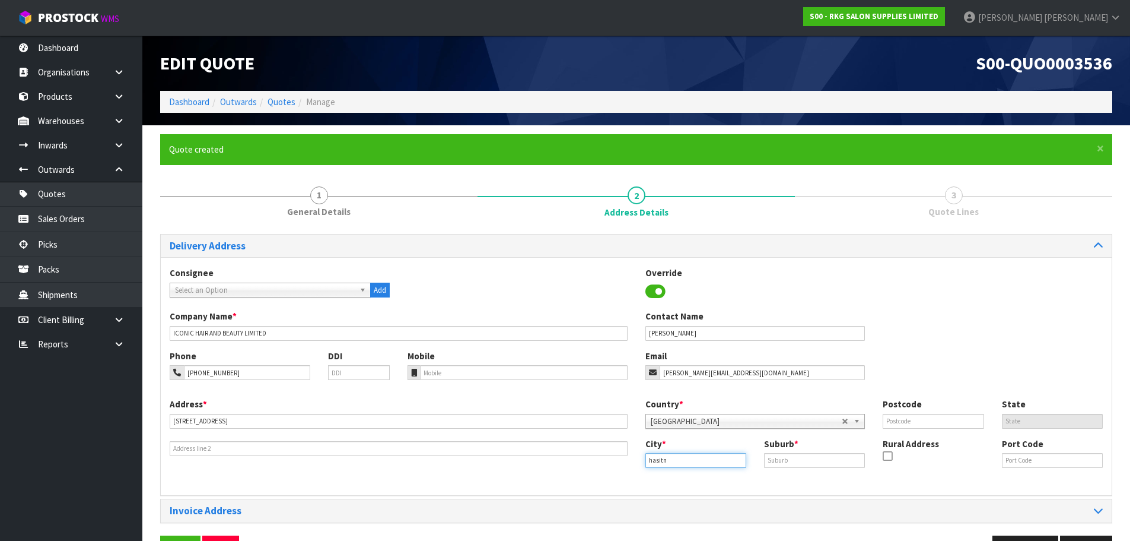
drag, startPoint x: 669, startPoint y: 458, endPoint x: 625, endPoint y: 454, distance: 44.7
click at [625, 454] on div "Address * 352 HERETAUNGA ST WEST Country * Afghanistan Aland Islands Albania Al…" at bounding box center [636, 442] width 951 height 88
click at [665, 480] on strong "Has" at bounding box center [665, 480] width 15 height 11
type input "Hastings"
click at [777, 460] on input "text" at bounding box center [814, 460] width 101 height 15
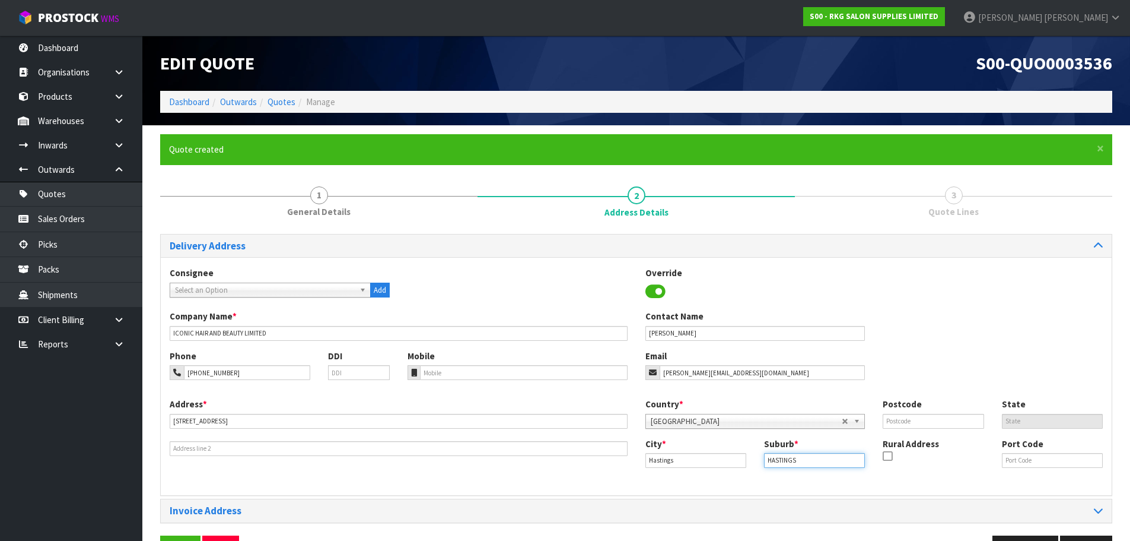
type input "HASTINGS"
click at [906, 418] on input "text" at bounding box center [933, 421] width 101 height 15
type input "4122"
click at [900, 365] on div "Phone 027-3600-502 DDI Mobile Email navpreet.1489@gmail.com" at bounding box center [636, 374] width 951 height 48
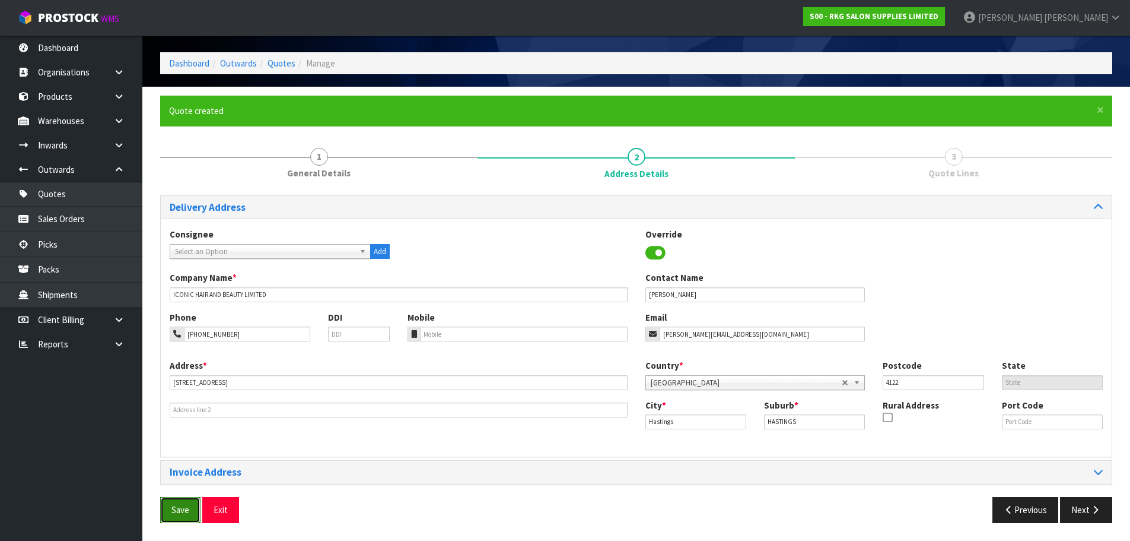
click at [180, 505] on button "Save" at bounding box center [180, 510] width 40 height 26
click at [1083, 510] on button "Next" at bounding box center [1086, 510] width 52 height 26
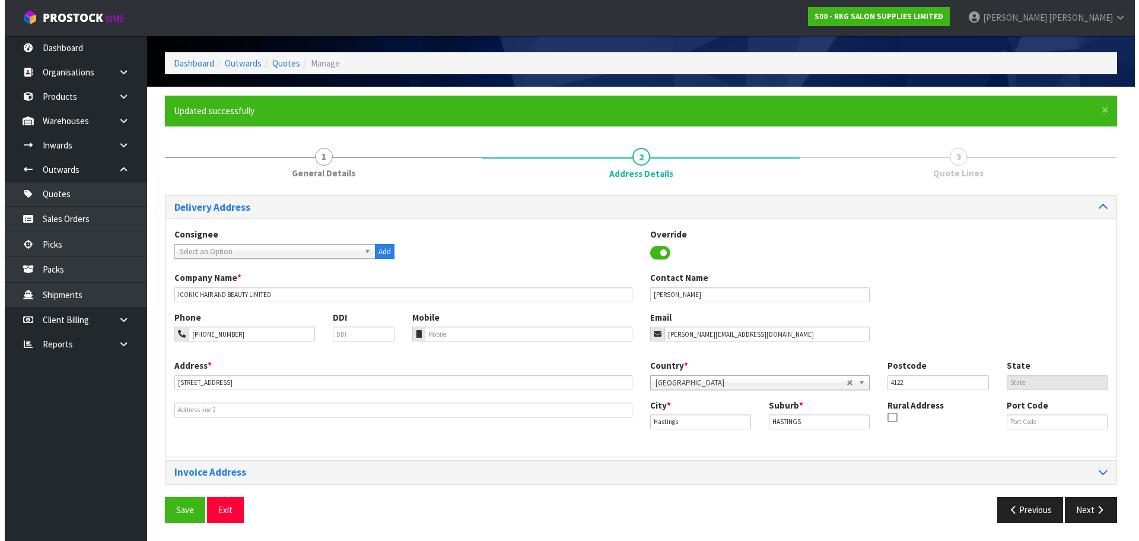
scroll to position [0, 0]
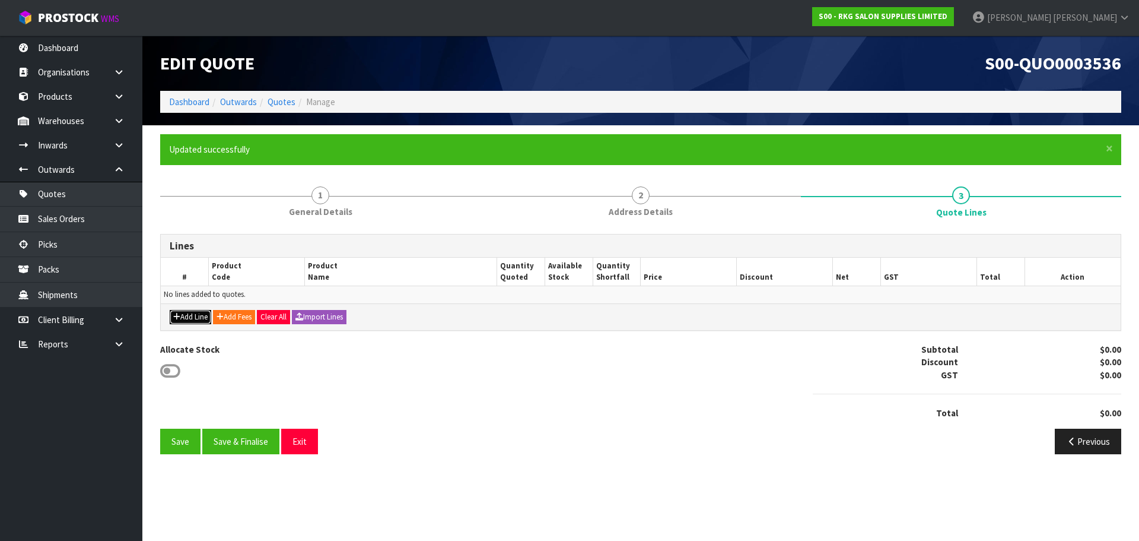
click at [192, 317] on button "Add Line" at bounding box center [191, 317] width 42 height 14
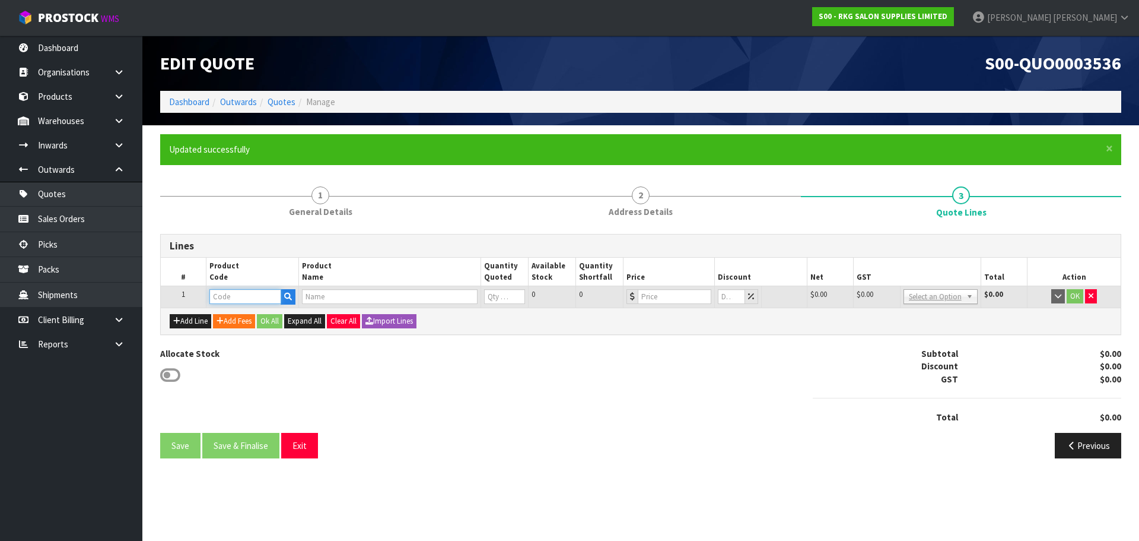
click at [243, 297] on input "text" at bounding box center [244, 296] width 71 height 15
type input "020601"
click at [243, 313] on strong "020601" at bounding box center [236, 316] width 28 height 11
type input "02060102"
type input "BATLOW RECLINING CHAIR - BLACK"
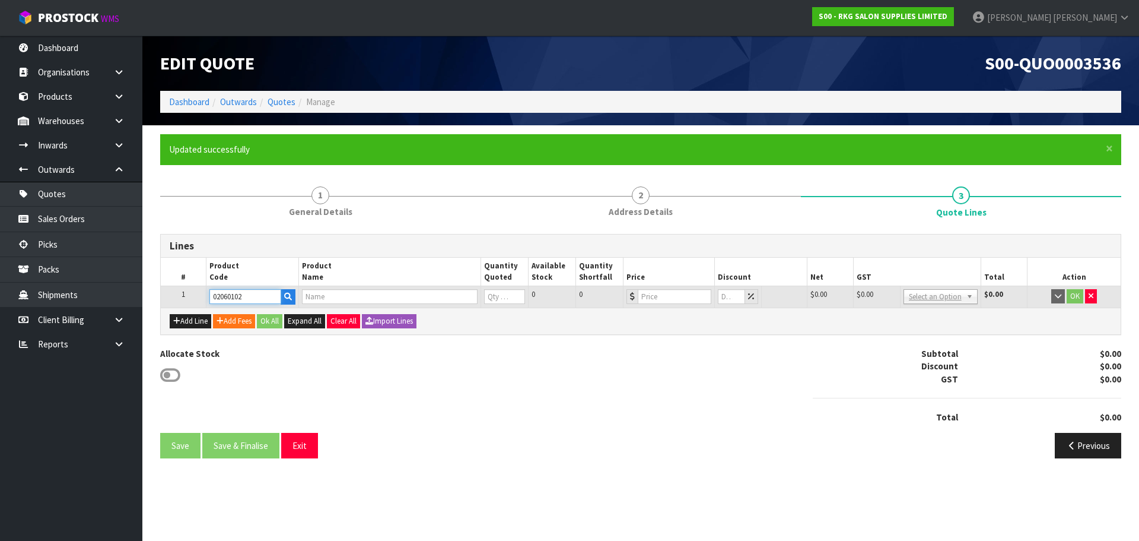
type input "0"
type input "499"
type input "0"
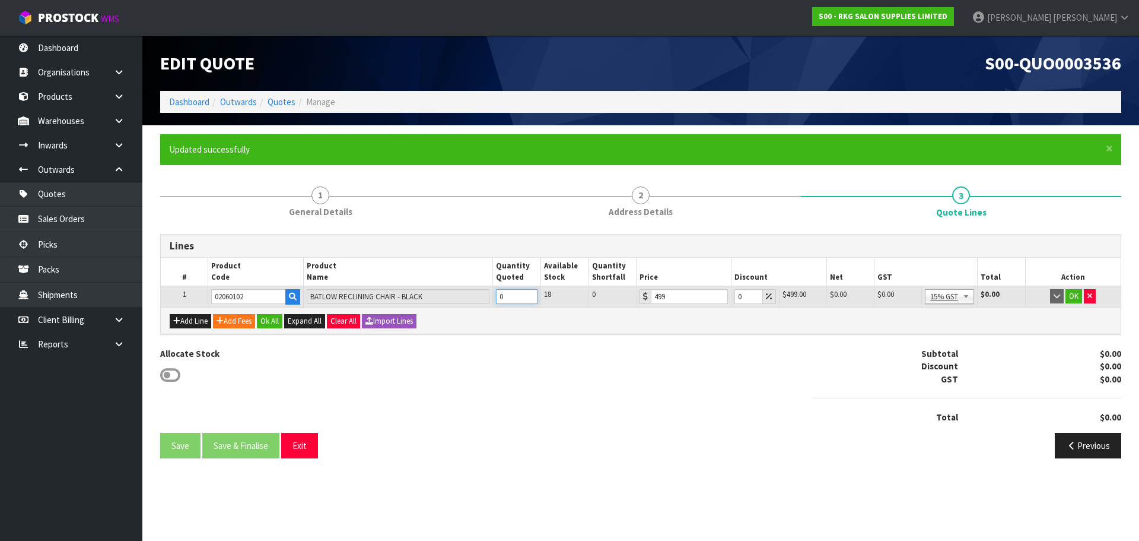
drag, startPoint x: 510, startPoint y: 298, endPoint x: 496, endPoint y: 297, distance: 14.3
click at [496, 297] on input "0" at bounding box center [517, 296] width 42 height 15
type input "4"
drag, startPoint x: 742, startPoint y: 298, endPoint x: 732, endPoint y: 297, distance: 10.1
click at [732, 297] on td "0" at bounding box center [754, 296] width 47 height 21
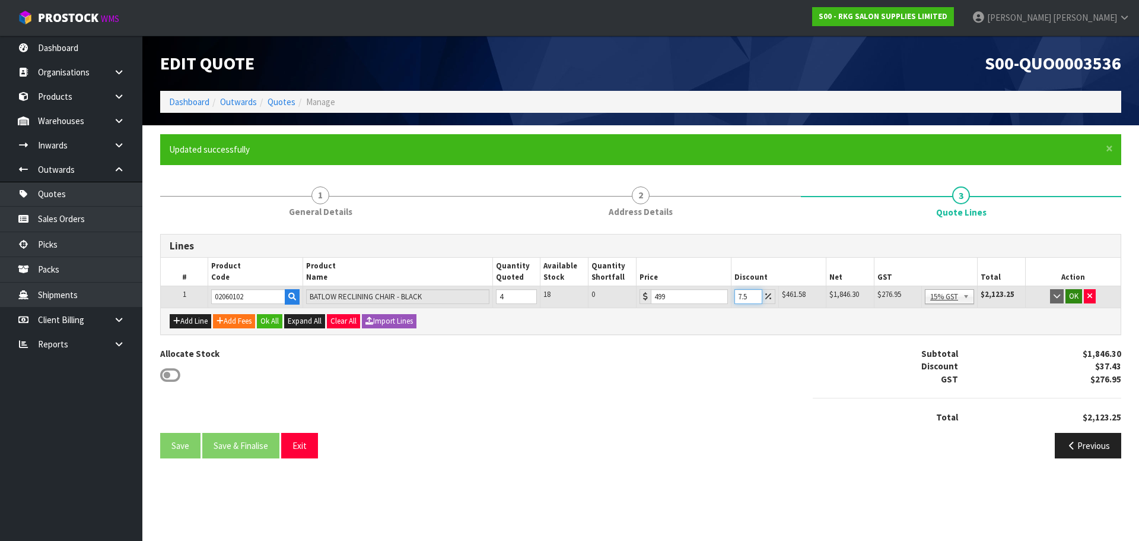
type input "7.5"
click at [1076, 296] on button "OK" at bounding box center [1074, 296] width 17 height 14
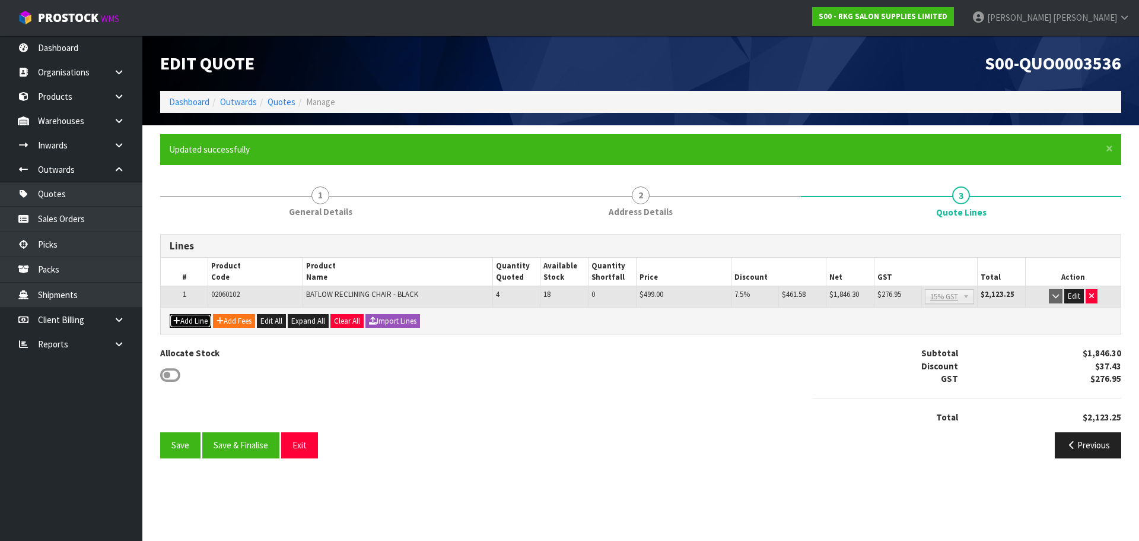
click at [191, 321] on button "Add Line" at bounding box center [191, 321] width 42 height 14
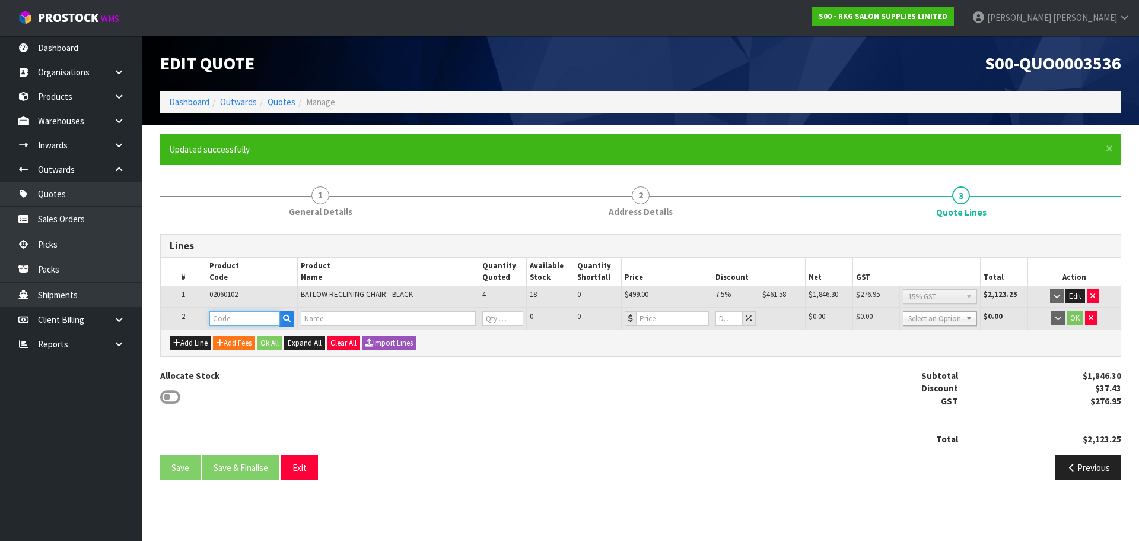
click at [237, 319] on input "text" at bounding box center [244, 318] width 71 height 15
type input "030101"
click at [242, 352] on strong "030101" at bounding box center [236, 354] width 28 height 11
type input "03010101K"
type input "GEELONG SHAMPOO LOUNGE"
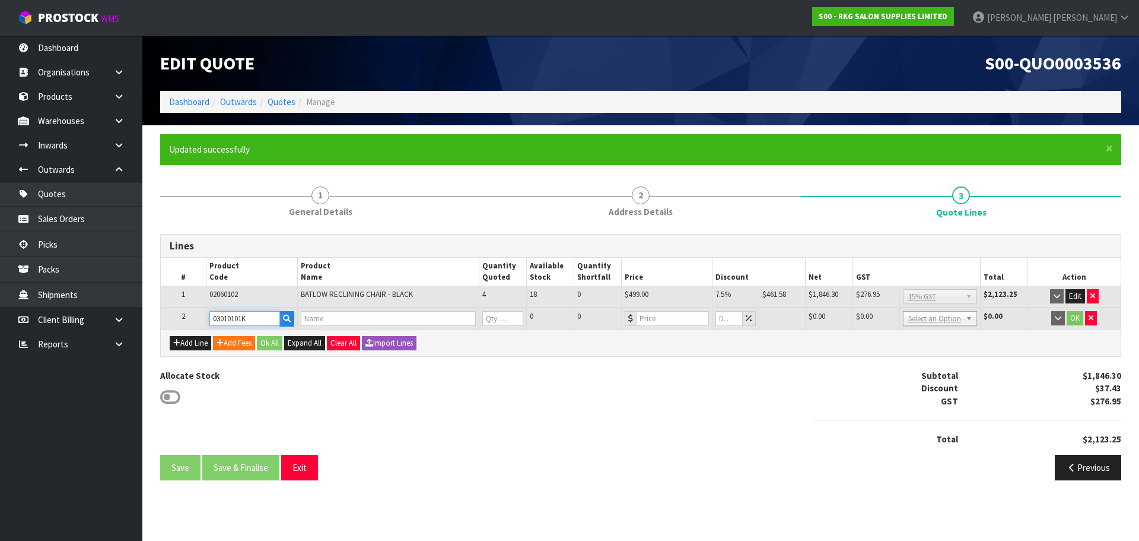
type input "0"
type input "1199"
type input "0"
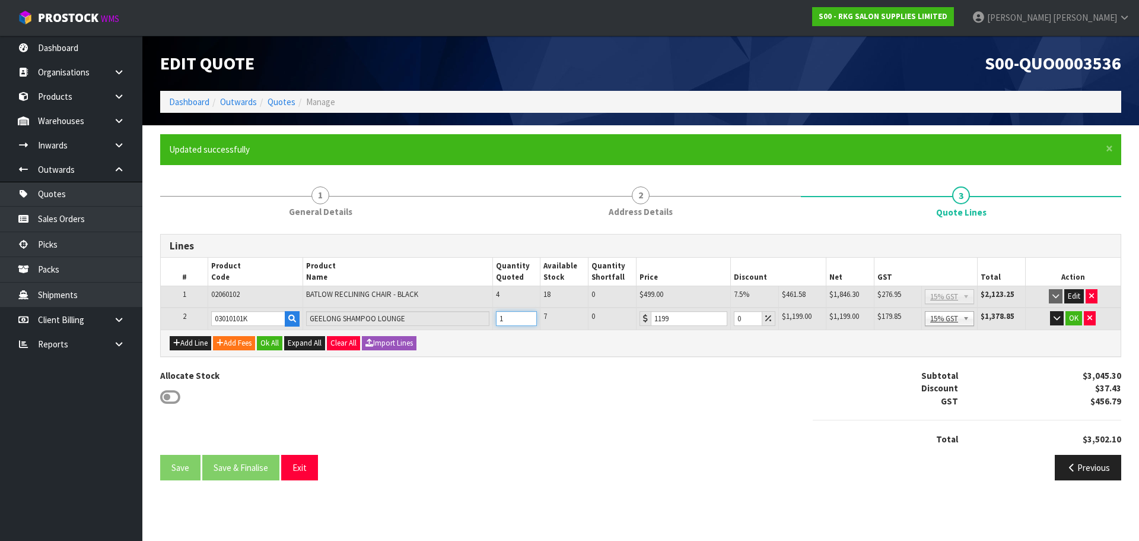
type input "1"
click at [527, 316] on input "1" at bounding box center [517, 318] width 42 height 15
drag, startPoint x: 744, startPoint y: 319, endPoint x: 735, endPoint y: 319, distance: 8.9
click at [735, 319] on input "0" at bounding box center [748, 318] width 28 height 15
type input "7.5"
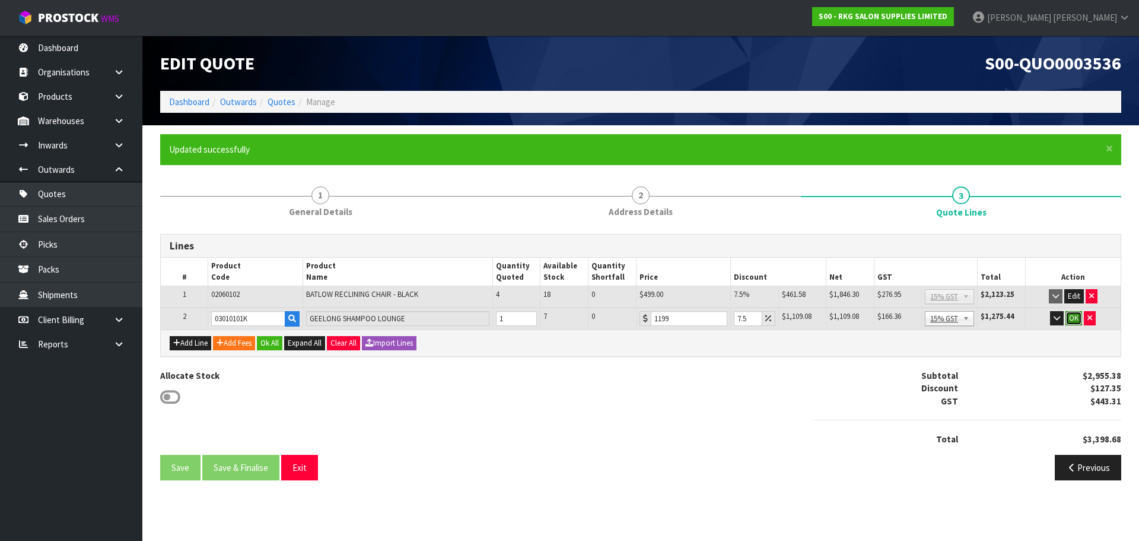
click at [1075, 317] on button "OK" at bounding box center [1074, 318] width 17 height 14
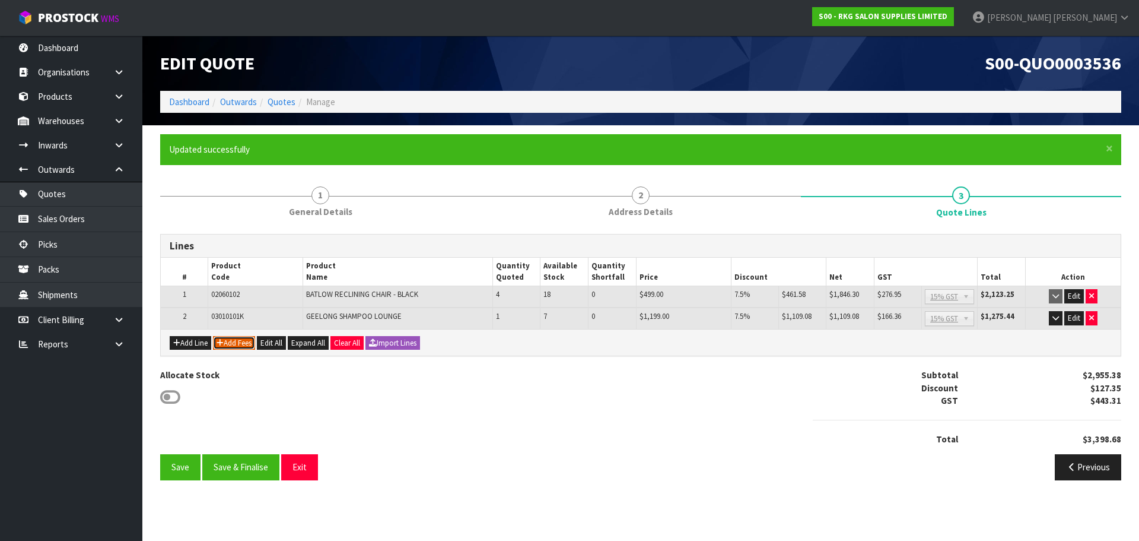
click at [240, 342] on button "Add Fees" at bounding box center [234, 343] width 42 height 14
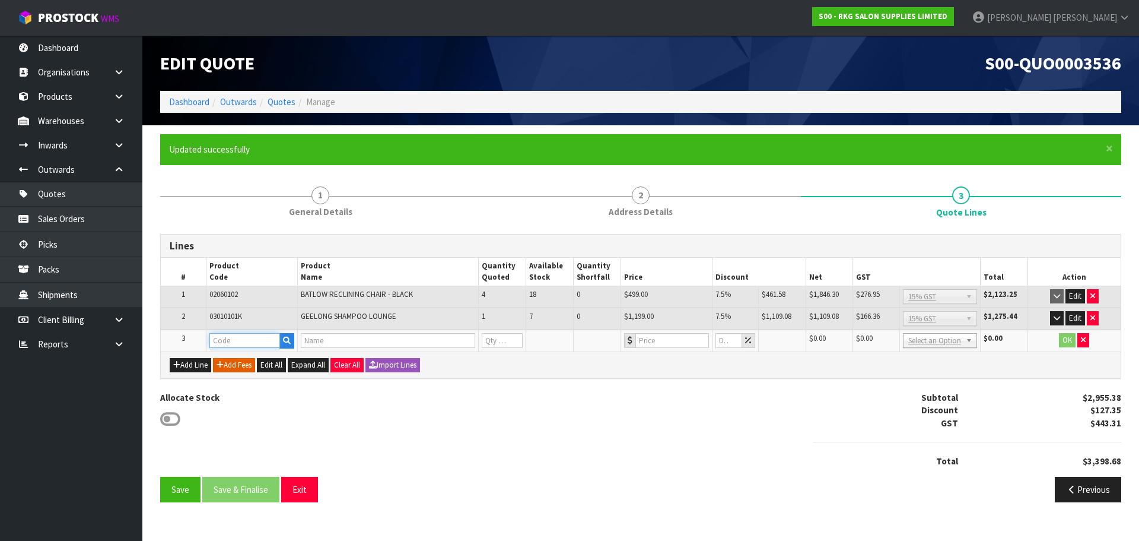
click at [240, 342] on input "text" at bounding box center [244, 340] width 71 height 15
type input "FRE"
click at [242, 360] on link "FRE IGHT" at bounding box center [257, 360] width 94 height 16
type input "FREIGHT"
type input "FREIGHT FEE"
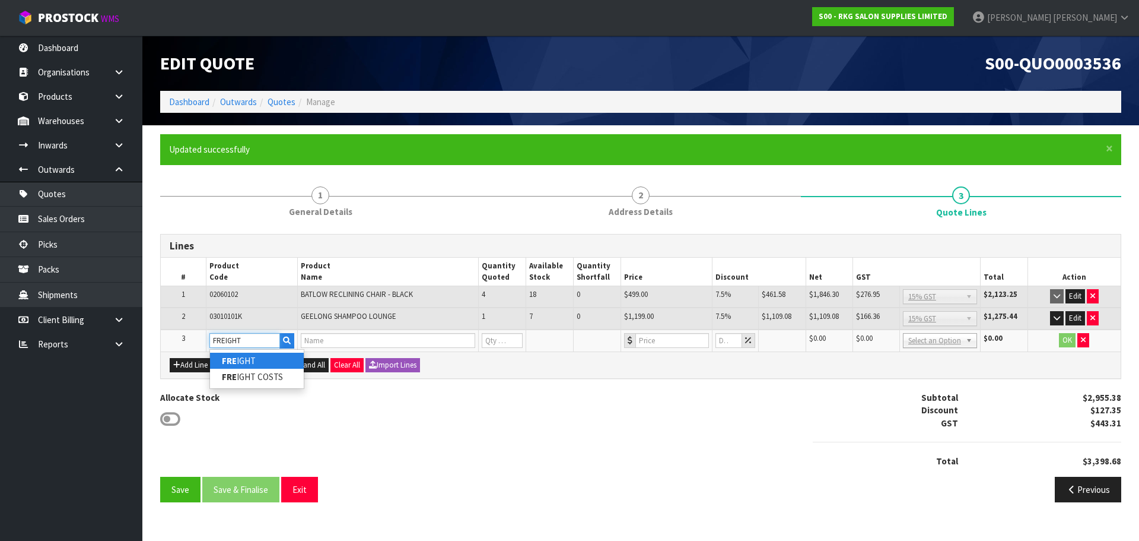
type input "1"
type input "0"
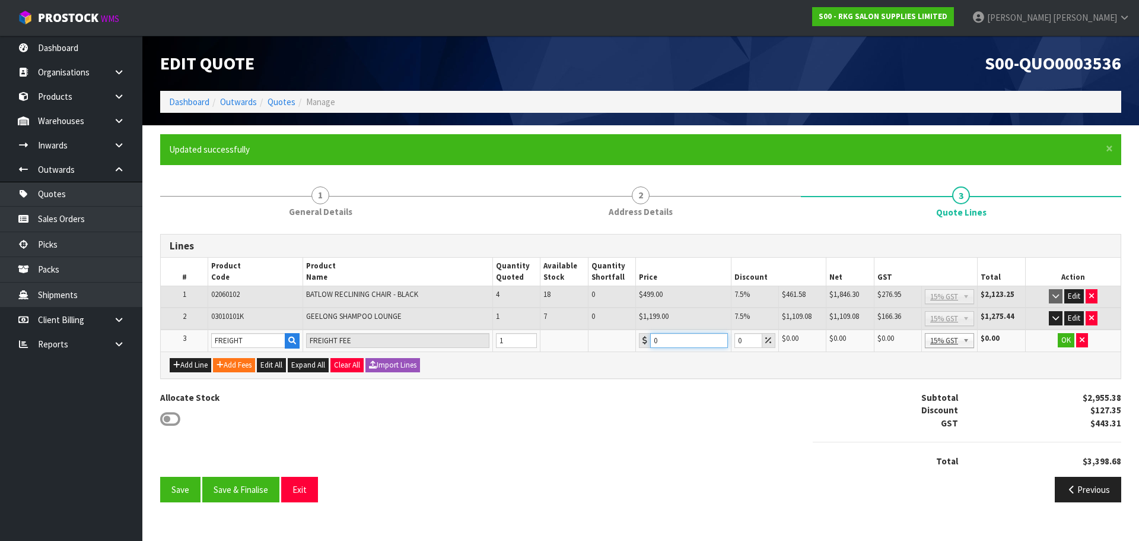
drag, startPoint x: 671, startPoint y: 339, endPoint x: 645, endPoint y: 342, distance: 25.7
click at [645, 342] on div "0" at bounding box center [683, 340] width 88 height 15
type input "330"
click at [1070, 339] on button "OK" at bounding box center [1066, 340] width 17 height 14
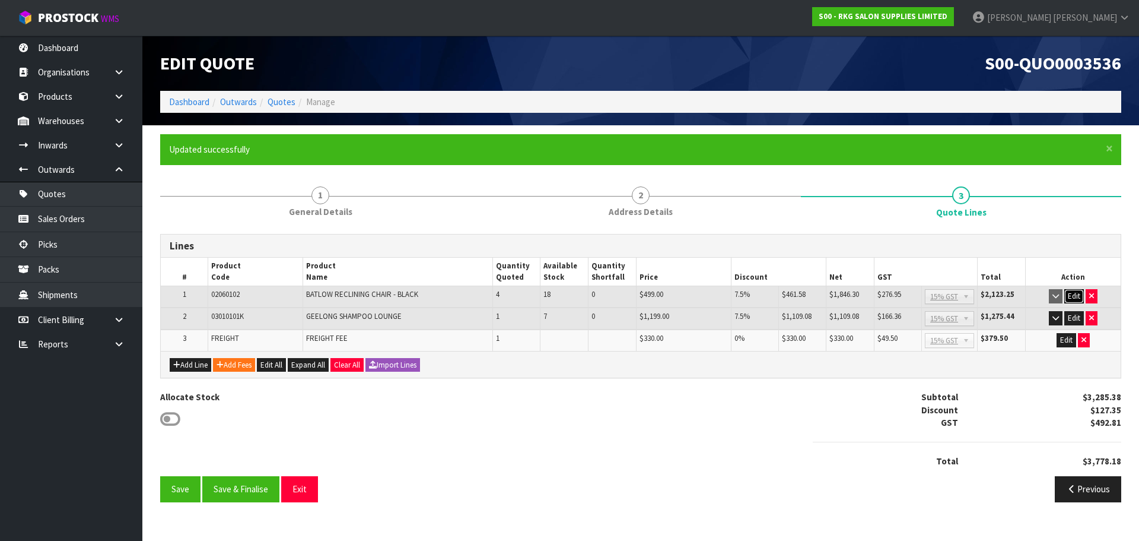
click at [1075, 294] on button "Edit" at bounding box center [1075, 296] width 20 height 14
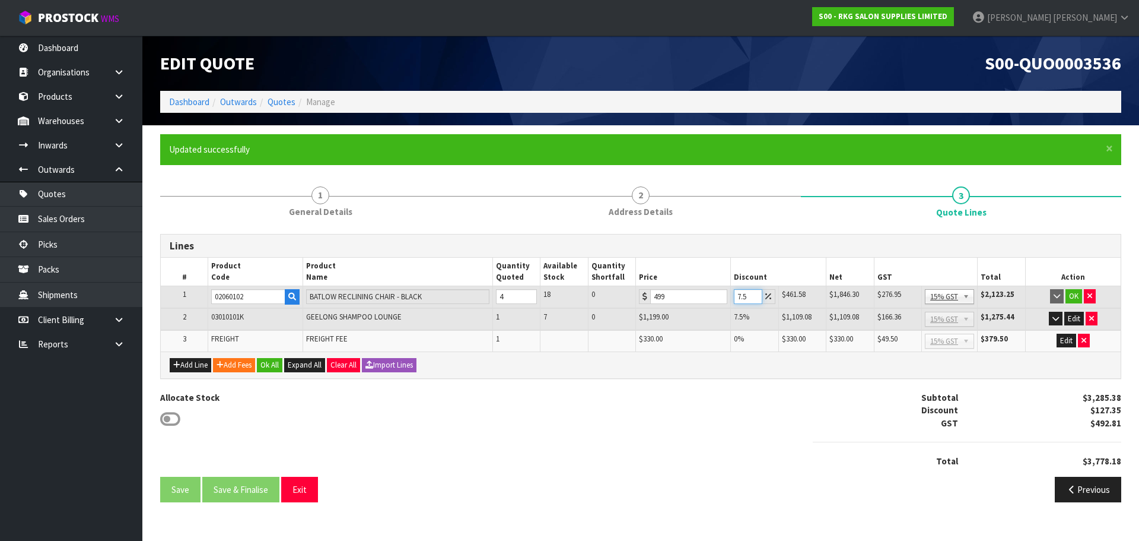
drag, startPoint x: 748, startPoint y: 294, endPoint x: 734, endPoint y: 297, distance: 14.0
click at [734, 297] on input "7.5" at bounding box center [748, 296] width 28 height 15
type input "8"
click at [1072, 316] on button "Edit" at bounding box center [1075, 319] width 20 height 14
drag, startPoint x: 747, startPoint y: 318, endPoint x: 735, endPoint y: 319, distance: 11.3
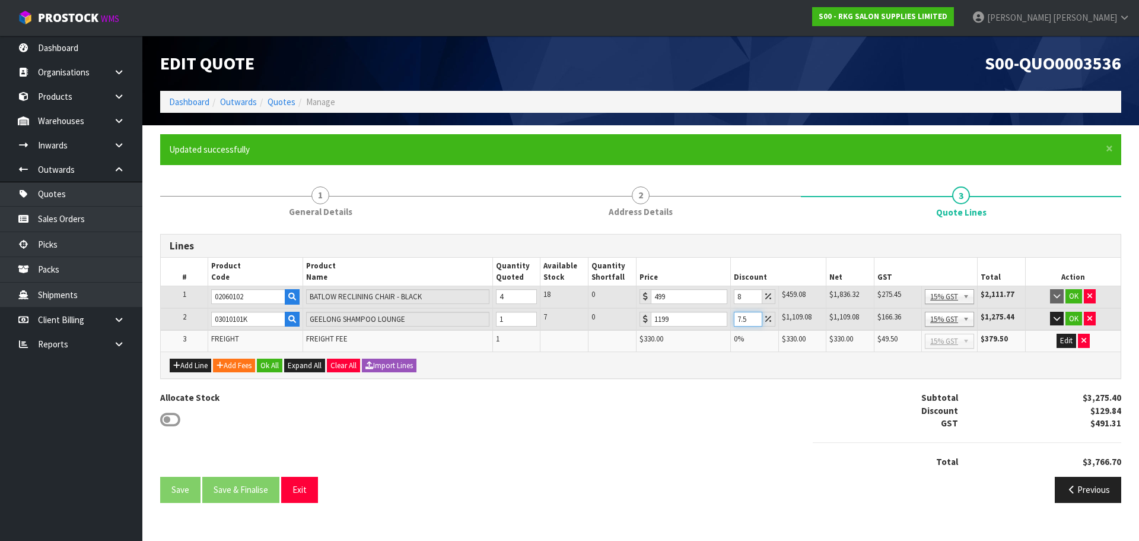
click at [735, 319] on input "7.5" at bounding box center [748, 319] width 28 height 15
type input "8"
drag, startPoint x: 745, startPoint y: 297, endPoint x: 736, endPoint y: 297, distance: 9.5
click at [736, 297] on input "8" at bounding box center [748, 296] width 28 height 15
type input "5"
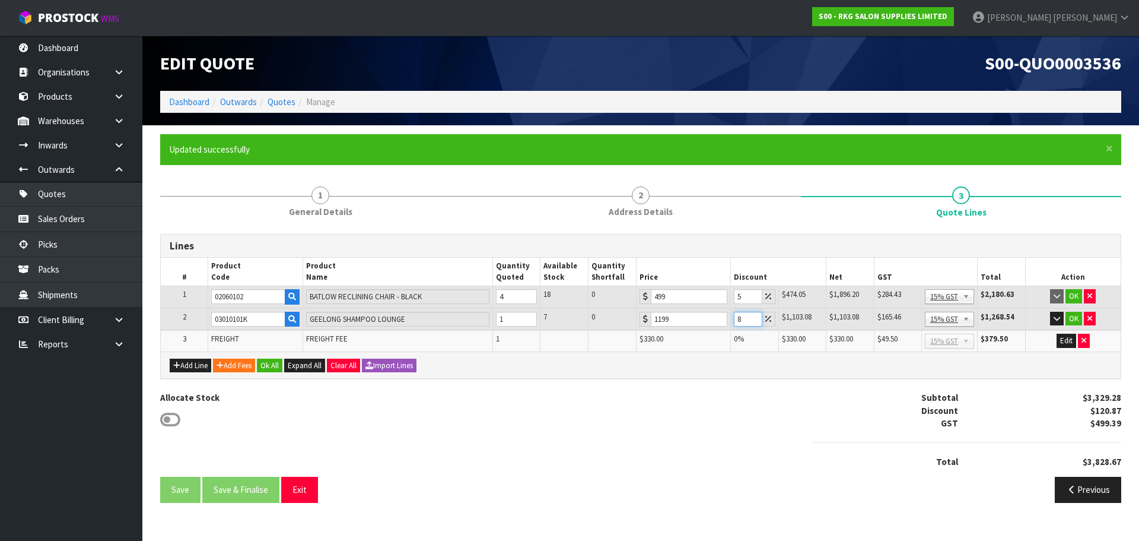
drag, startPoint x: 744, startPoint y: 316, endPoint x: 731, endPoint y: 317, distance: 13.2
click at [731, 317] on td "8" at bounding box center [754, 319] width 47 height 23
click at [737, 320] on input "5" at bounding box center [748, 319] width 28 height 15
type input "10"
click at [737, 296] on input "5" at bounding box center [748, 296] width 28 height 15
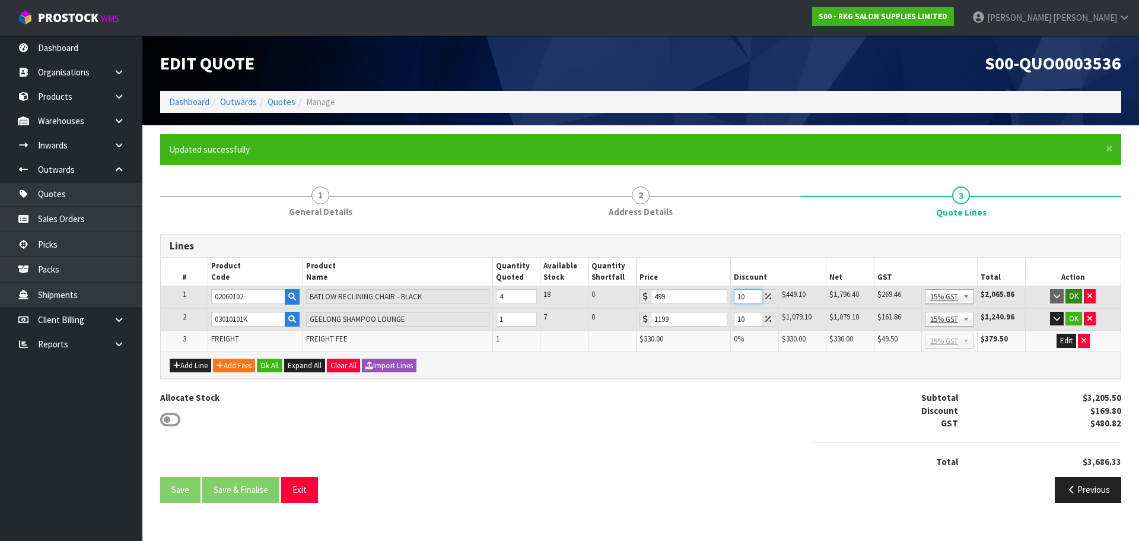
type input "10"
click at [1076, 294] on button "OK" at bounding box center [1074, 296] width 17 height 14
click at [1074, 317] on button "OK" at bounding box center [1074, 318] width 17 height 14
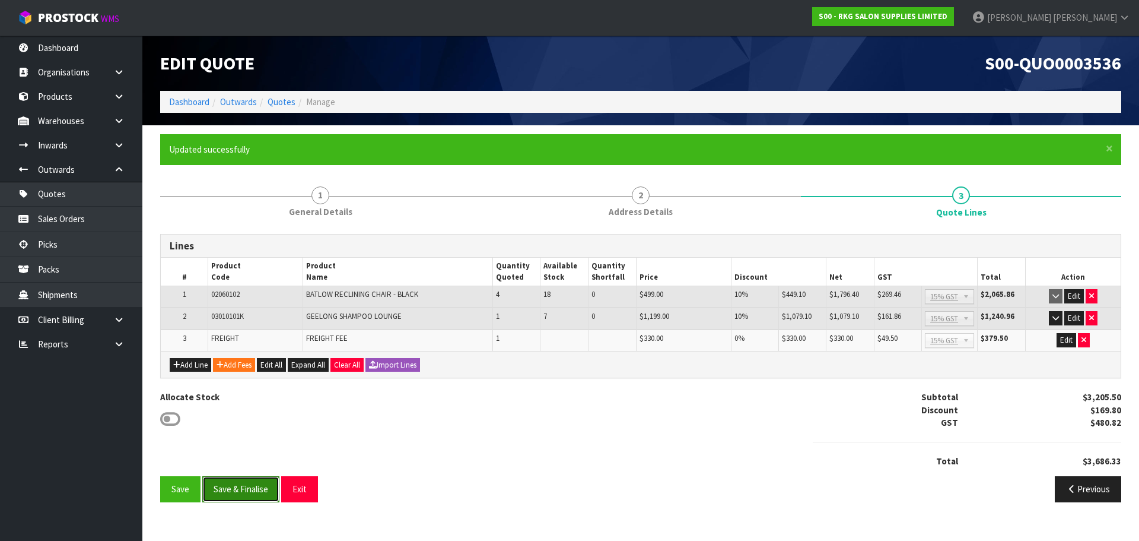
click at [245, 490] on button "Save & Finalise" at bounding box center [240, 489] width 77 height 26
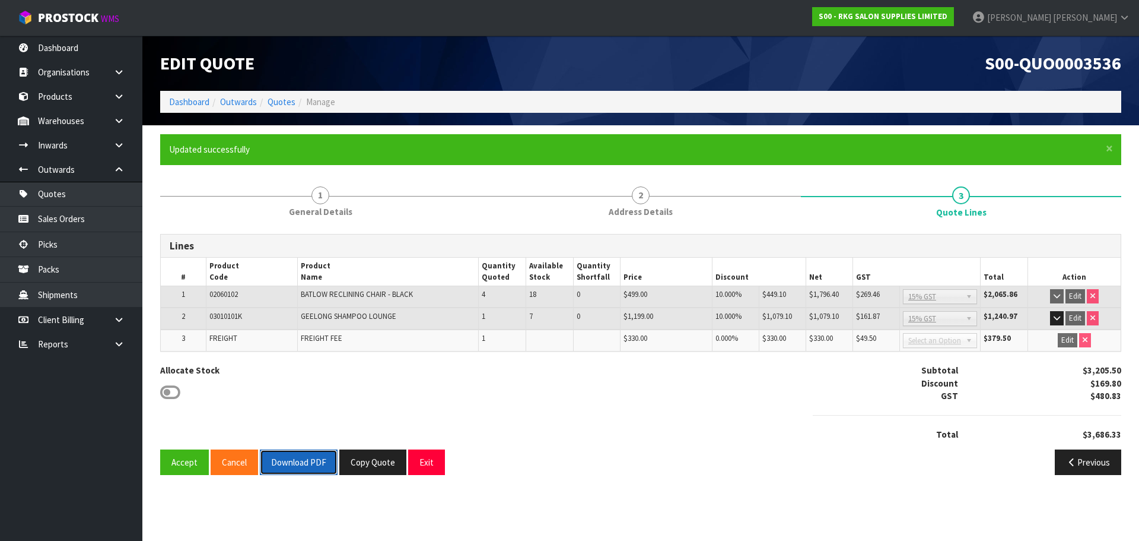
click at [309, 464] on button "Download PDF" at bounding box center [299, 462] width 78 height 26
click at [370, 463] on button "Copy Quote" at bounding box center [372, 462] width 67 height 26
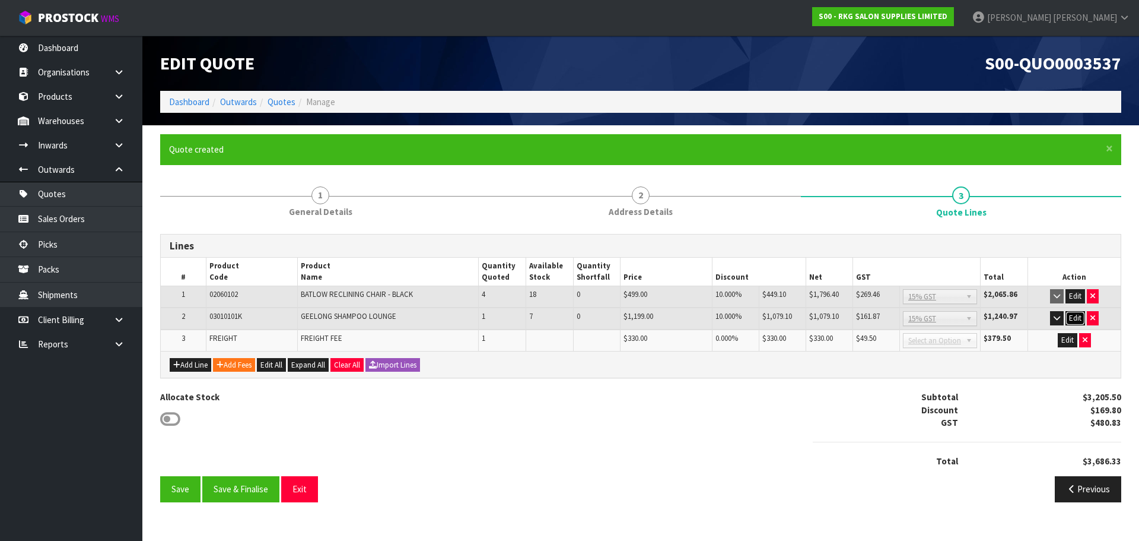
drag, startPoint x: 1078, startPoint y: 320, endPoint x: 1071, endPoint y: 323, distance: 7.7
click at [1076, 321] on button "Edit" at bounding box center [1076, 318] width 20 height 14
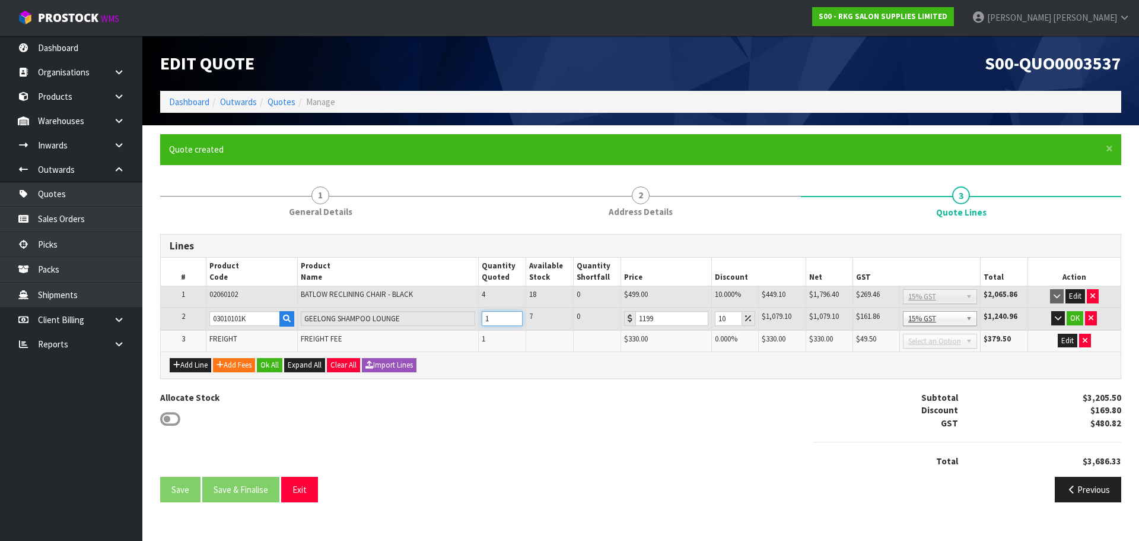
drag, startPoint x: 494, startPoint y: 318, endPoint x: 478, endPoint y: 318, distance: 16.0
click at [478, 318] on tr "2 03010101K GEELONG SHAMPOO LOUNGE 1 7 0 1199 10 $1,079.10 $119.90 $1,079.10 $1…" at bounding box center [641, 318] width 960 height 23
type input "2"
click at [1073, 319] on button "OK" at bounding box center [1075, 318] width 17 height 14
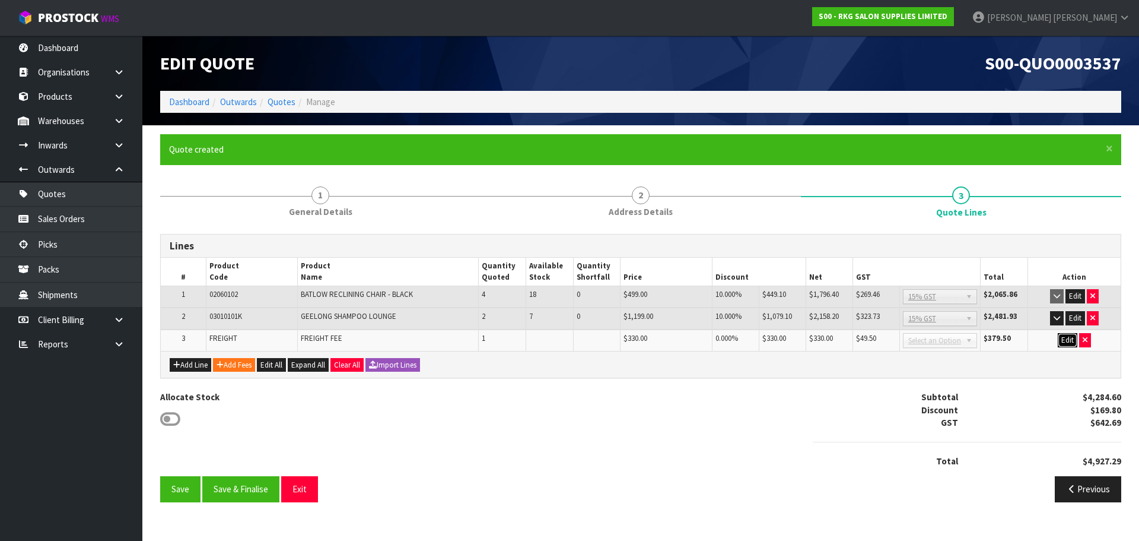
click at [1066, 340] on button "Edit" at bounding box center [1068, 340] width 20 height 14
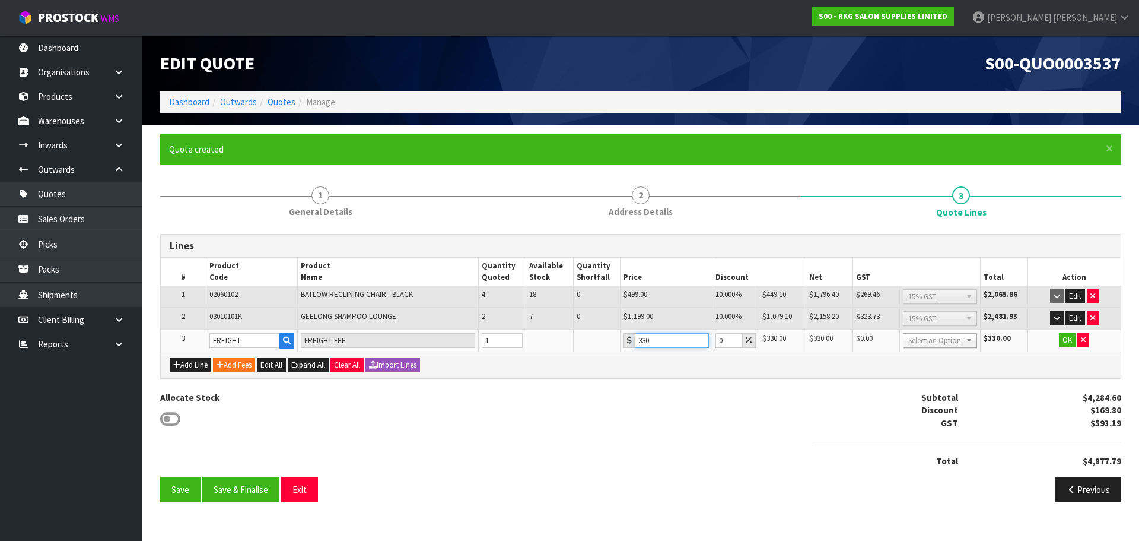
drag, startPoint x: 660, startPoint y: 339, endPoint x: 637, endPoint y: 339, distance: 23.7
click at [637, 339] on input "330" at bounding box center [672, 340] width 74 height 15
click at [1087, 341] on button "button" at bounding box center [1084, 340] width 12 height 14
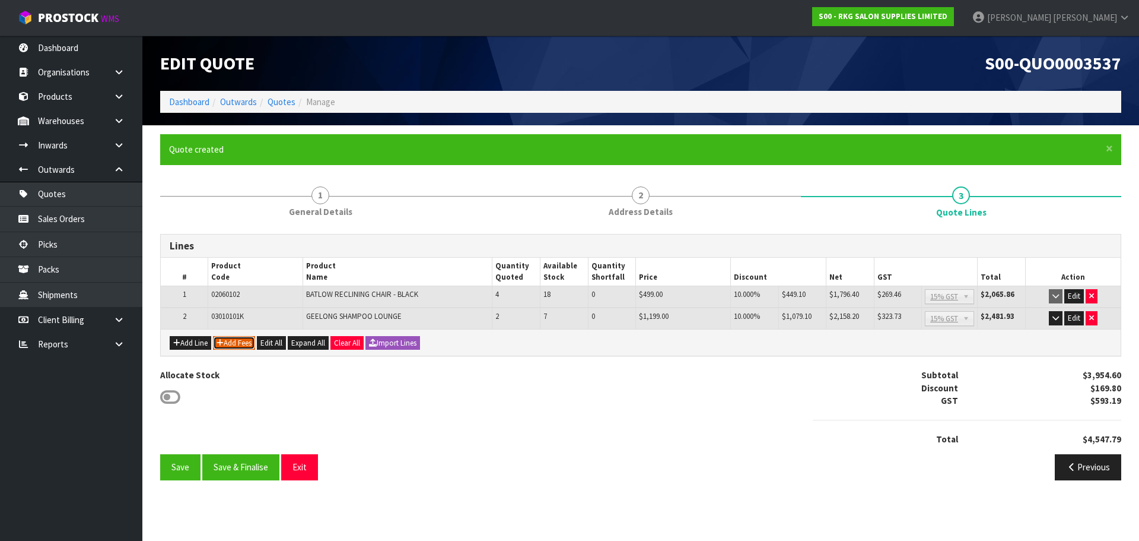
click at [243, 341] on button "Add Fees" at bounding box center [234, 343] width 42 height 14
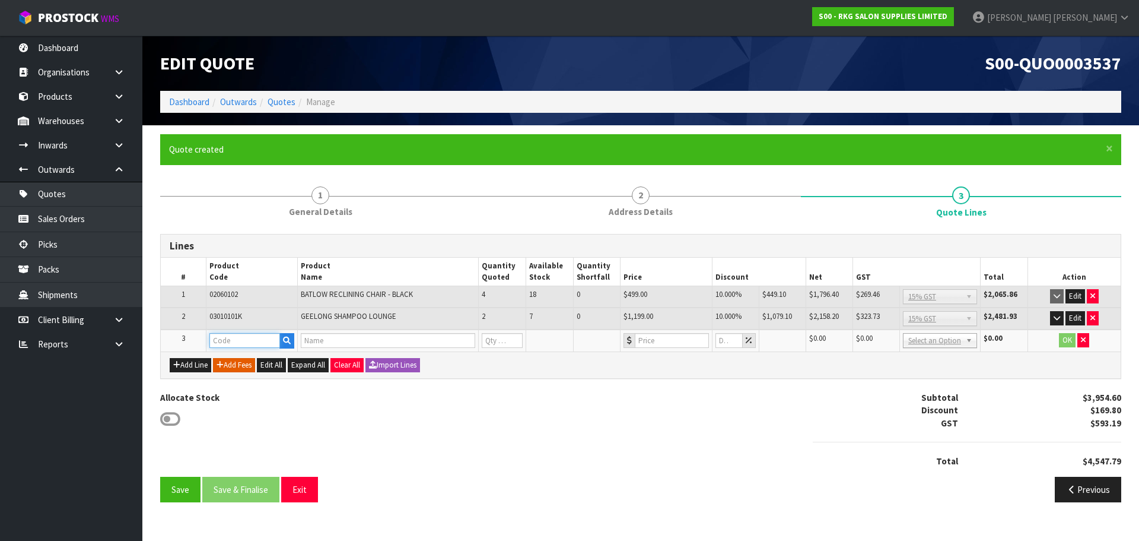
click at [243, 341] on input "text" at bounding box center [244, 340] width 71 height 15
type input "FRE"
click at [247, 356] on link "FRE IGHT" at bounding box center [257, 360] width 94 height 16
type input "FREIGHT"
type input "FREIGHT FEE"
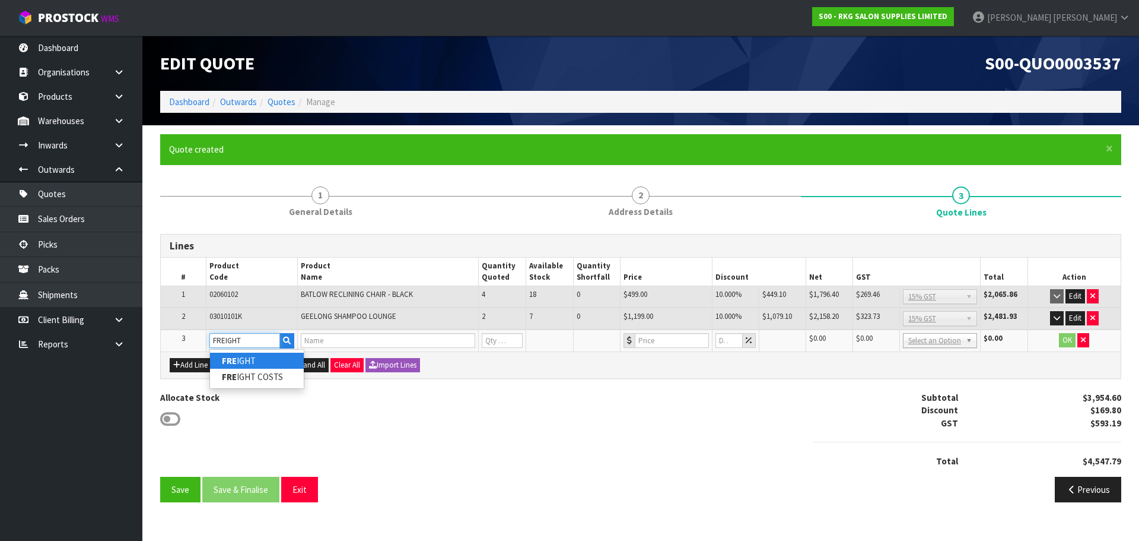
type input "1"
type input "0"
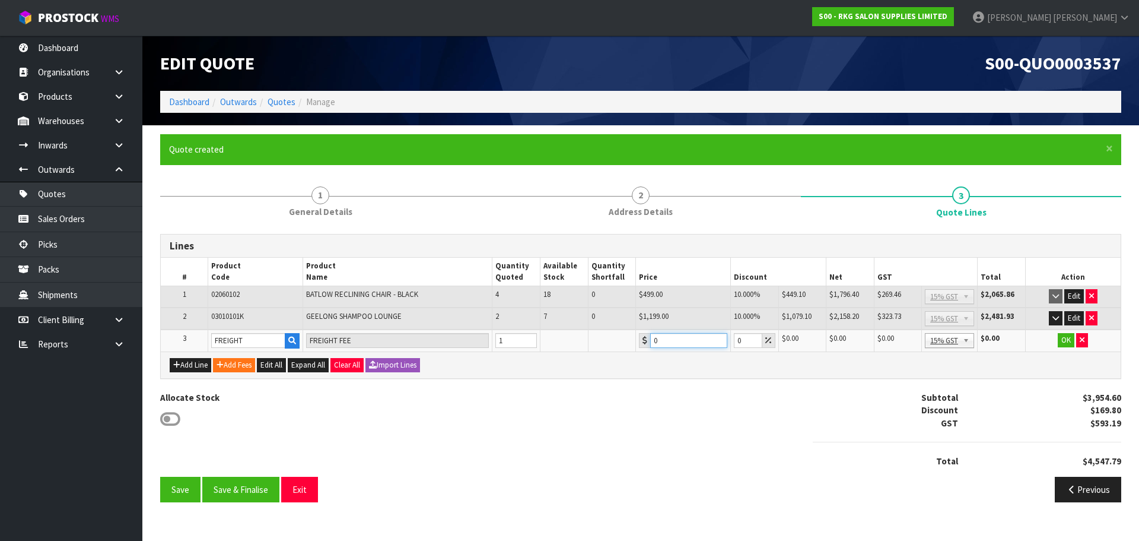
drag, startPoint x: 676, startPoint y: 341, endPoint x: 656, endPoint y: 341, distance: 20.2
click at [656, 341] on input "0" at bounding box center [688, 340] width 77 height 15
type input "420"
click at [1065, 341] on button "OK" at bounding box center [1066, 340] width 17 height 14
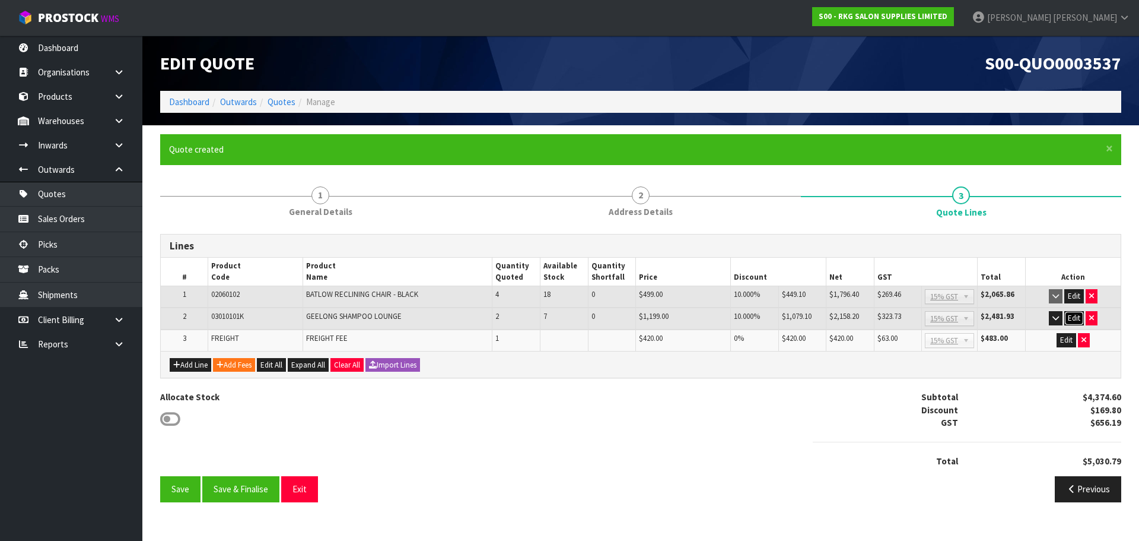
click at [1074, 319] on button "Edit" at bounding box center [1075, 318] width 20 height 14
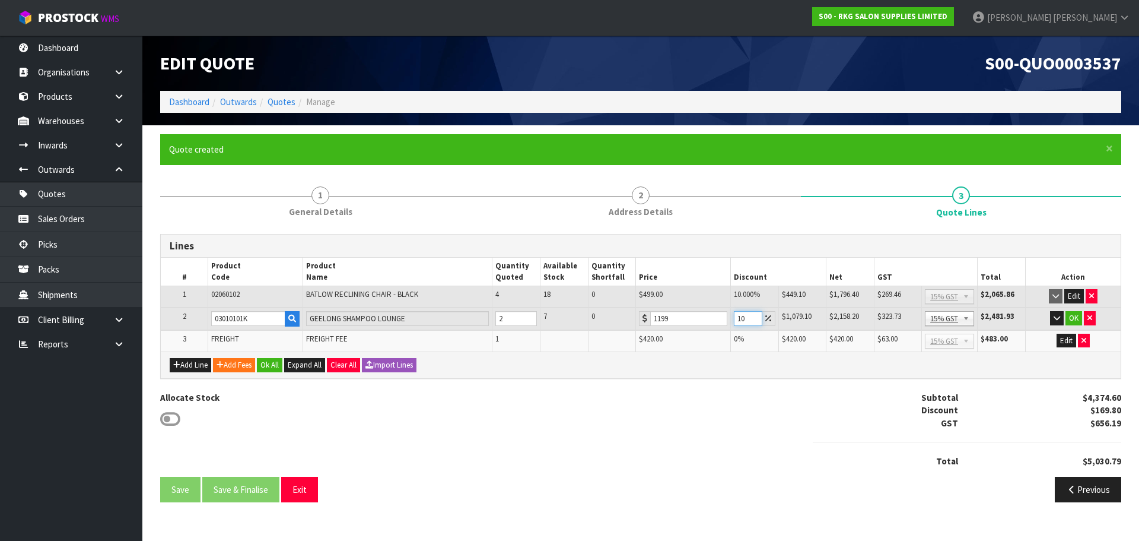
drag, startPoint x: 745, startPoint y: 316, endPoint x: 733, endPoint y: 317, distance: 12.5
click at [733, 317] on td "10" at bounding box center [754, 318] width 47 height 23
drag, startPoint x: 745, startPoint y: 317, endPoint x: 738, endPoint y: 319, distance: 7.3
click at [738, 319] on input "15" at bounding box center [748, 318] width 28 height 15
type input "12"
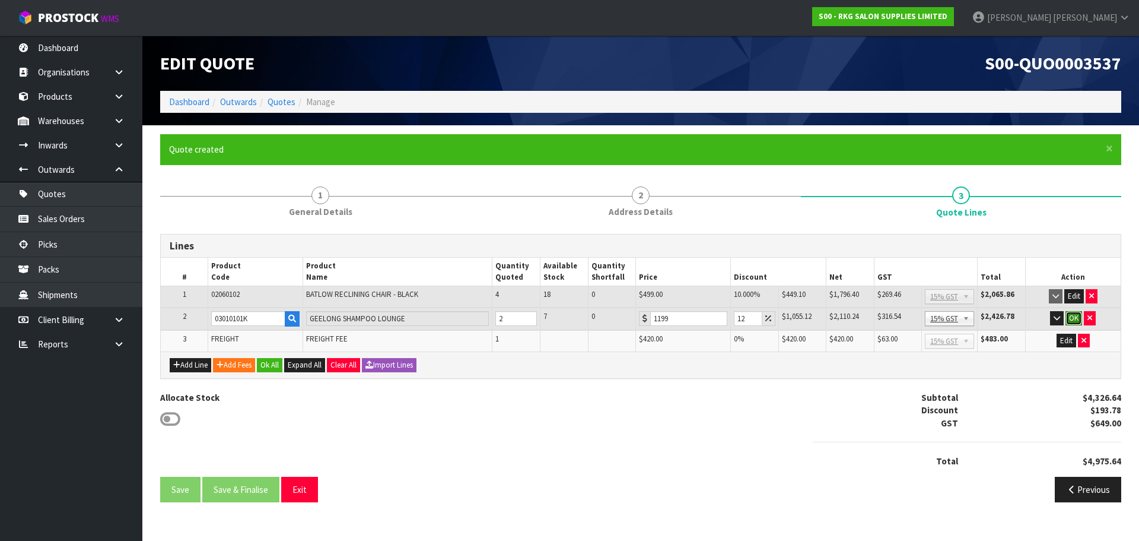
click at [1077, 317] on button "OK" at bounding box center [1074, 318] width 17 height 14
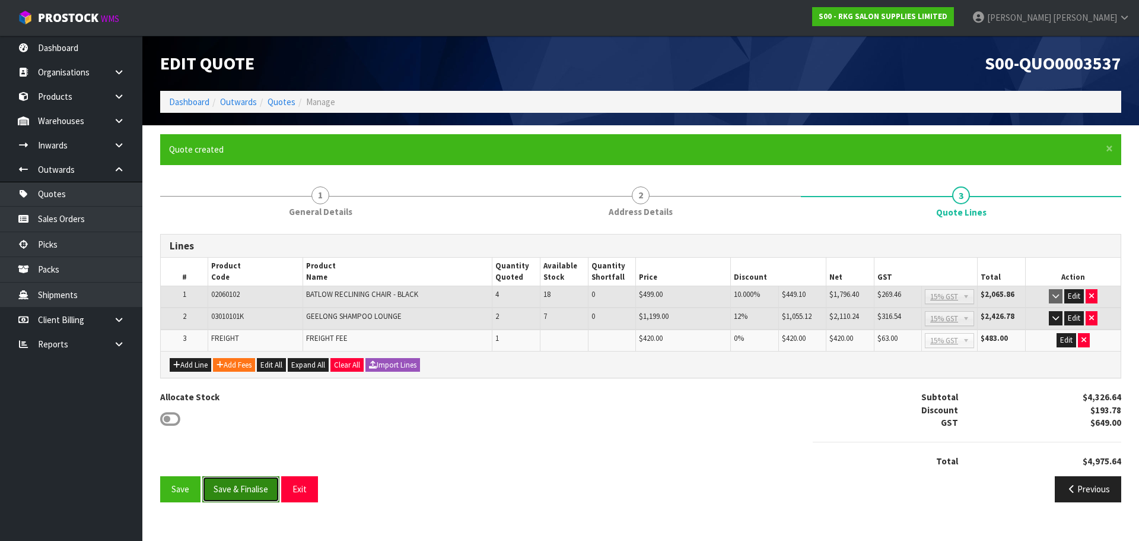
click at [243, 489] on button "Save & Finalise" at bounding box center [240, 489] width 77 height 26
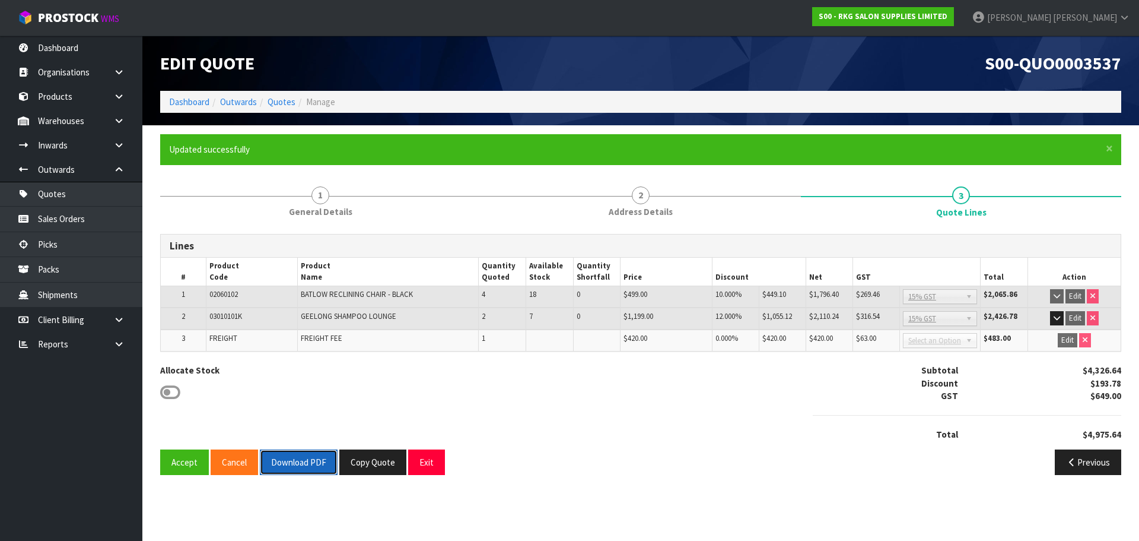
click at [298, 465] on button "Download PDF" at bounding box center [299, 462] width 78 height 26
click at [369, 468] on button "Copy Quote" at bounding box center [372, 462] width 67 height 26
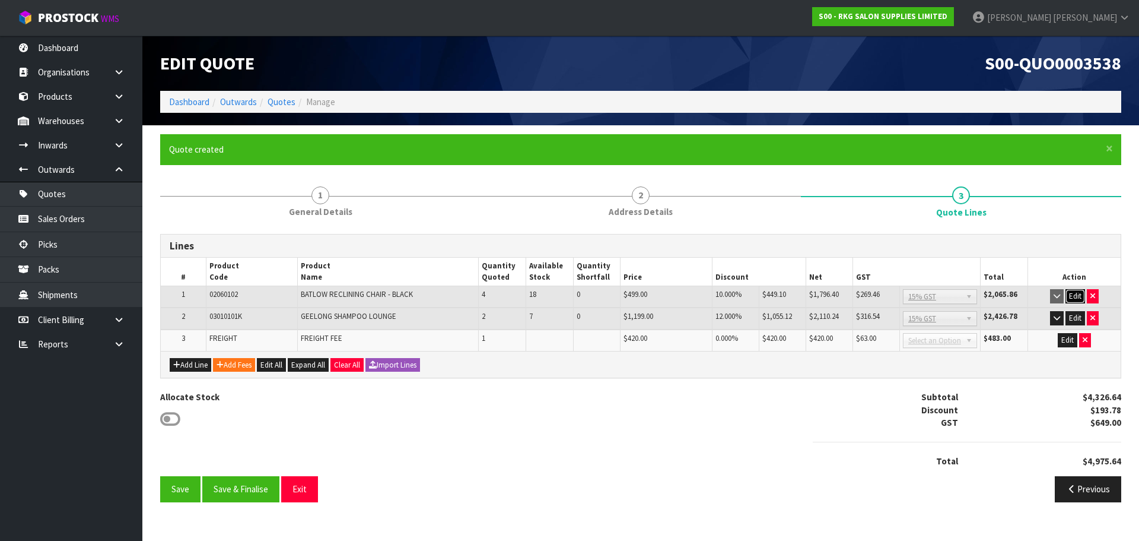
click at [1073, 296] on button "Edit" at bounding box center [1076, 296] width 20 height 14
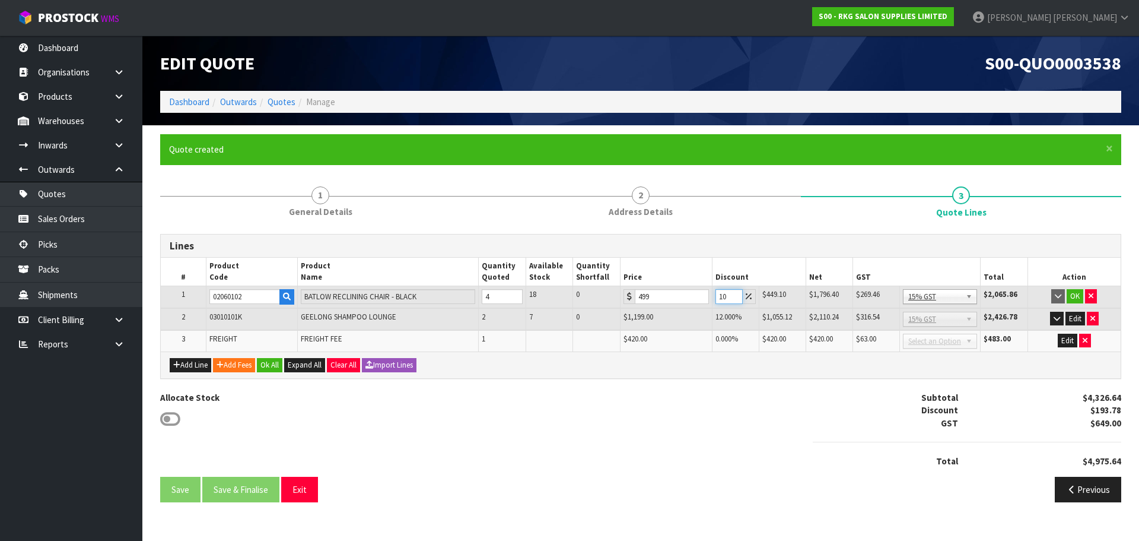
drag, startPoint x: 726, startPoint y: 294, endPoint x: 712, endPoint y: 296, distance: 13.8
click at [712, 296] on td "10" at bounding box center [735, 297] width 47 height 22
type input "12.5"
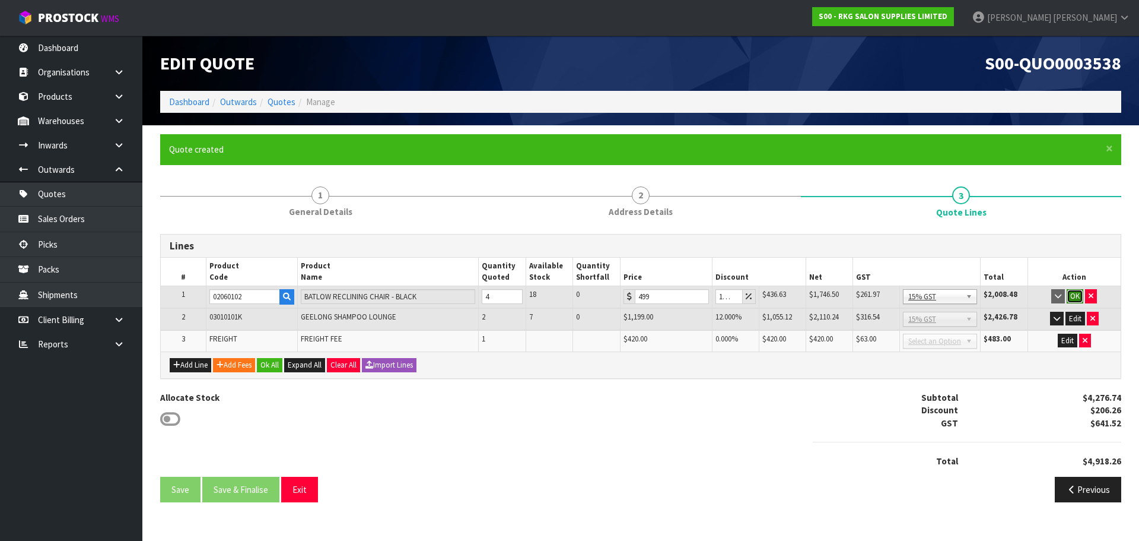
click at [1073, 296] on button "OK" at bounding box center [1075, 296] width 17 height 14
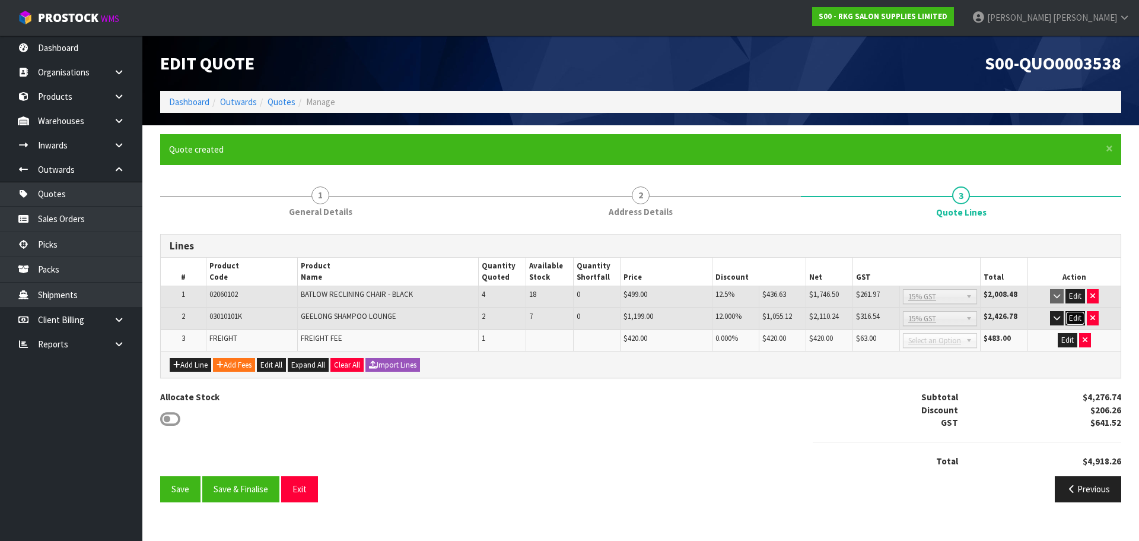
click at [1073, 318] on button "Edit" at bounding box center [1076, 318] width 20 height 14
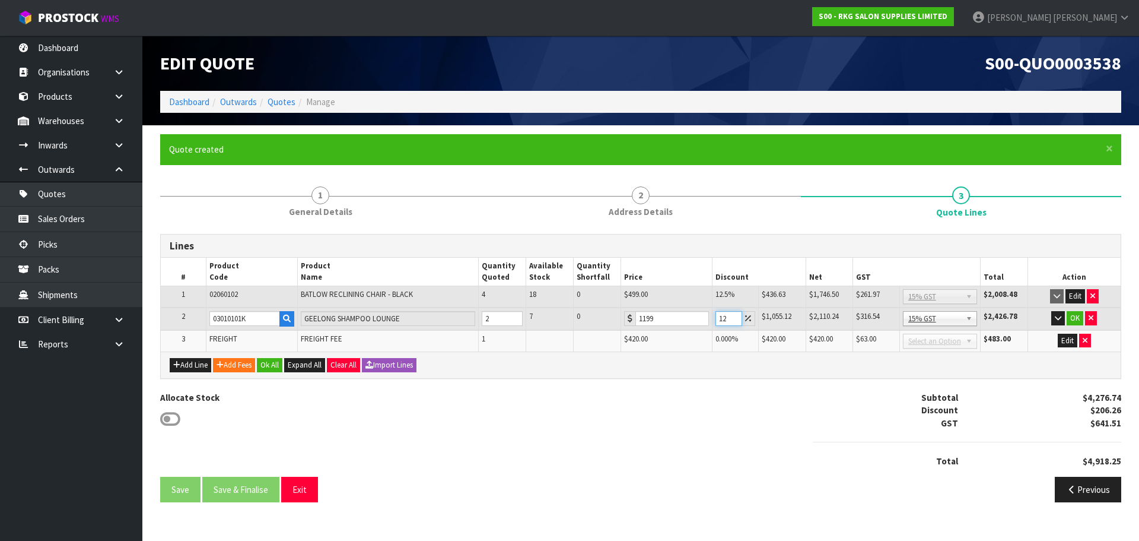
drag, startPoint x: 729, startPoint y: 317, endPoint x: 719, endPoint y: 317, distance: 10.7
click at [719, 317] on input "12" at bounding box center [729, 318] width 27 height 15
type input "12.5"
click at [1074, 318] on button "OK" at bounding box center [1075, 318] width 17 height 14
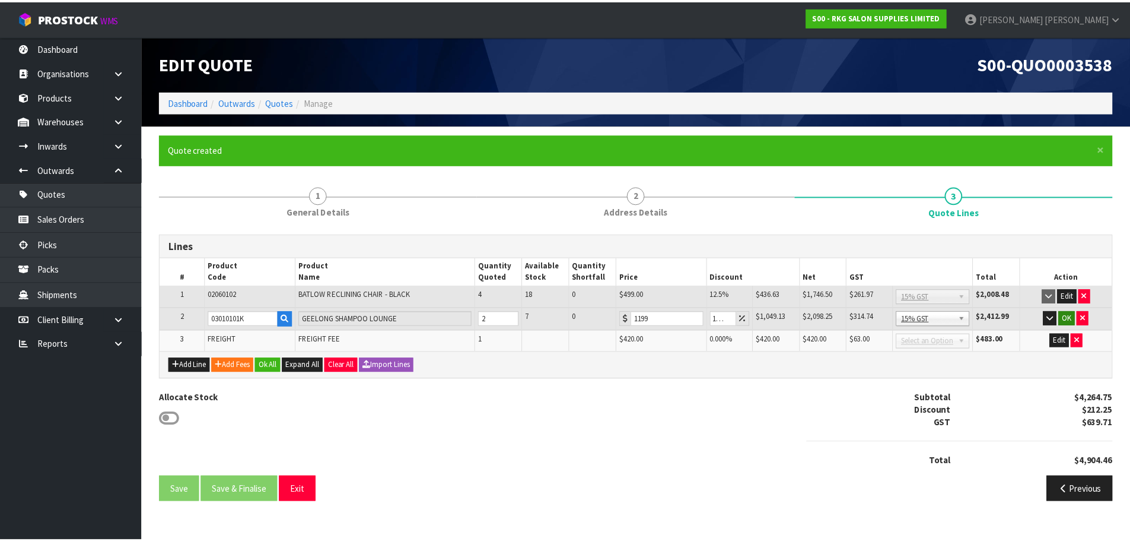
scroll to position [0, 0]
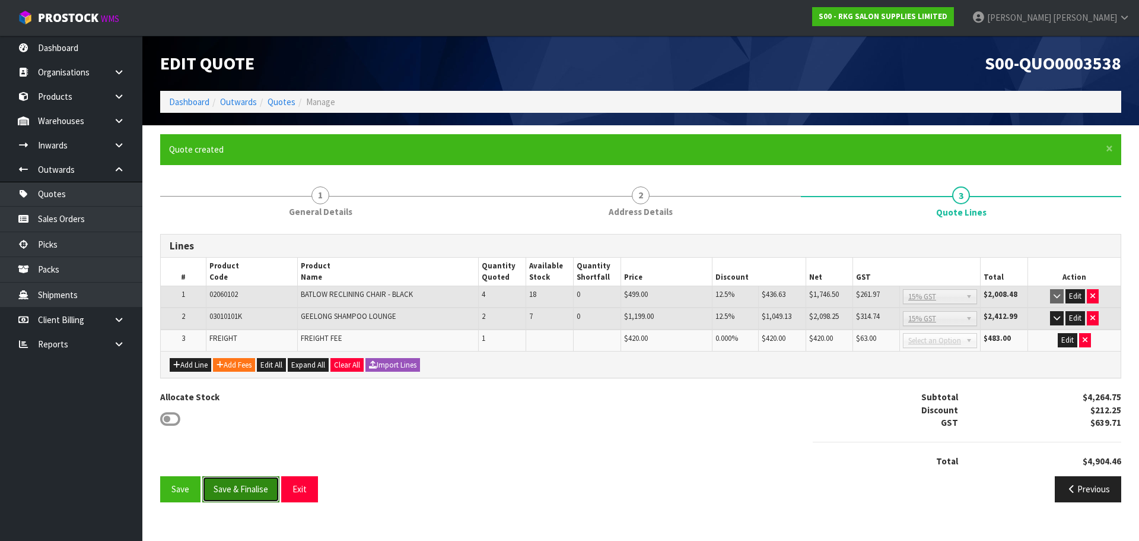
click at [239, 488] on button "Save & Finalise" at bounding box center [240, 489] width 77 height 26
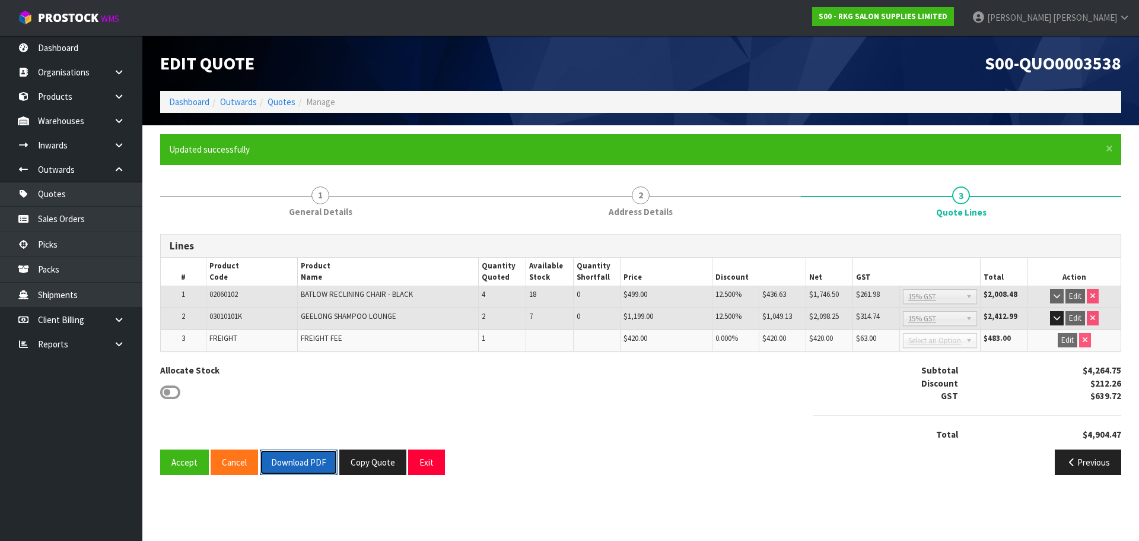
click at [303, 466] on button "Download PDF" at bounding box center [299, 462] width 78 height 26
click at [429, 465] on button "Exit" at bounding box center [426, 462] width 37 height 26
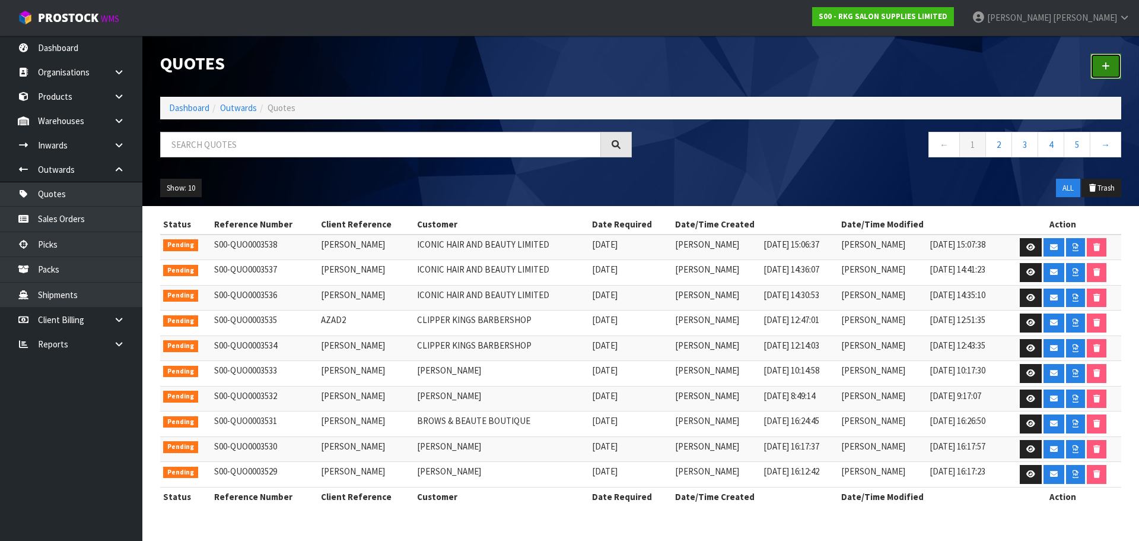
click at [1108, 65] on icon at bounding box center [1106, 66] width 8 height 9
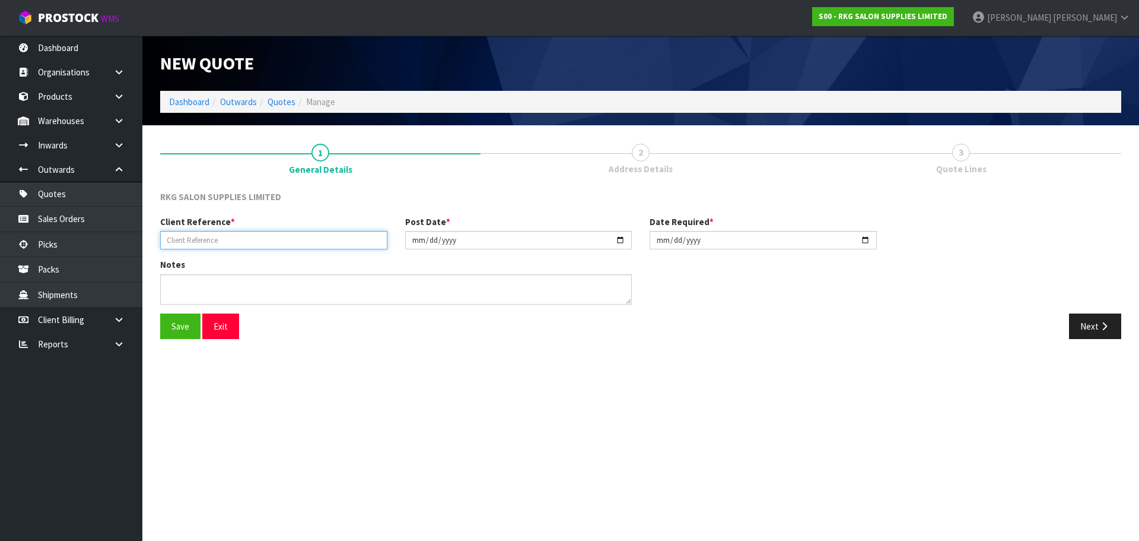
click at [227, 242] on input "text" at bounding box center [273, 240] width 227 height 18
type input "VANESSA ANSTEY"
click at [170, 326] on button "Save" at bounding box center [180, 326] width 40 height 26
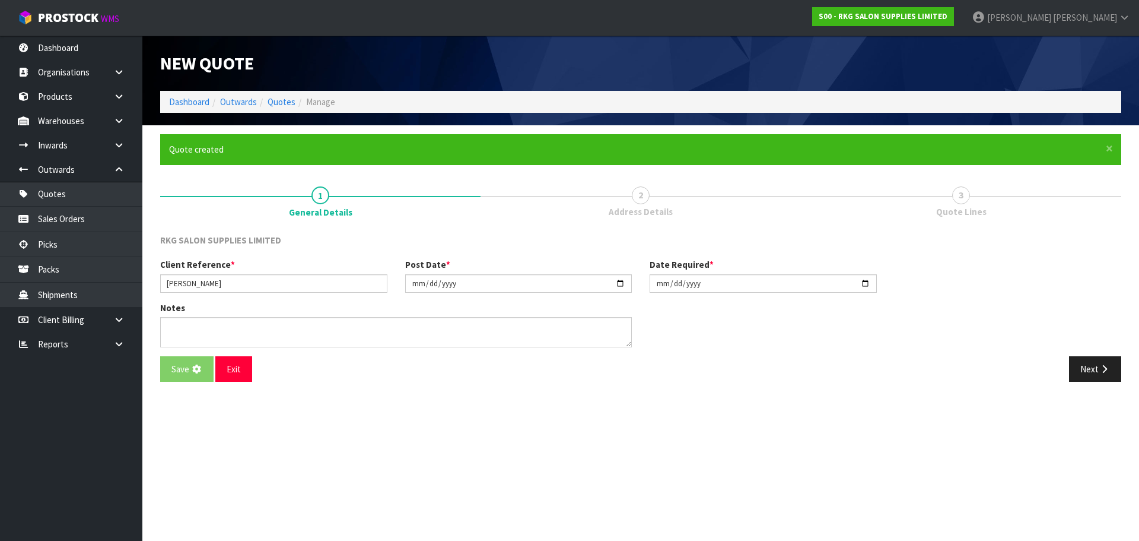
click at [1086, 323] on div "Notes" at bounding box center [640, 328] width 979 height 55
click at [1086, 354] on div "Notes" at bounding box center [640, 328] width 979 height 55
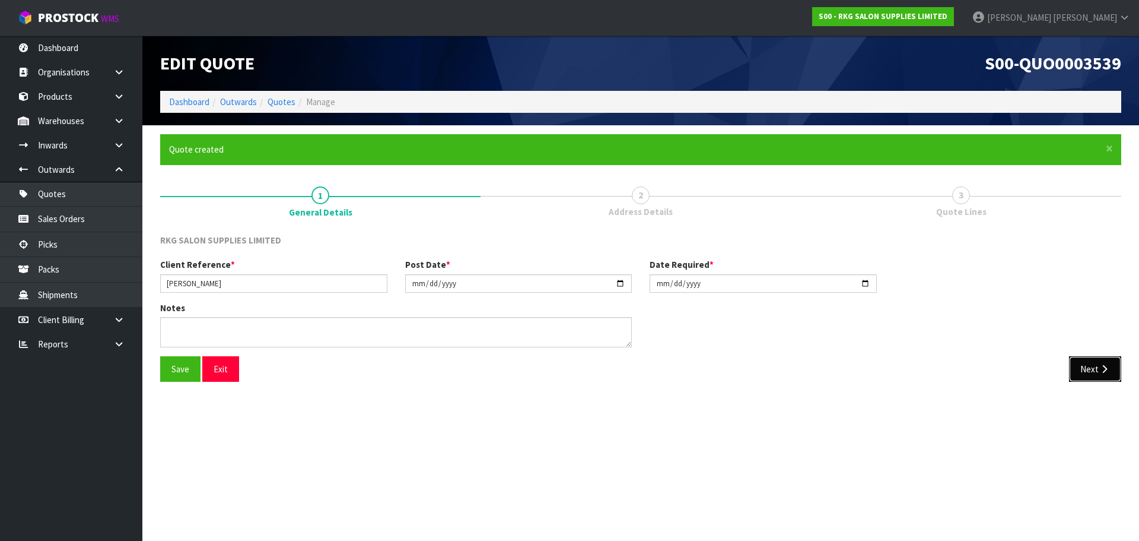
click at [1093, 371] on button "Next" at bounding box center [1095, 369] width 52 height 26
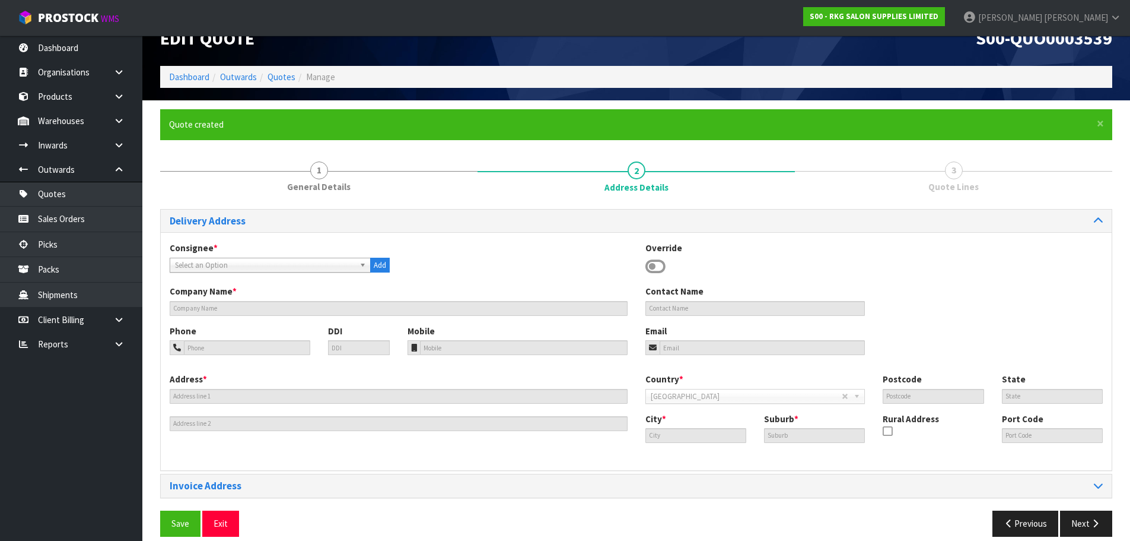
scroll to position [39, 0]
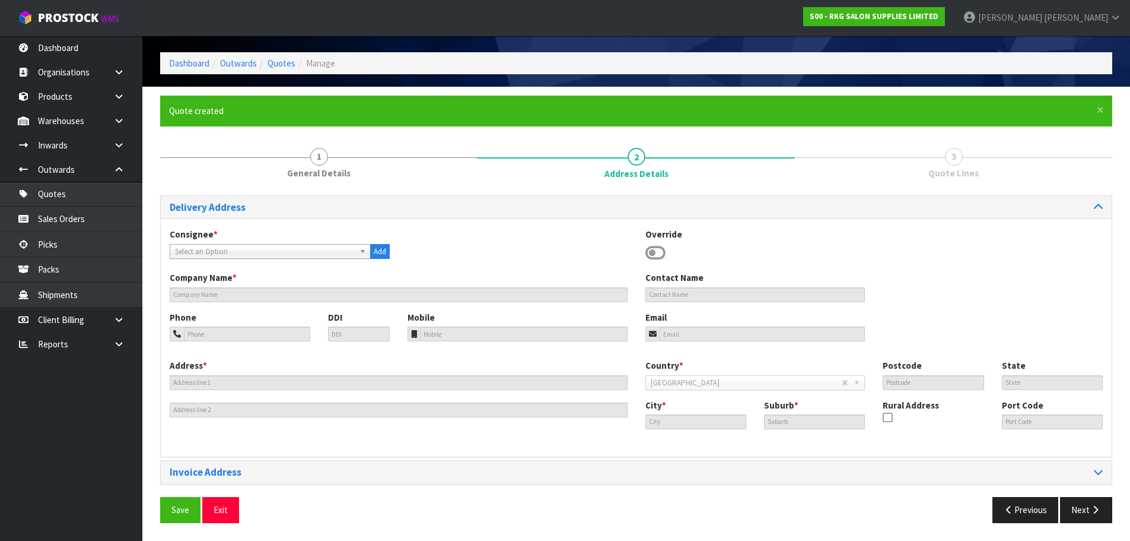
click at [656, 250] on icon at bounding box center [656, 253] width 20 height 18
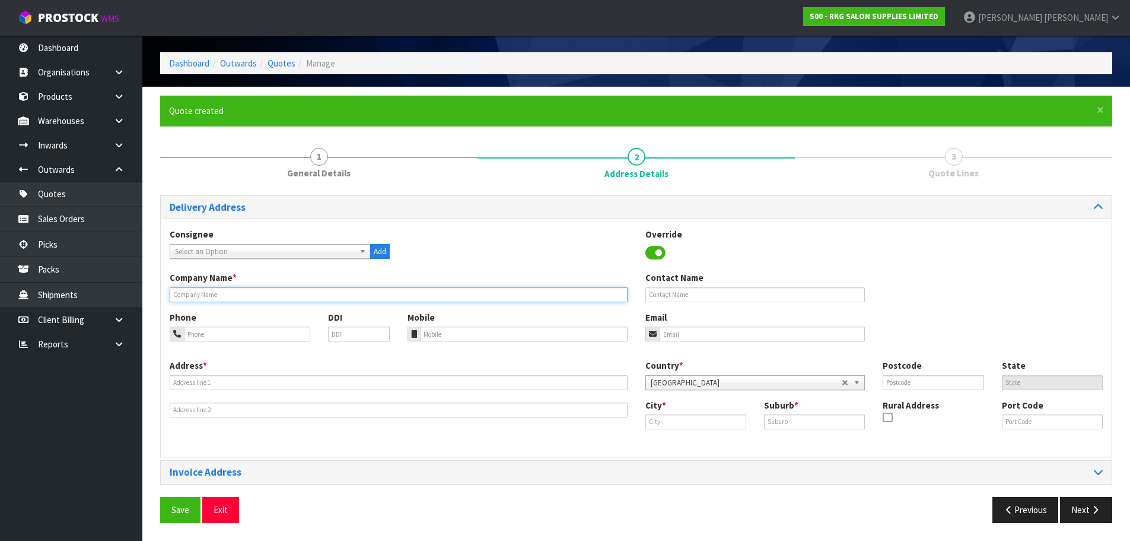
click at [296, 296] on input "text" at bounding box center [399, 294] width 458 height 15
type input "QUEEN ST PHARMACY"
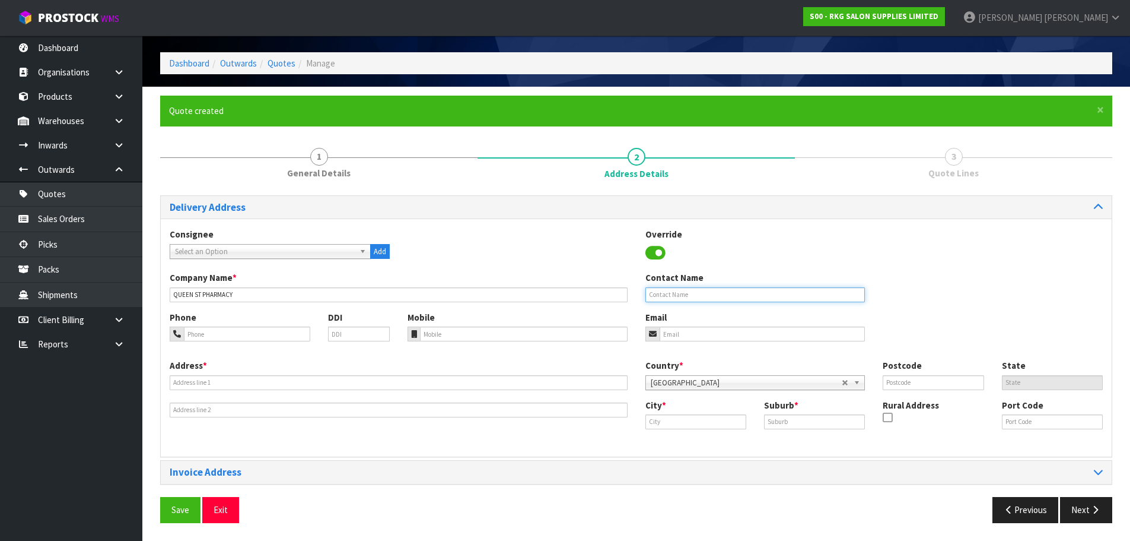
click at [683, 295] on input "text" at bounding box center [756, 294] width 220 height 15
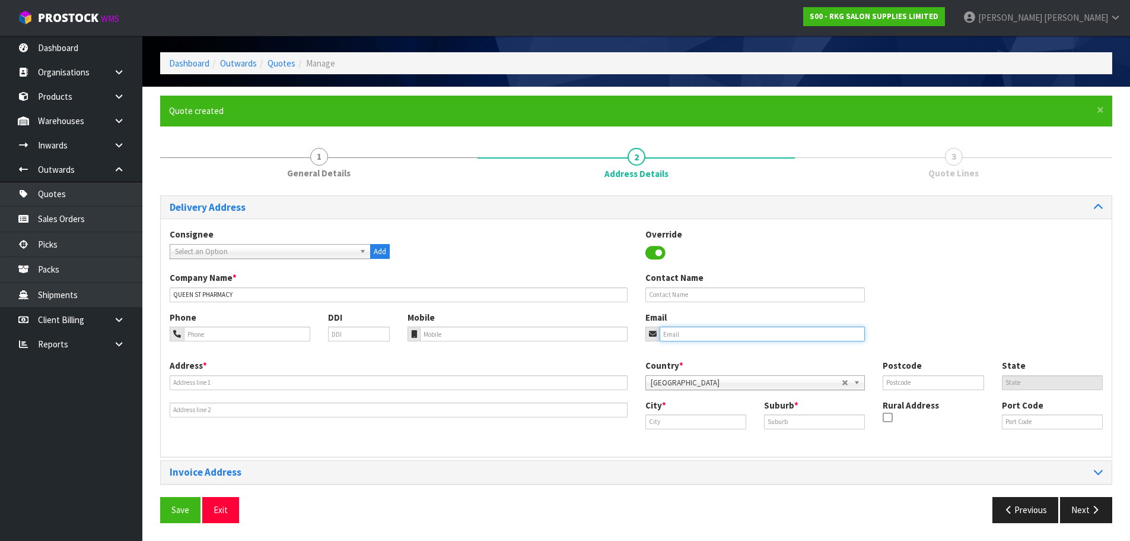
click at [700, 336] on input "email" at bounding box center [763, 333] width 206 height 15
paste input "vanessa.anstey@queenstreetpharmacy.co.nz"
type input "vanessa.anstey@queenstreetpharmacy.co.nz"
click at [659, 296] on input "text" at bounding box center [756, 294] width 220 height 15
type input "VANESSA ANSTEY"
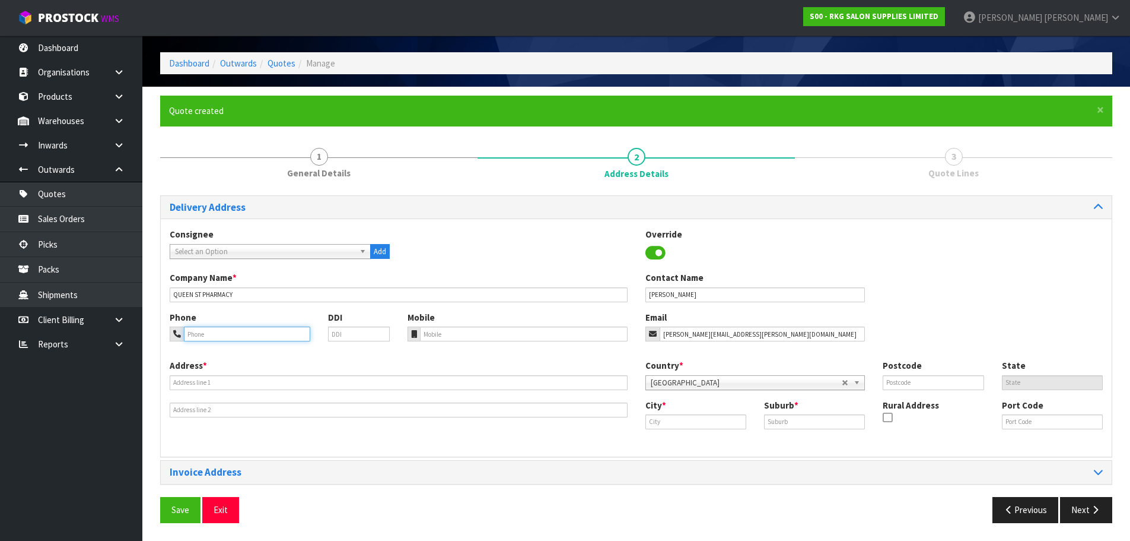
click at [217, 332] on input "tel" at bounding box center [247, 333] width 126 height 15
type input "0452-85858"
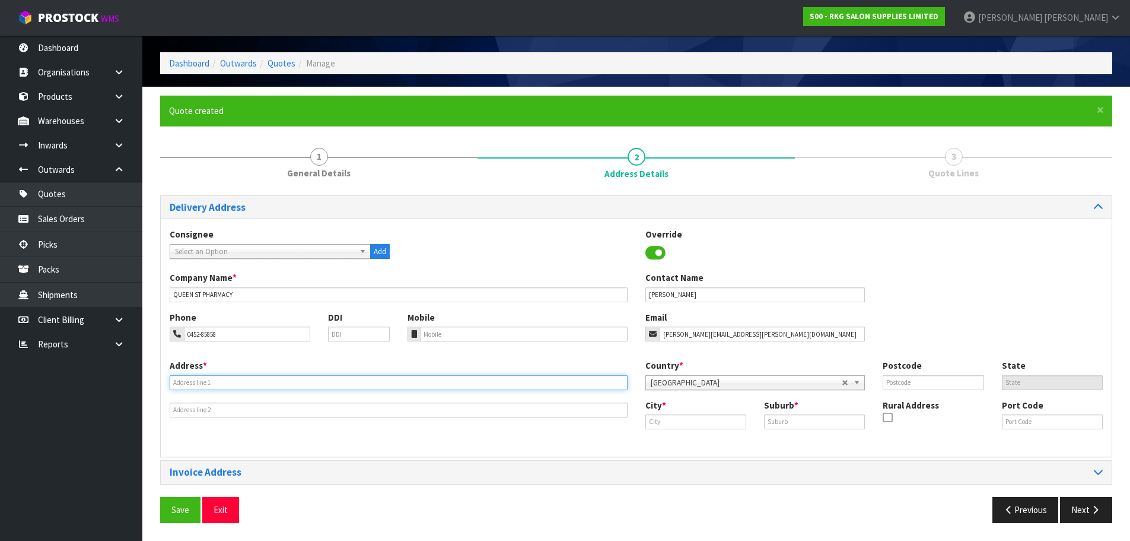
click at [225, 379] on input "text" at bounding box center [399, 382] width 458 height 15
drag, startPoint x: 227, startPoint y: 382, endPoint x: 204, endPoint y: 382, distance: 22.6
click at [202, 382] on input "35 QUEEN ST" at bounding box center [399, 382] width 458 height 15
click at [216, 385] on input "35 QUEEN ST" at bounding box center [399, 382] width 458 height 15
drag, startPoint x: 233, startPoint y: 382, endPoint x: 150, endPoint y: 382, distance: 82.5
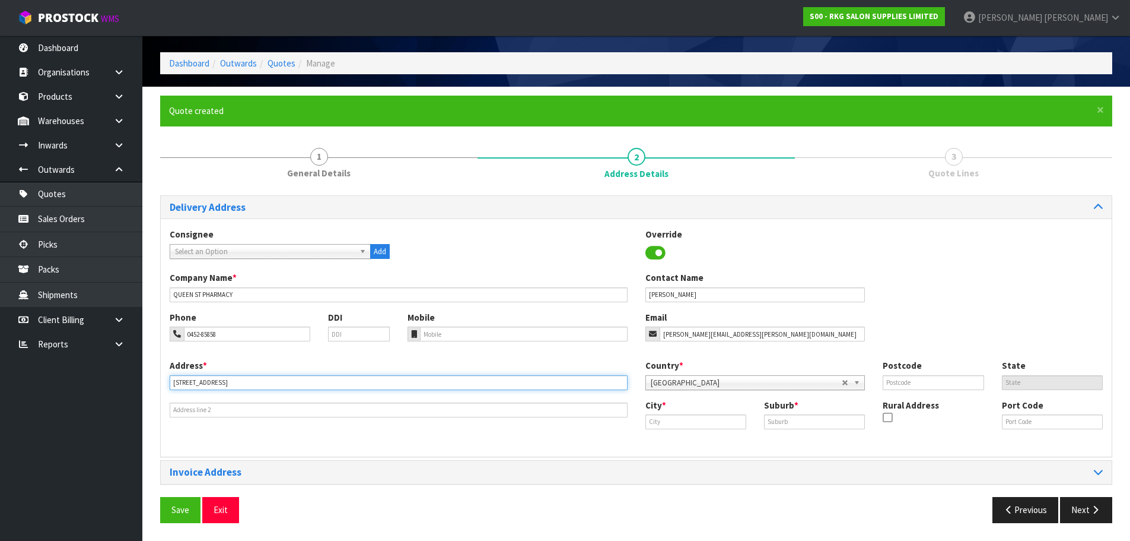
click at [150, 382] on section "× Close Quote created 1 General Details 2 Address Details 3 Quote Lines Deliver…" at bounding box center [636, 313] width 988 height 453
type input "35 QUEEN ST"
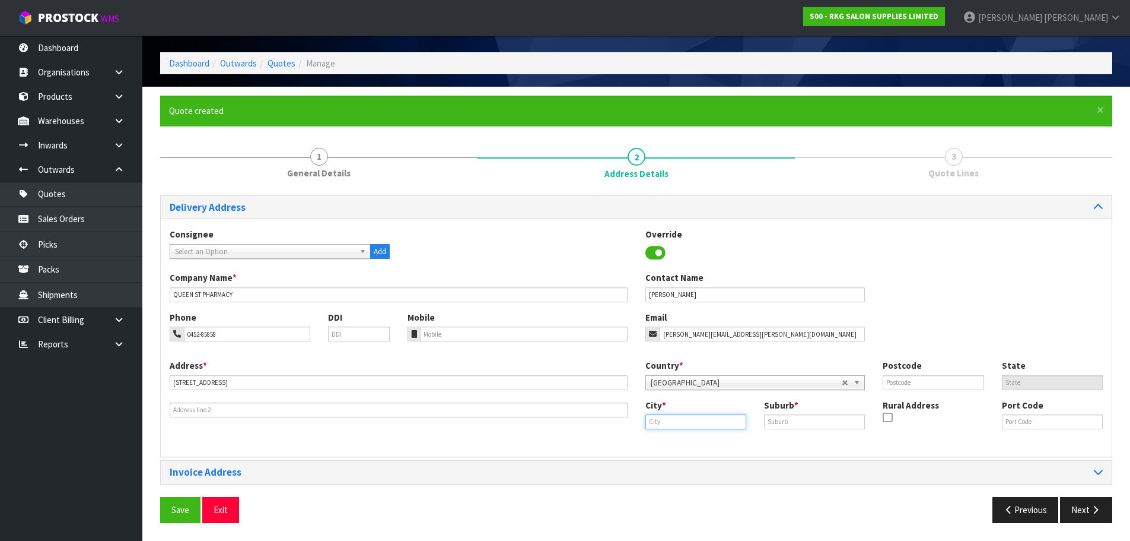
click at [669, 415] on input "text" at bounding box center [696, 421] width 101 height 15
click at [664, 444] on strong "Uppe" at bounding box center [669, 441] width 22 height 11
type input "Upper Hutt"
click at [779, 422] on input "text" at bounding box center [814, 421] width 101 height 15
type input "UPPER HUTT CENTRAL"
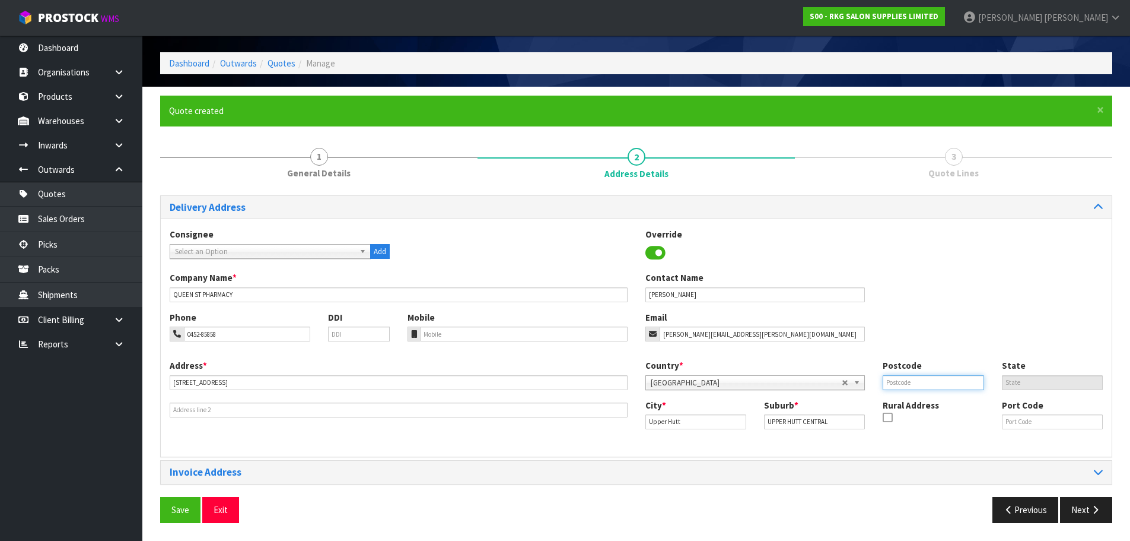
click at [885, 382] on input "text" at bounding box center [933, 382] width 101 height 15
type input "5018"
click at [1001, 315] on div "Phone 0452-85858 DDI Mobile Email vanessa.anstey@queenstreetpharmacy.co.nz" at bounding box center [636, 335] width 951 height 48
click at [182, 504] on button "Save" at bounding box center [180, 510] width 40 height 26
drag, startPoint x: 172, startPoint y: 504, endPoint x: 296, endPoint y: 459, distance: 132.0
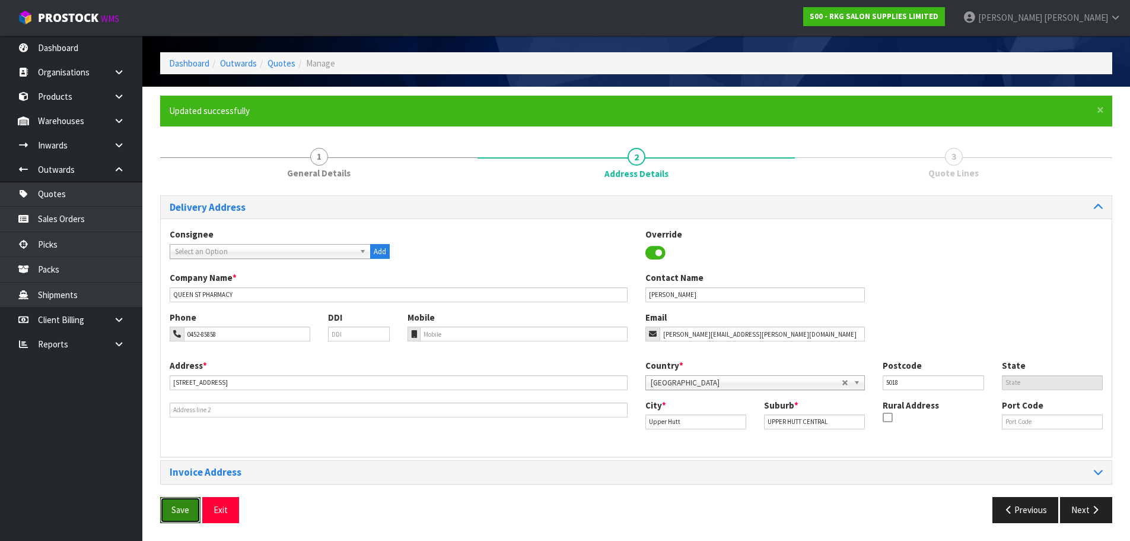
click at [173, 504] on button "Save" at bounding box center [180, 510] width 40 height 26
click at [1089, 514] on button "Next" at bounding box center [1086, 510] width 52 height 26
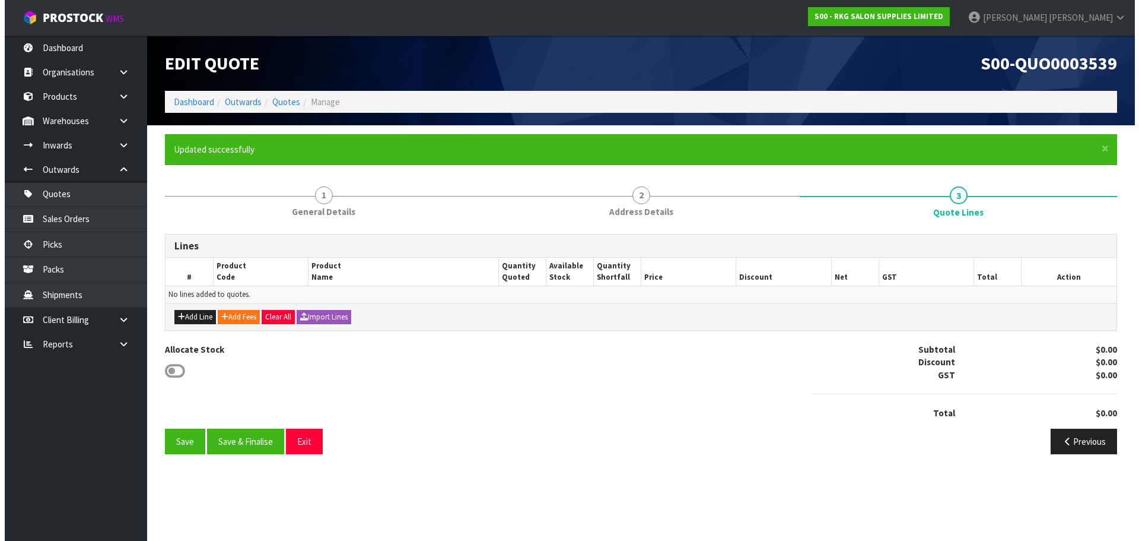
scroll to position [0, 0]
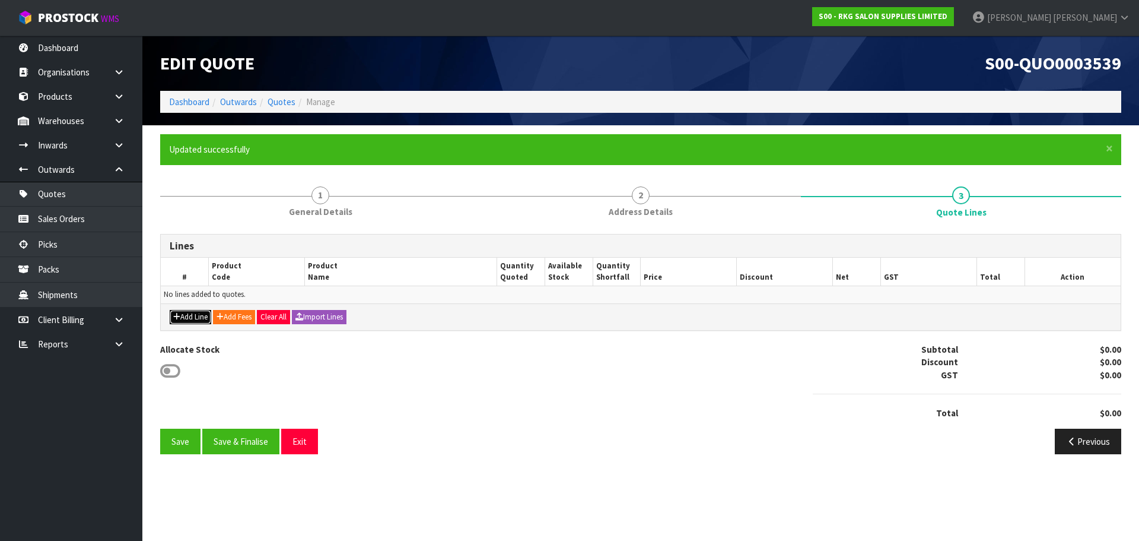
click at [192, 316] on button "Add Line" at bounding box center [191, 317] width 42 height 14
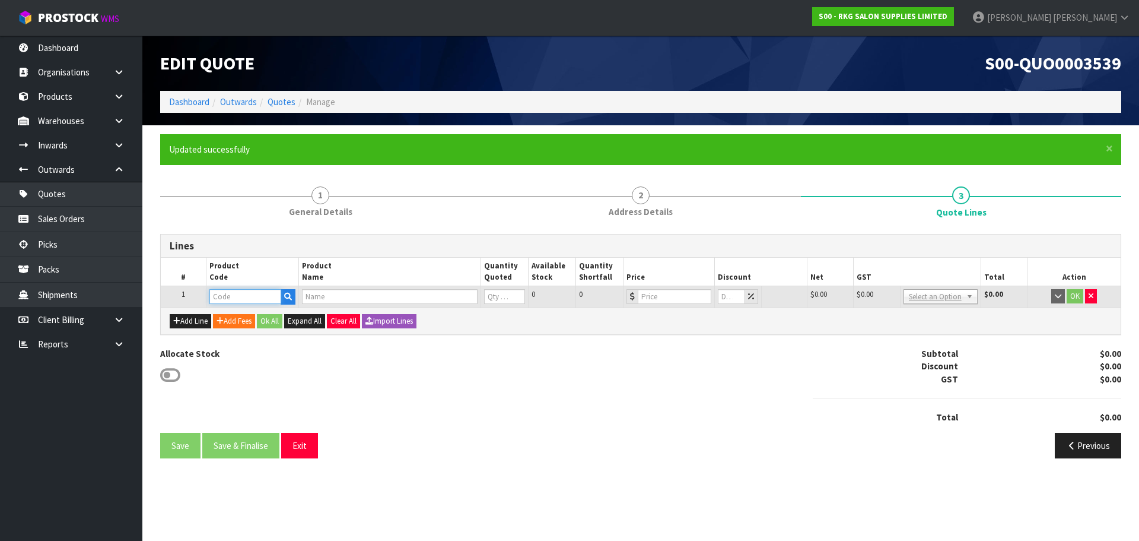
click at [255, 294] on input "text" at bounding box center [244, 296] width 71 height 15
type input "070104"
click at [243, 317] on strong "070104" at bounding box center [236, 316] width 28 height 11
type input "07010402"
type input "HOBART STOOL - WHITE"
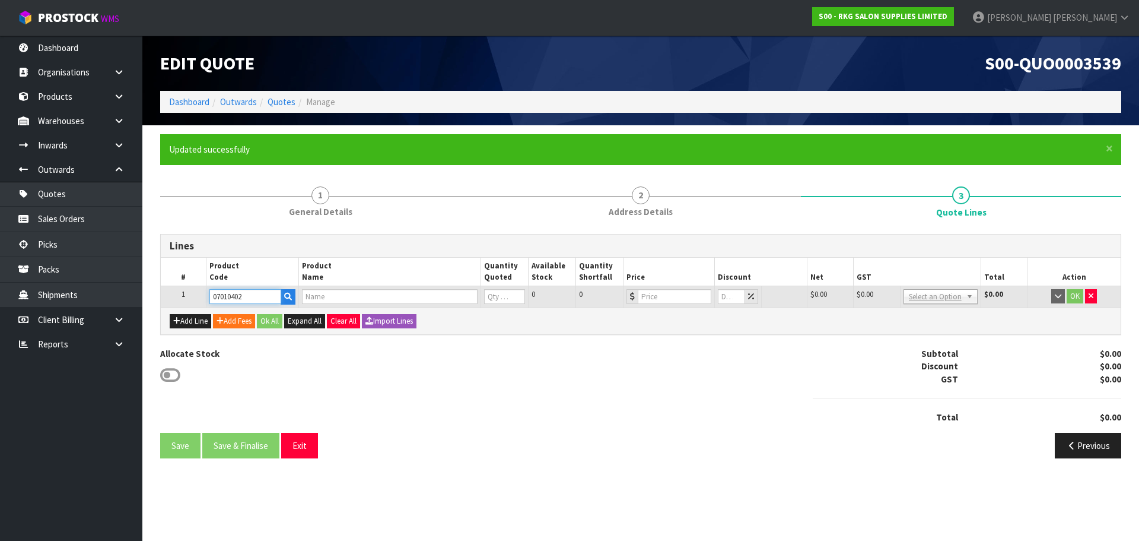
type input "0"
type input "120.85"
type input "0"
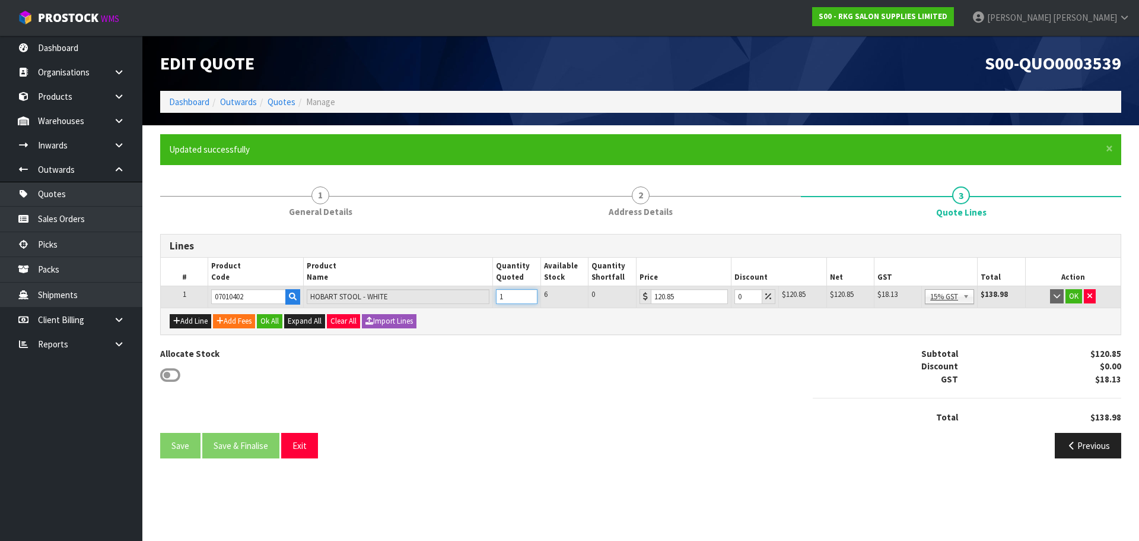
type input "1"
click at [528, 296] on input "1" at bounding box center [517, 296] width 42 height 15
click at [1074, 294] on button "OK" at bounding box center [1074, 296] width 17 height 14
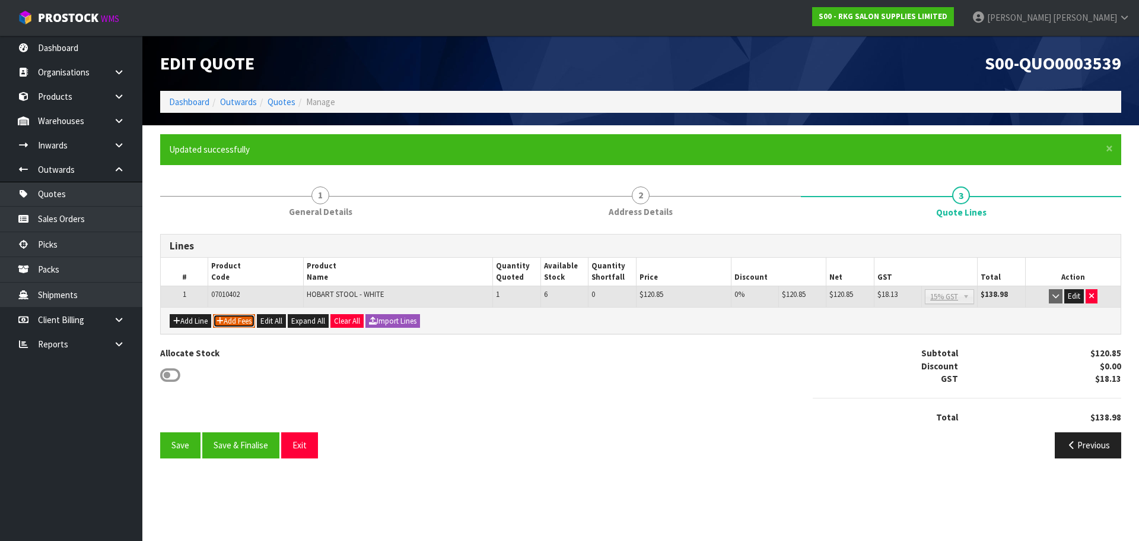
click at [243, 322] on button "Add Fees" at bounding box center [234, 321] width 42 height 14
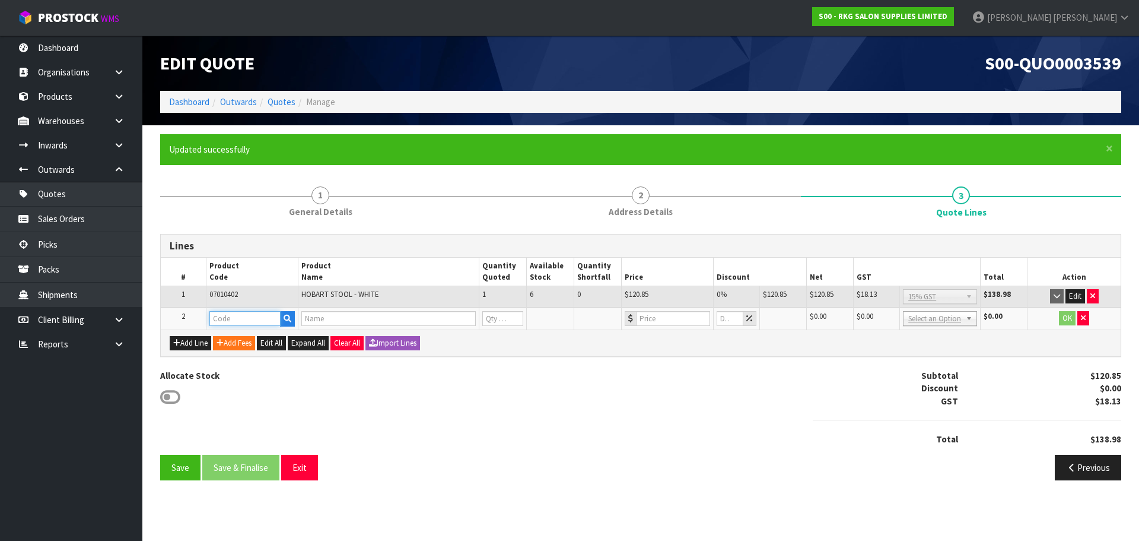
click at [249, 322] on input "text" at bounding box center [244, 318] width 71 height 15
type input "FRE"
click at [250, 336] on link "FRE IGHT" at bounding box center [257, 339] width 94 height 16
type input "FREIGHT"
type input "FREIGHT FEE"
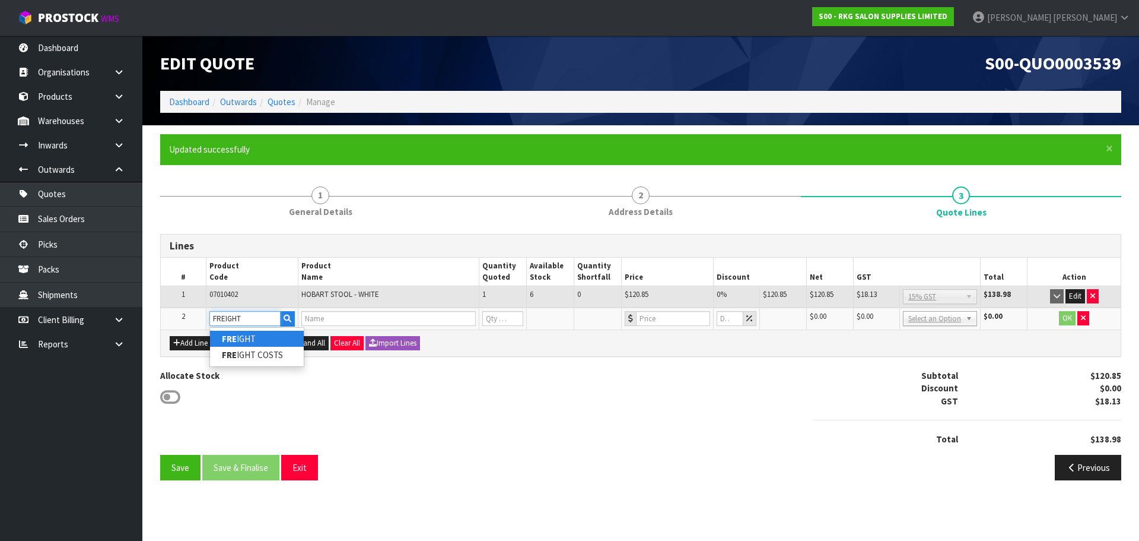
type input "1"
type input "0"
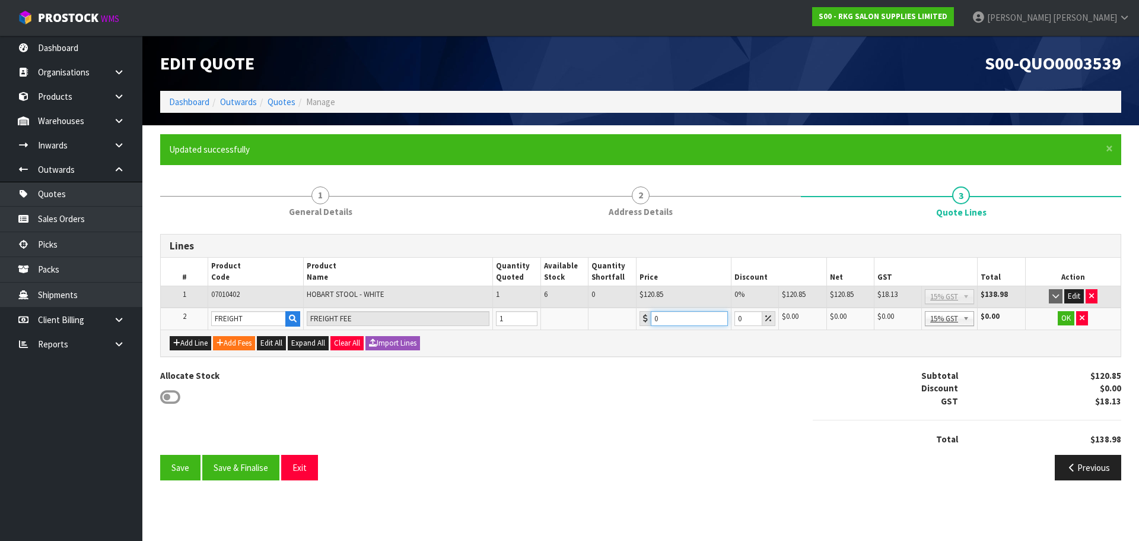
drag, startPoint x: 667, startPoint y: 316, endPoint x: 649, endPoint y: 319, distance: 18.7
click at [649, 319] on div "0" at bounding box center [684, 318] width 88 height 15
type input "2"
type input "1"
type input "20"
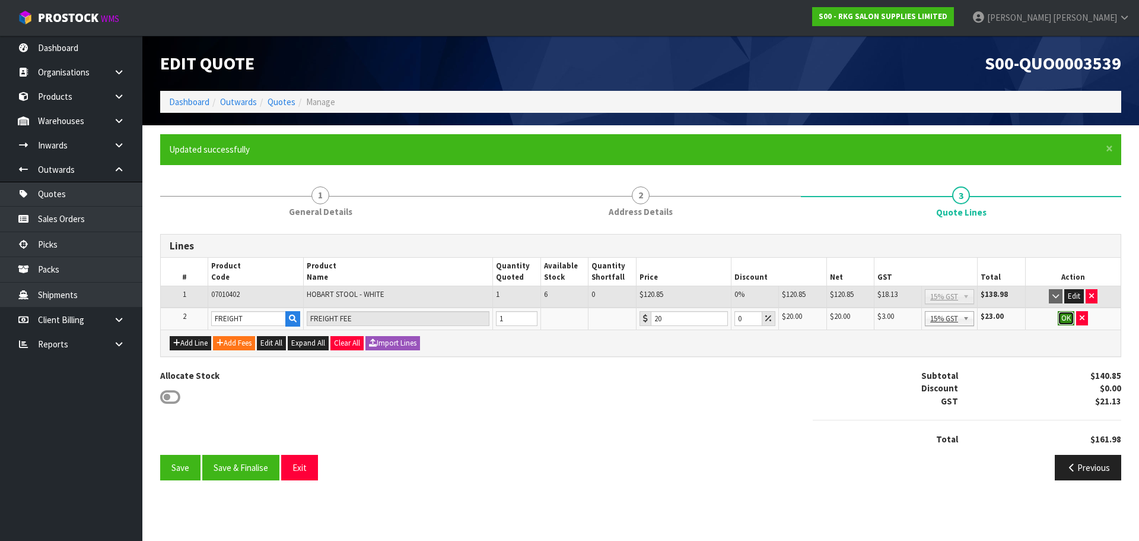
click at [1066, 321] on button "OK" at bounding box center [1066, 318] width 17 height 14
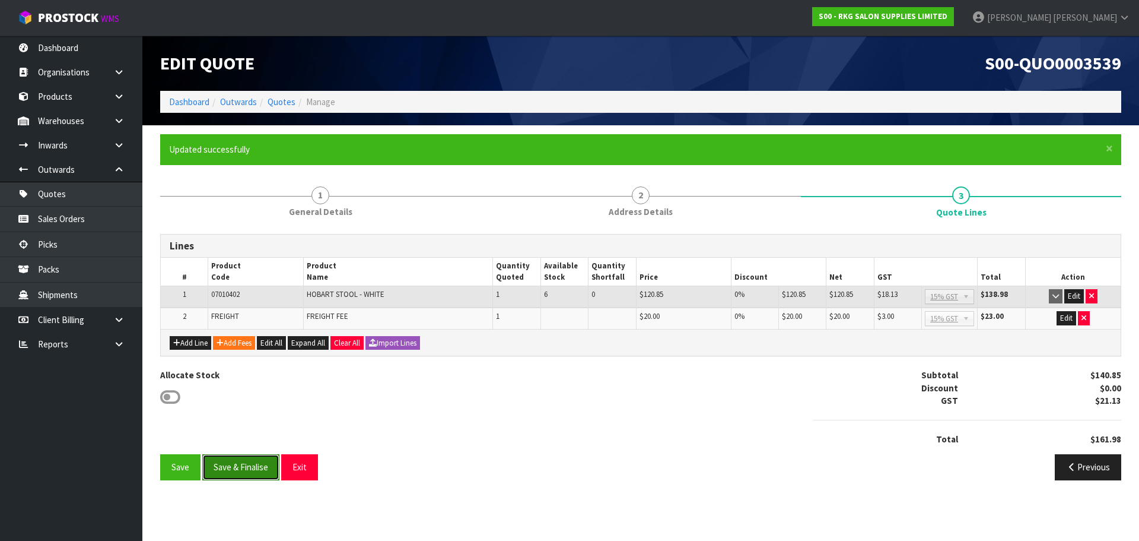
click at [249, 465] on button "Save & Finalise" at bounding box center [240, 467] width 77 height 26
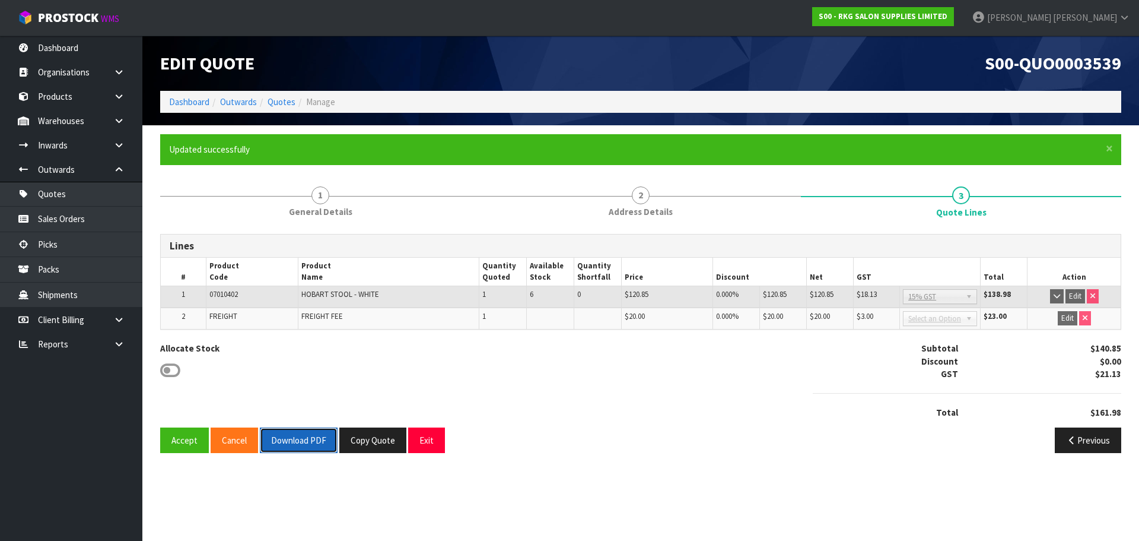
click at [307, 442] on button "Download PDF" at bounding box center [299, 440] width 78 height 26
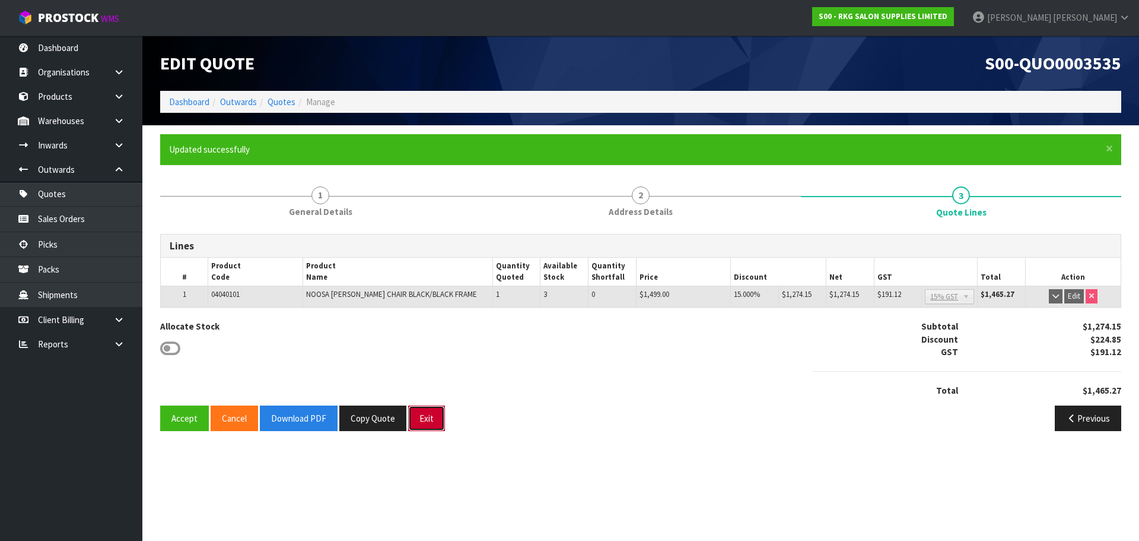
click at [423, 421] on button "Exit" at bounding box center [426, 418] width 37 height 26
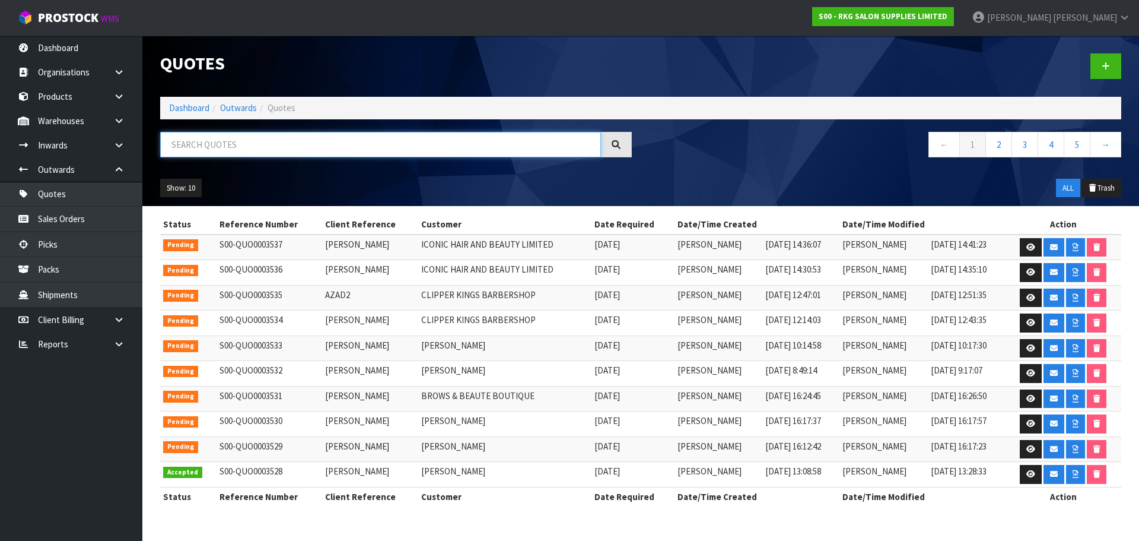
click at [218, 147] on input "text" at bounding box center [380, 145] width 441 height 26
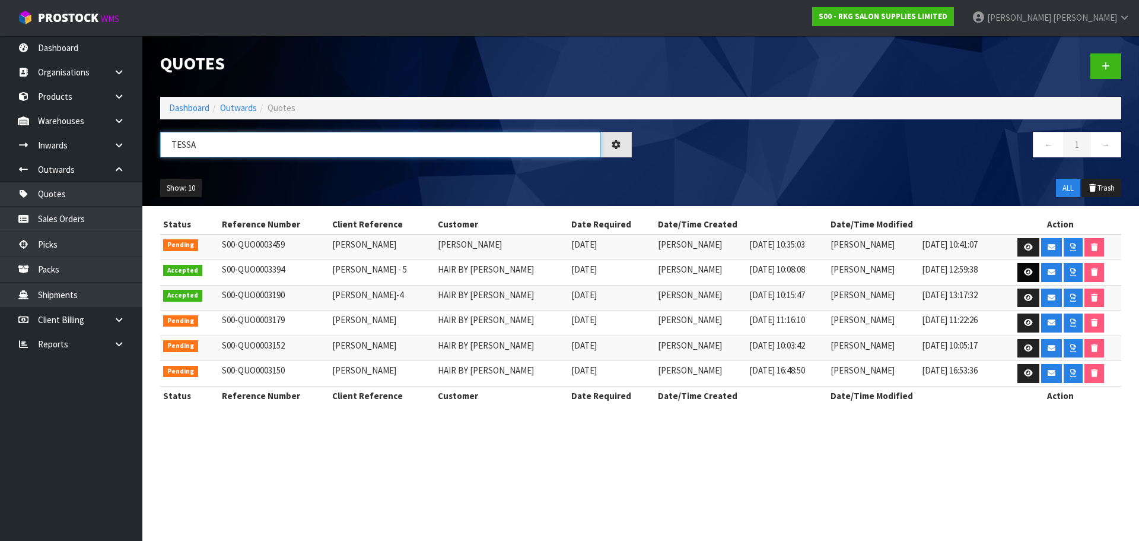
type input "TESSA"
drag, startPoint x: 1022, startPoint y: 272, endPoint x: 1015, endPoint y: 273, distance: 6.6
click at [1024, 273] on icon at bounding box center [1028, 272] width 9 height 8
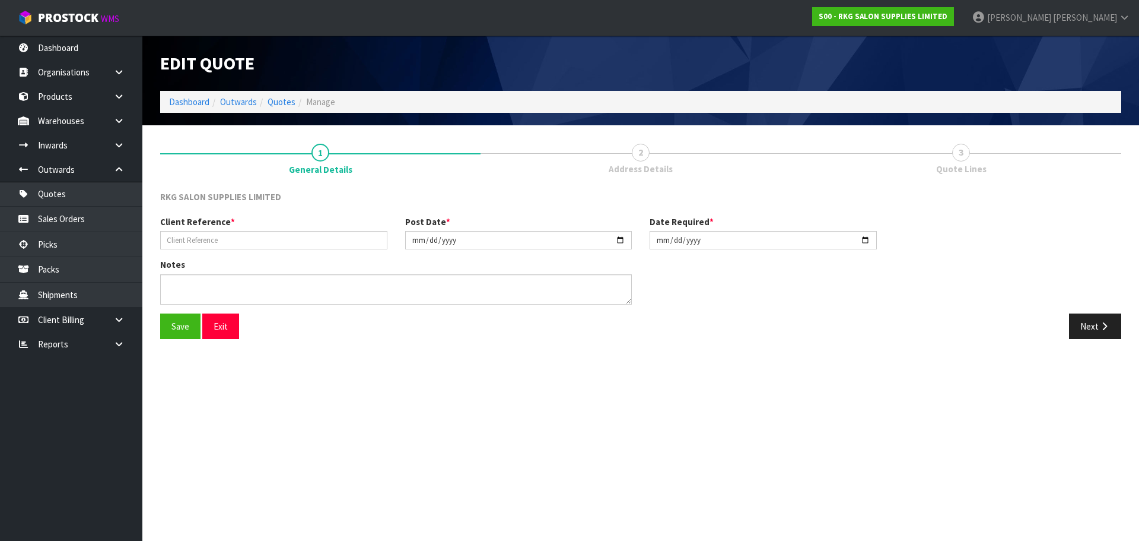
type input "[PERSON_NAME] - 5"
type input "[DATE]"
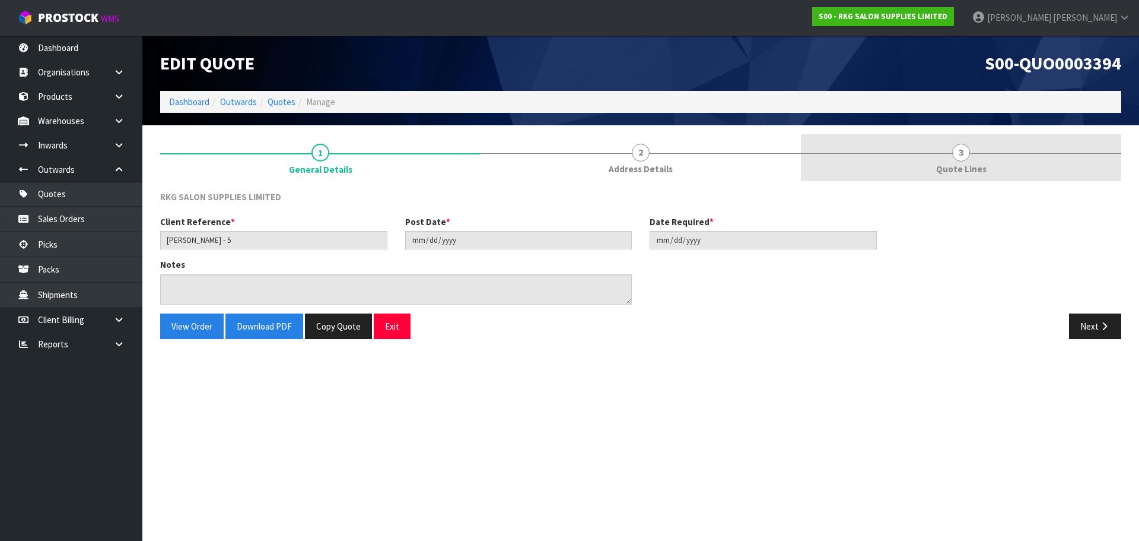
click at [956, 158] on span "3" at bounding box center [961, 153] width 18 height 18
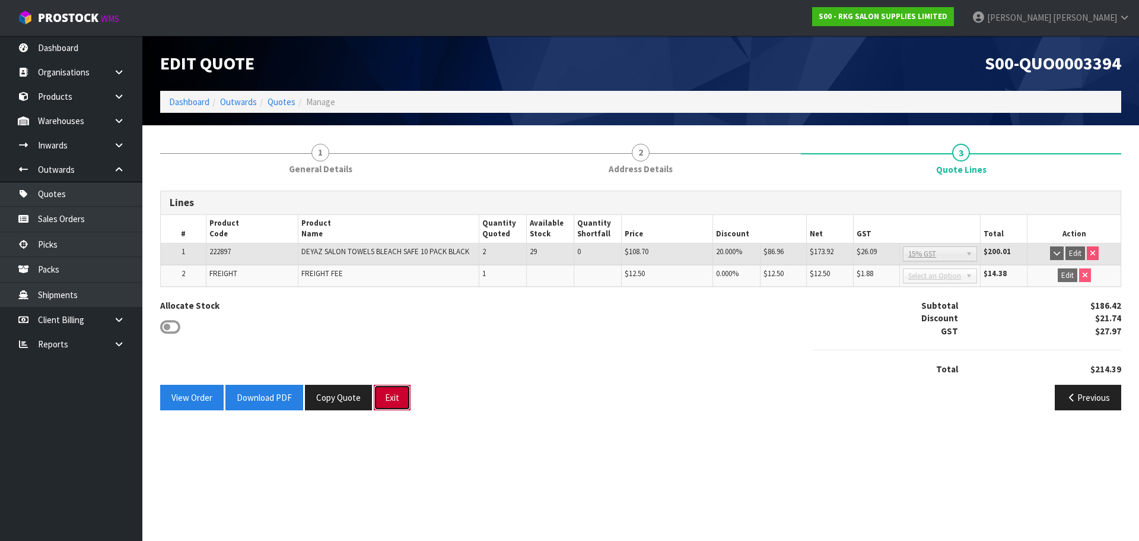
drag, startPoint x: 385, startPoint y: 396, endPoint x: 416, endPoint y: 287, distance: 113.6
click at [386, 396] on button "Exit" at bounding box center [392, 398] width 37 height 26
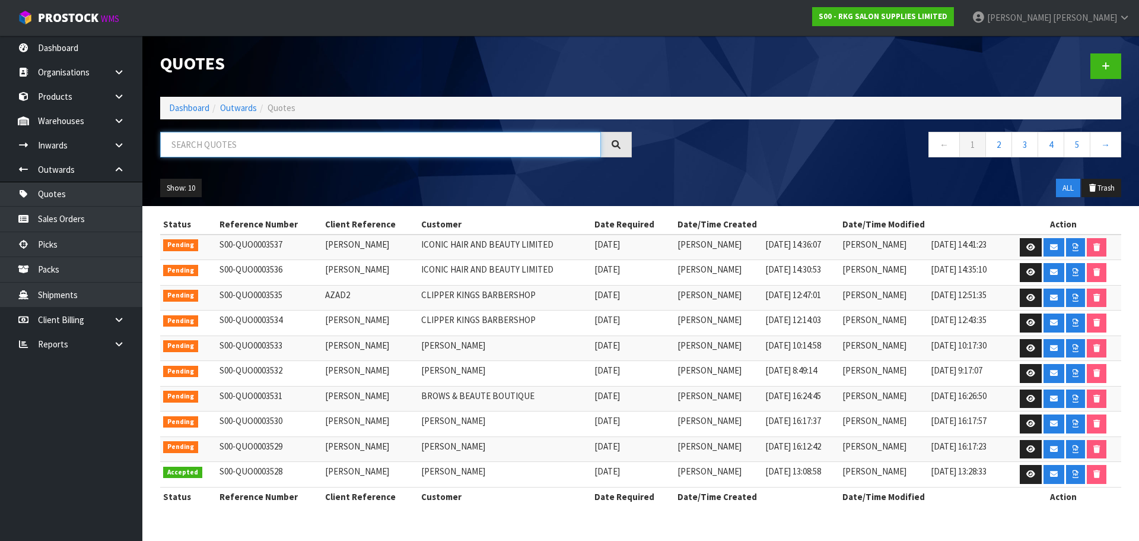
click at [252, 143] on input "text" at bounding box center [380, 145] width 441 height 26
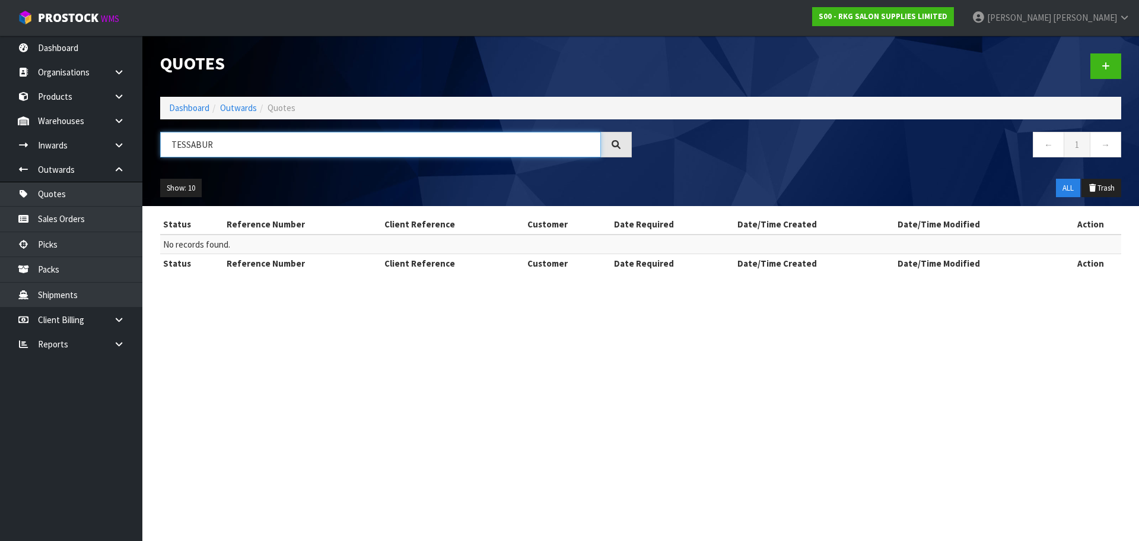
click at [195, 145] on input "TESSABUR" at bounding box center [380, 145] width 441 height 26
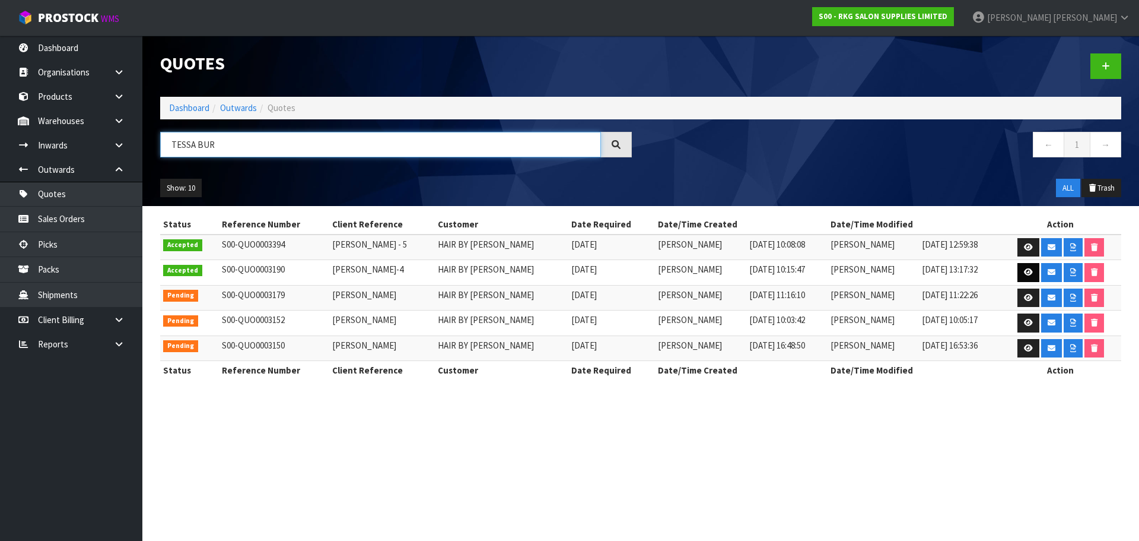
type input "TESSA BUR"
click at [1019, 273] on link at bounding box center [1029, 272] width 22 height 19
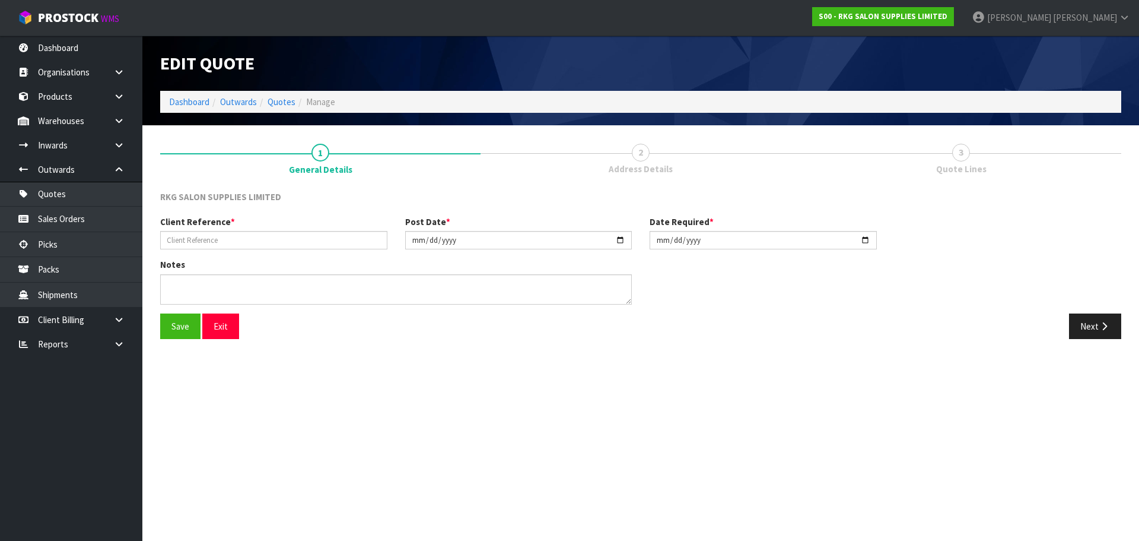
type input "[PERSON_NAME]-4"
type input "[DATE]"
type textarea "PICK UP"
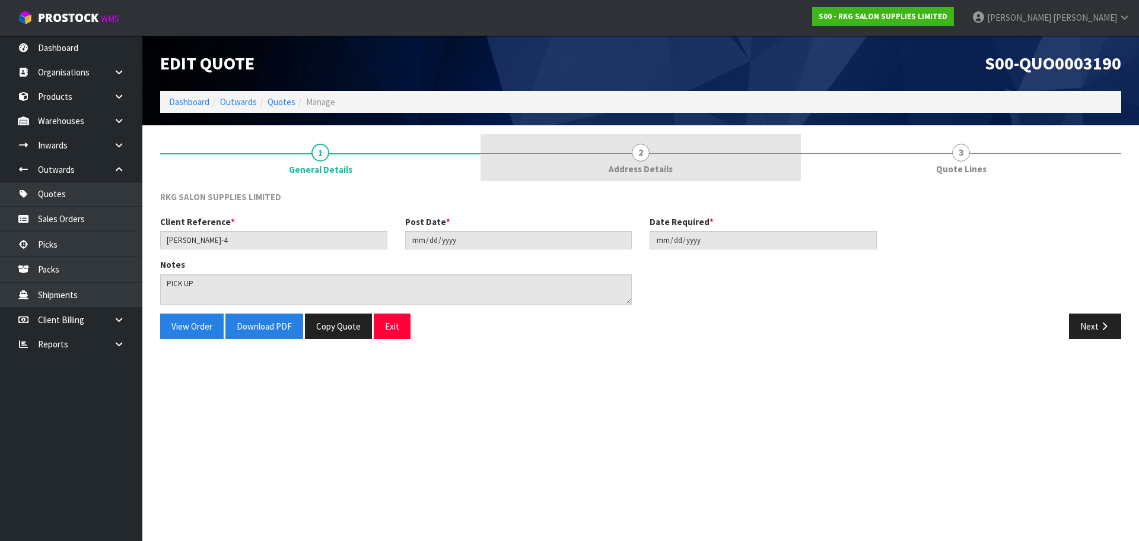
click at [645, 153] on span "2" at bounding box center [641, 153] width 18 height 18
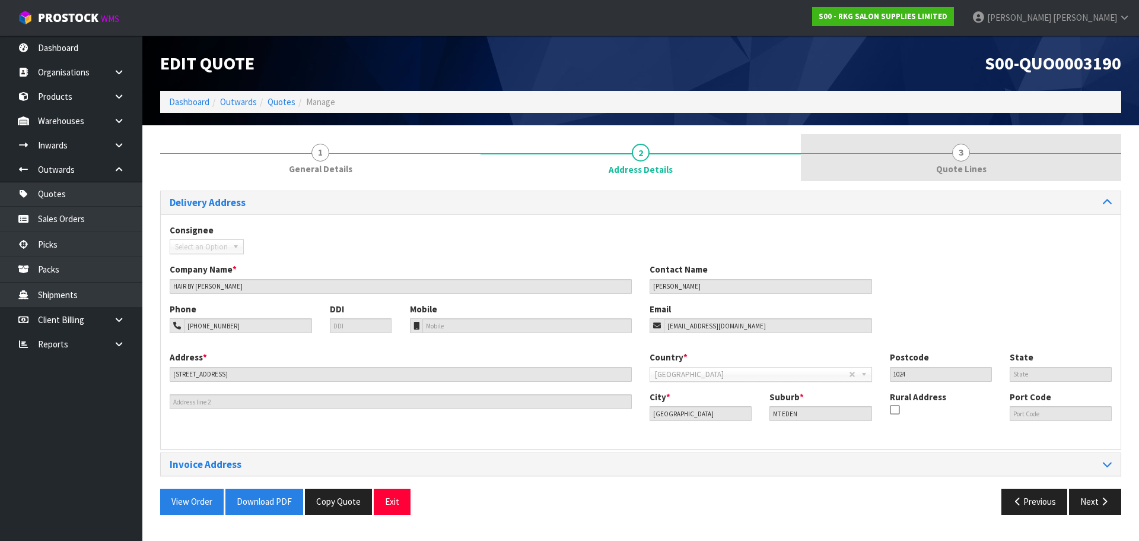
click at [958, 158] on span "3" at bounding box center [961, 153] width 18 height 18
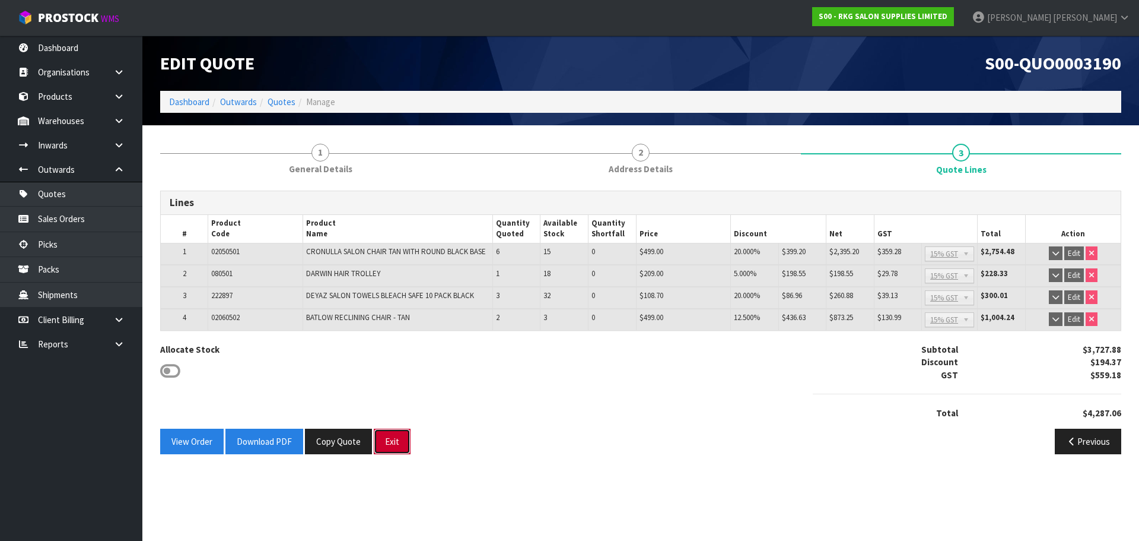
click at [394, 452] on button "Exit" at bounding box center [392, 441] width 37 height 26
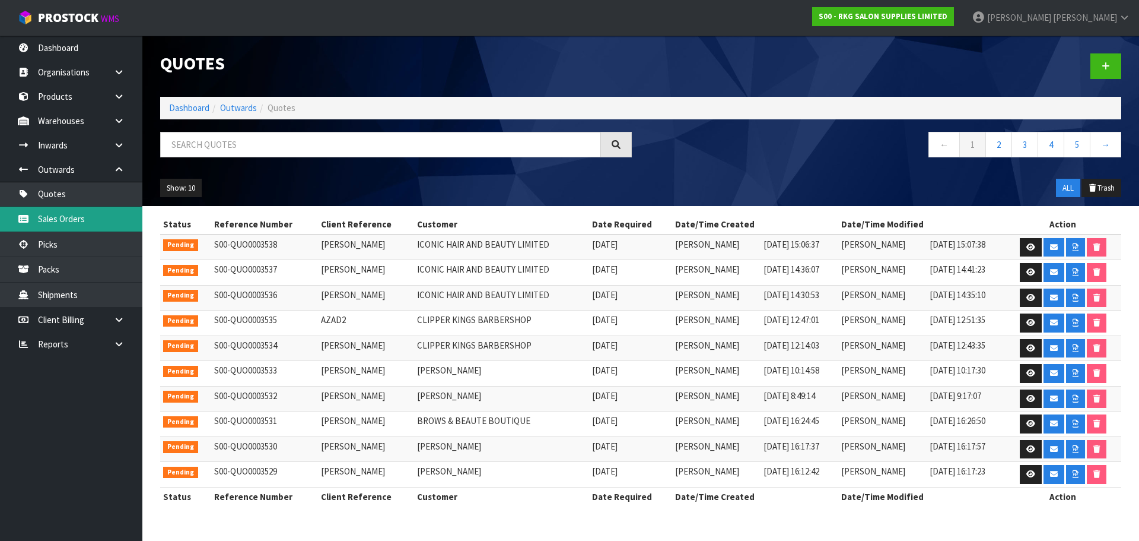
click at [81, 223] on link "Sales Orders" at bounding box center [71, 219] width 142 height 24
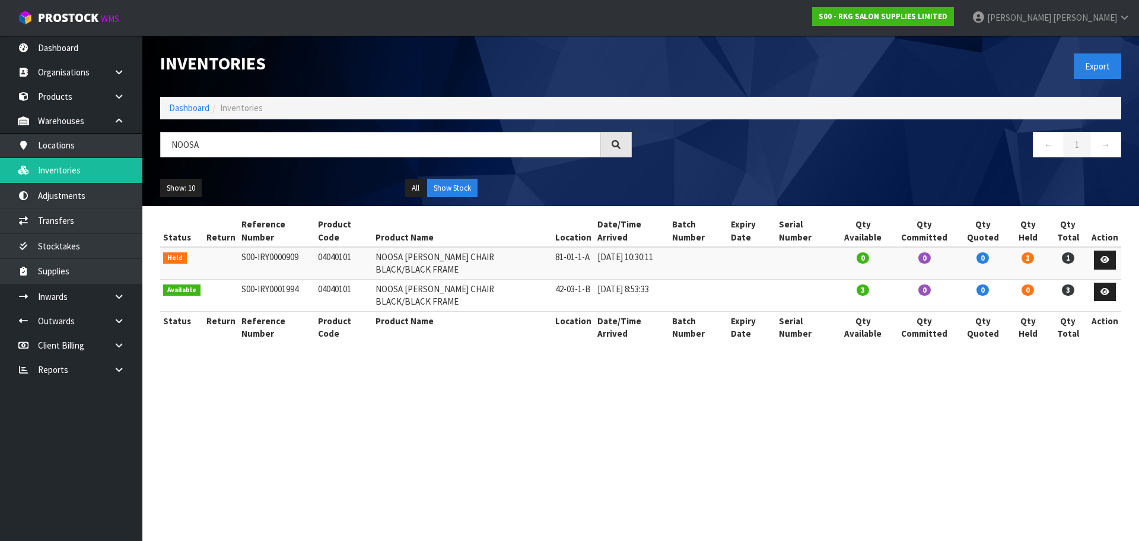
click at [163, 146] on input "NOOSA" at bounding box center [380, 145] width 441 height 26
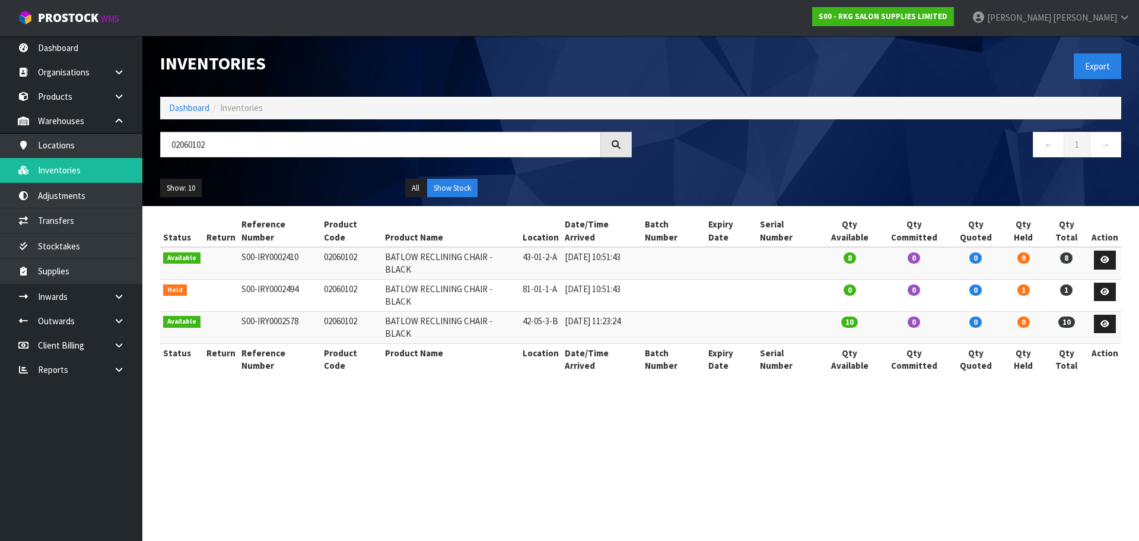
type input "02060102"
